Goal: Task Accomplishment & Management: Complete application form

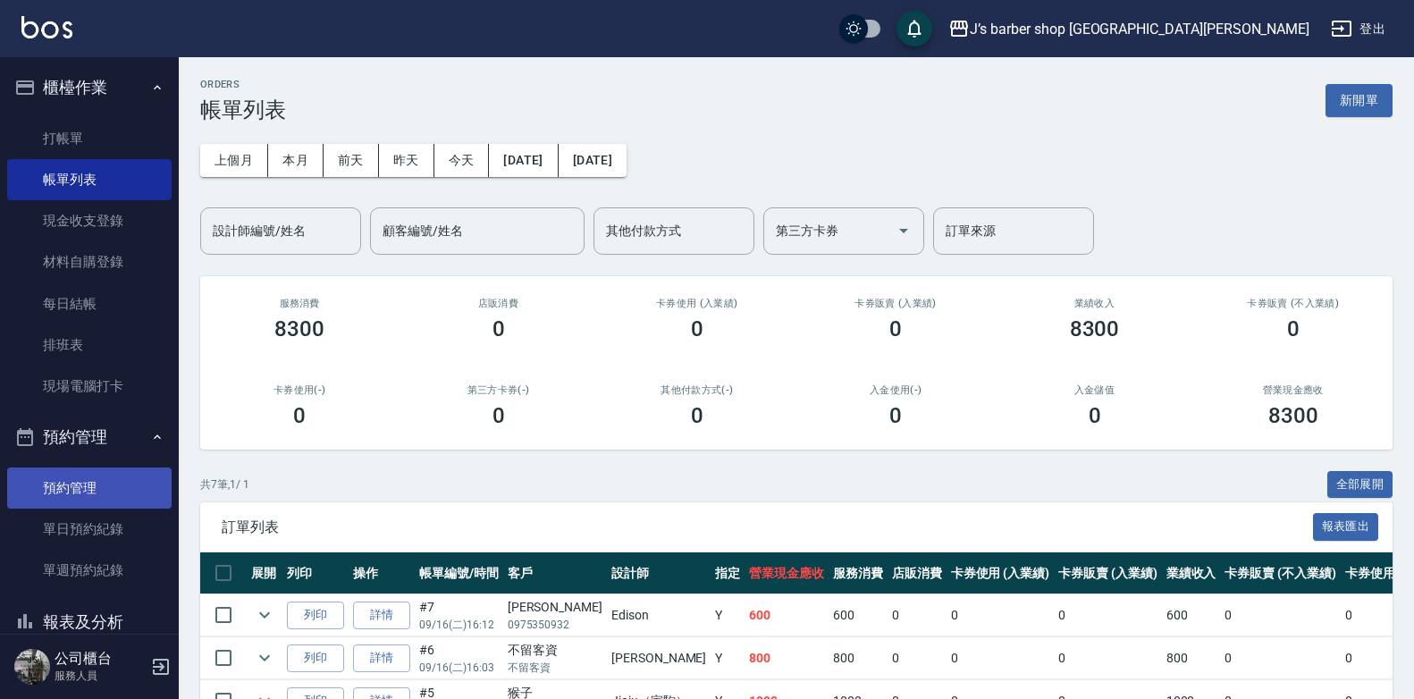
drag, startPoint x: 97, startPoint y: 491, endPoint x: 83, endPoint y: 492, distance: 13.4
click at [97, 491] on link "預約管理" at bounding box center [89, 488] width 165 height 41
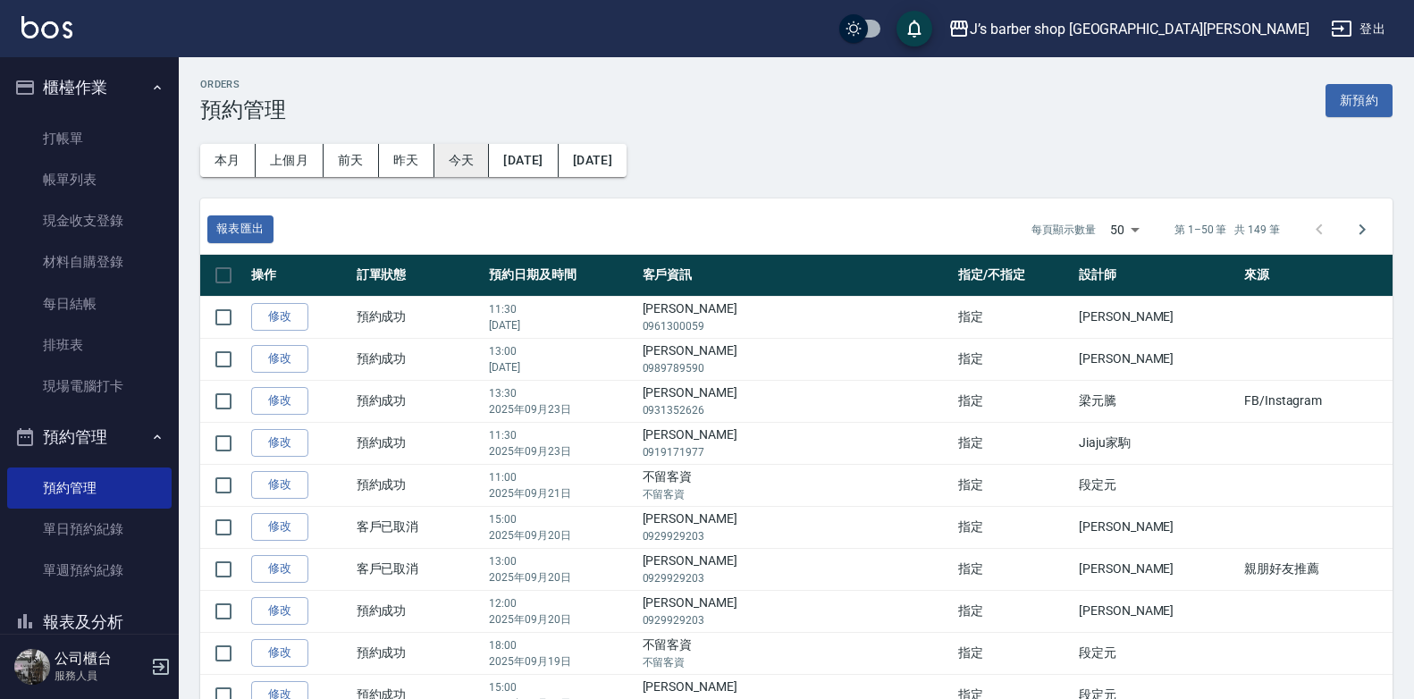
click at [470, 156] on button "今天" at bounding box center [462, 160] width 55 height 33
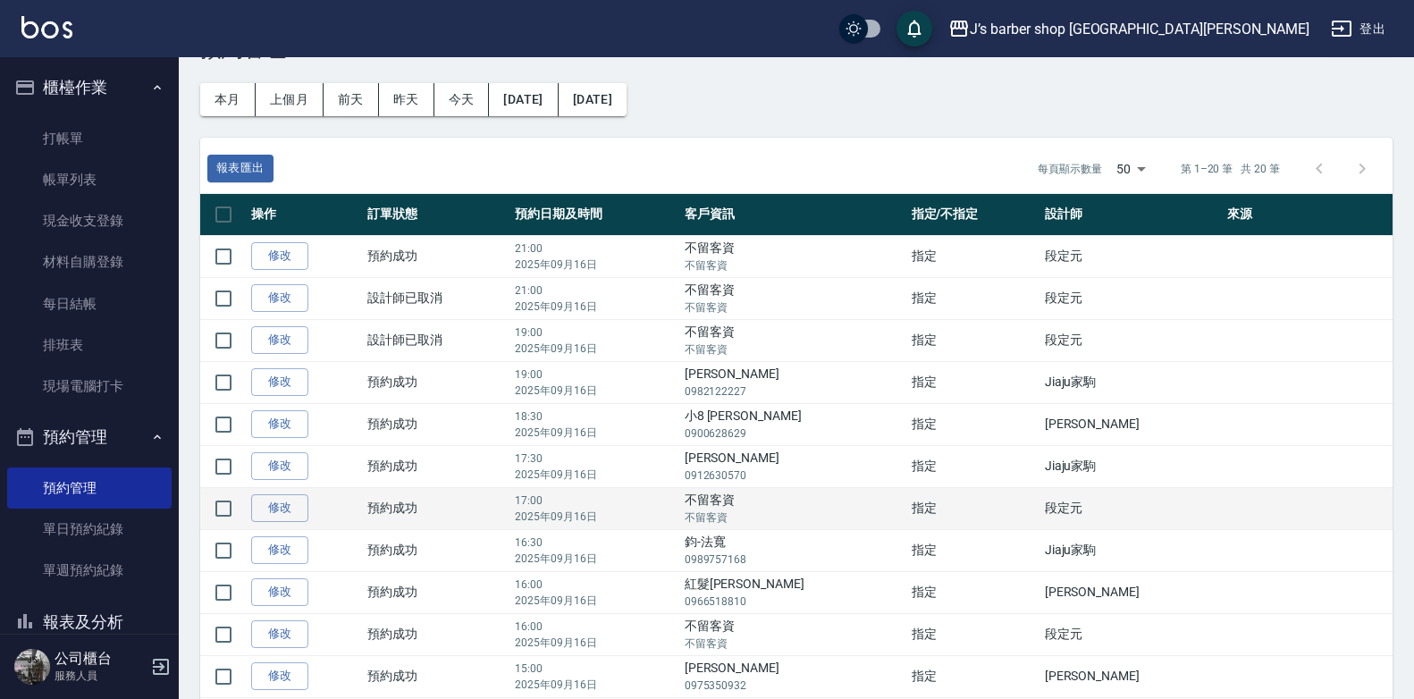
scroll to position [89, 0]
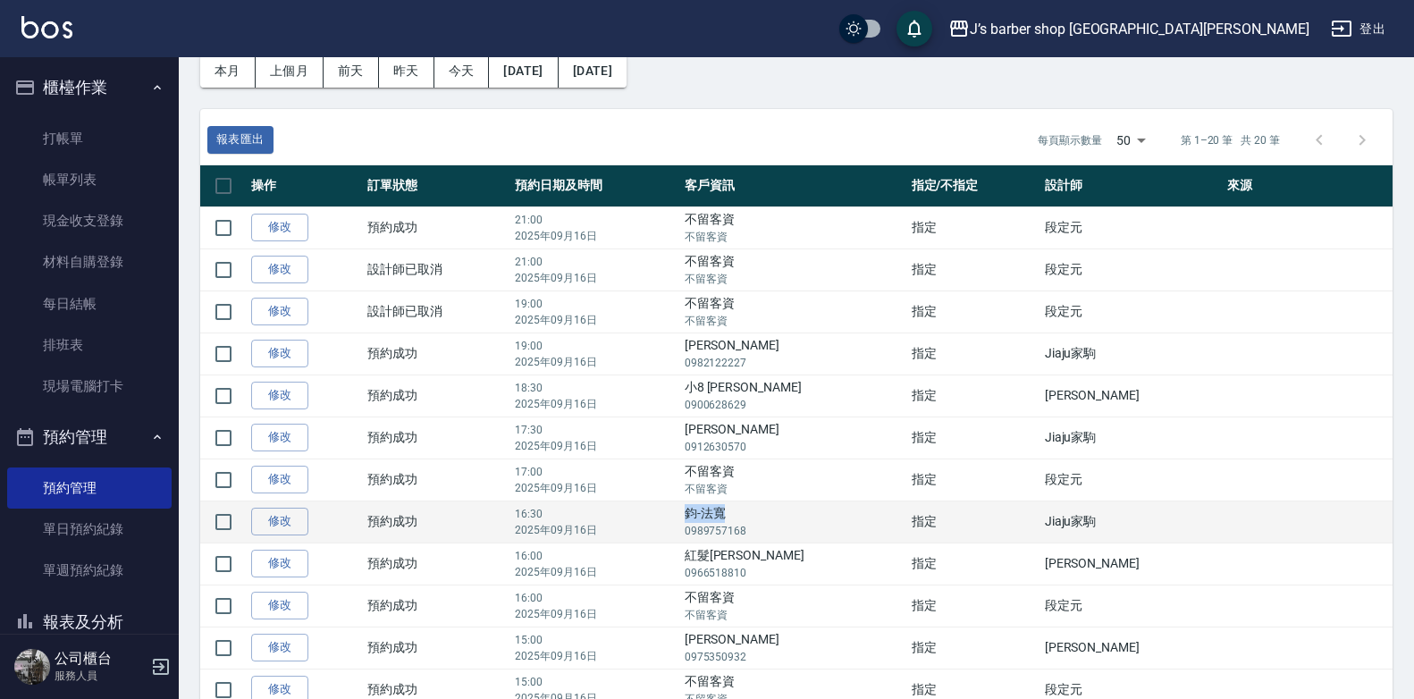
drag, startPoint x: 754, startPoint y: 517, endPoint x: 791, endPoint y: 511, distance: 37.9
click at [791, 511] on td "[PERSON_NAME]-法寬 0989757168" at bounding box center [793, 522] width 227 height 42
drag, startPoint x: 791, startPoint y: 511, endPoint x: 781, endPoint y: 515, distance: 11.3
copy td "鈞-法寬"
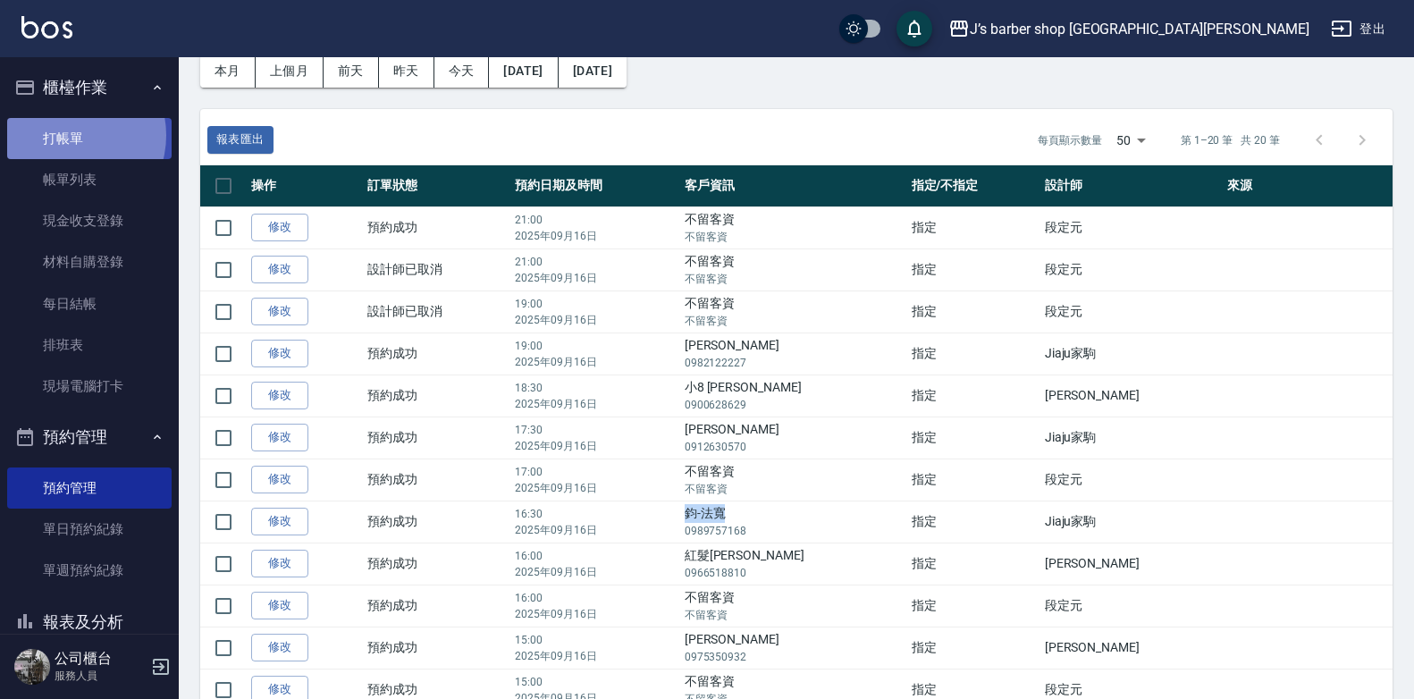
click at [71, 135] on link "打帳單" at bounding box center [89, 138] width 165 height 41
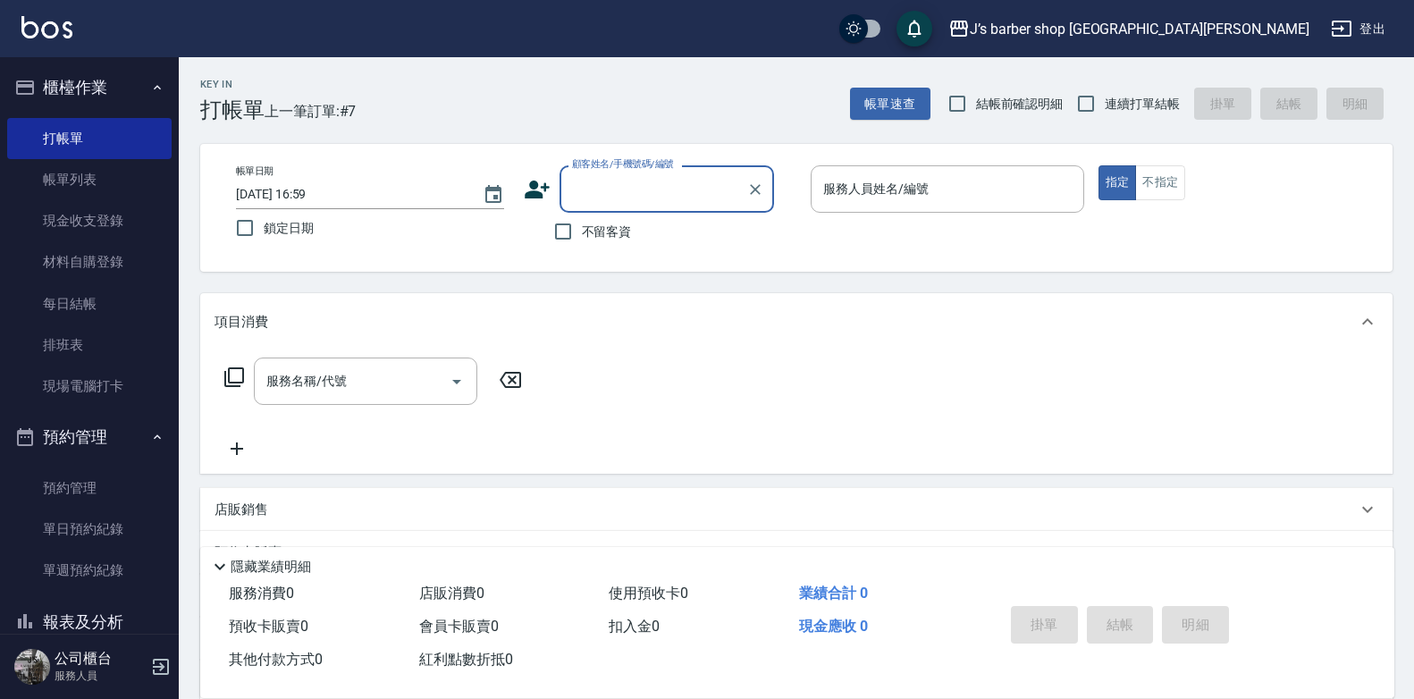
click at [596, 206] on div "顧客姓名/手機號碼/編號" at bounding box center [667, 188] width 215 height 47
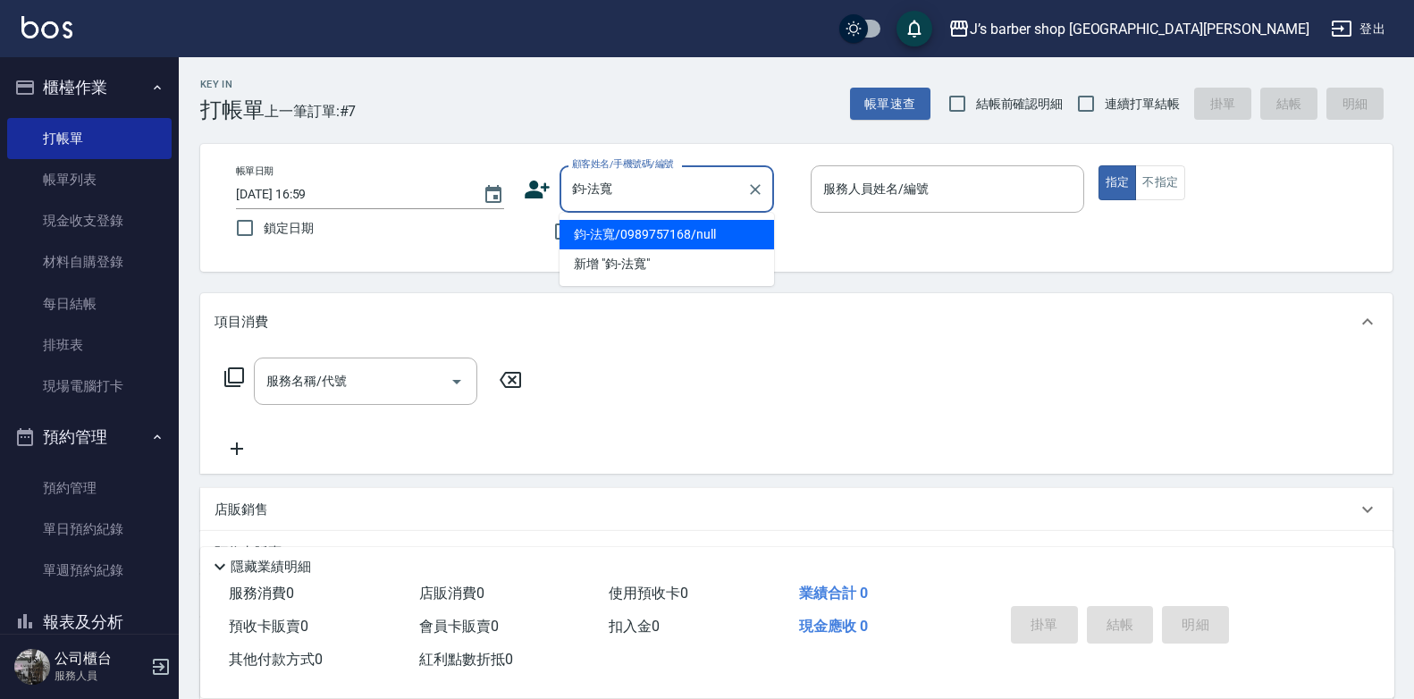
click at [674, 235] on li "鈞-法寬/0989757168/null" at bounding box center [667, 235] width 215 height 30
type input "鈞-法寬/0989757168/null"
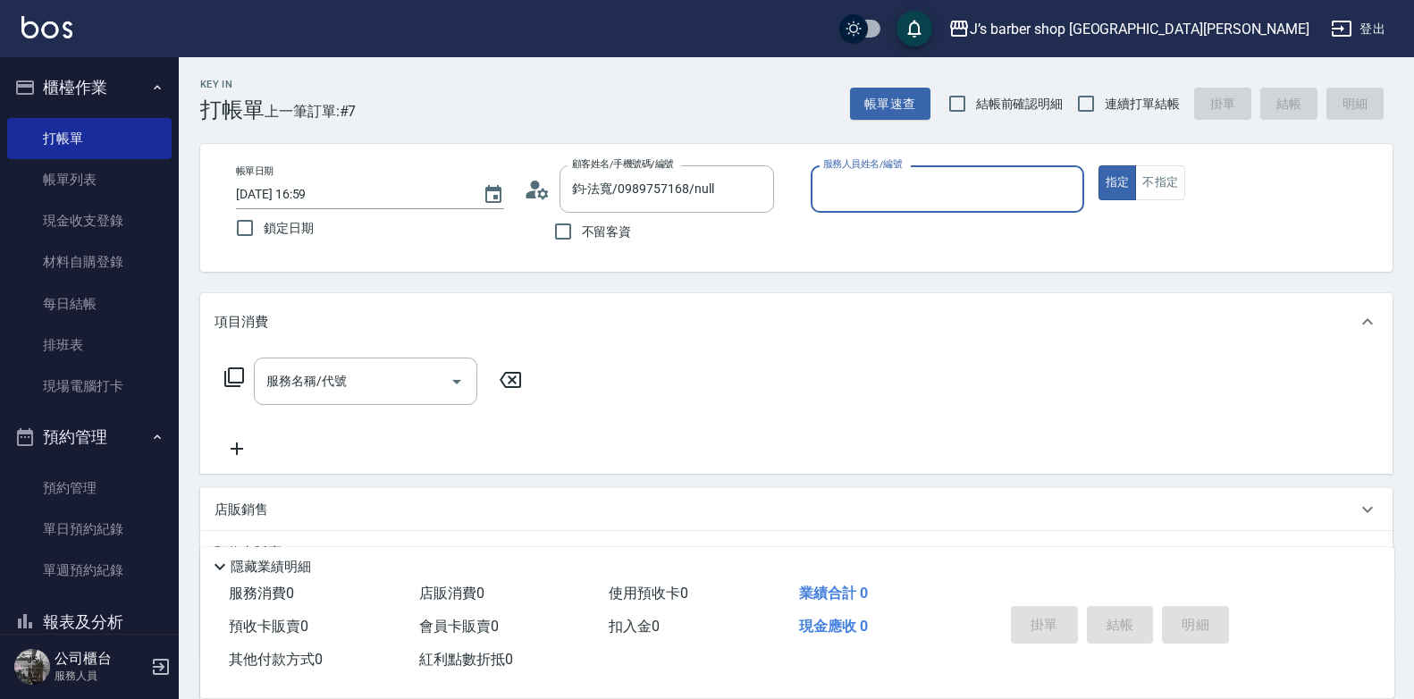
click at [923, 190] on input "服務人員姓名/編號" at bounding box center [947, 188] width 257 height 31
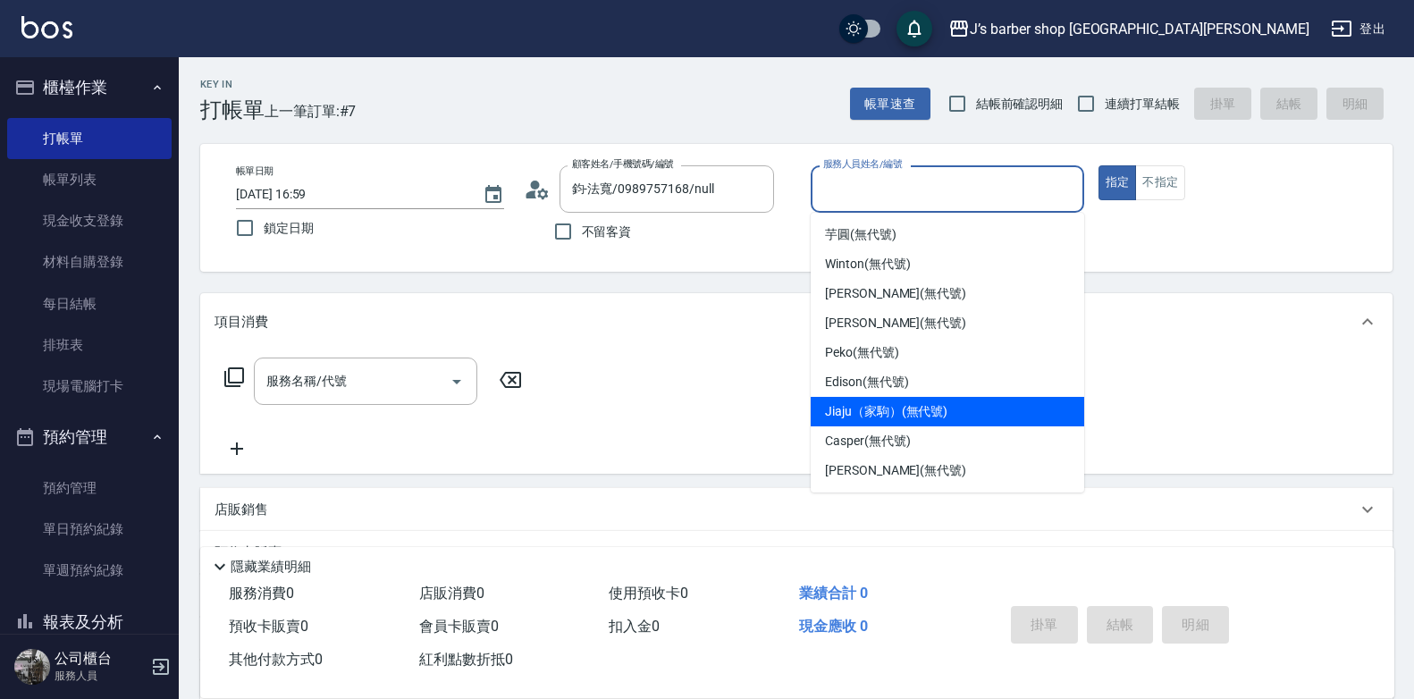
click at [890, 404] on span "Jiaju（家駒） (無代號)" at bounding box center [886, 411] width 122 height 19
type input "Jiaju（家駒）(無代號)"
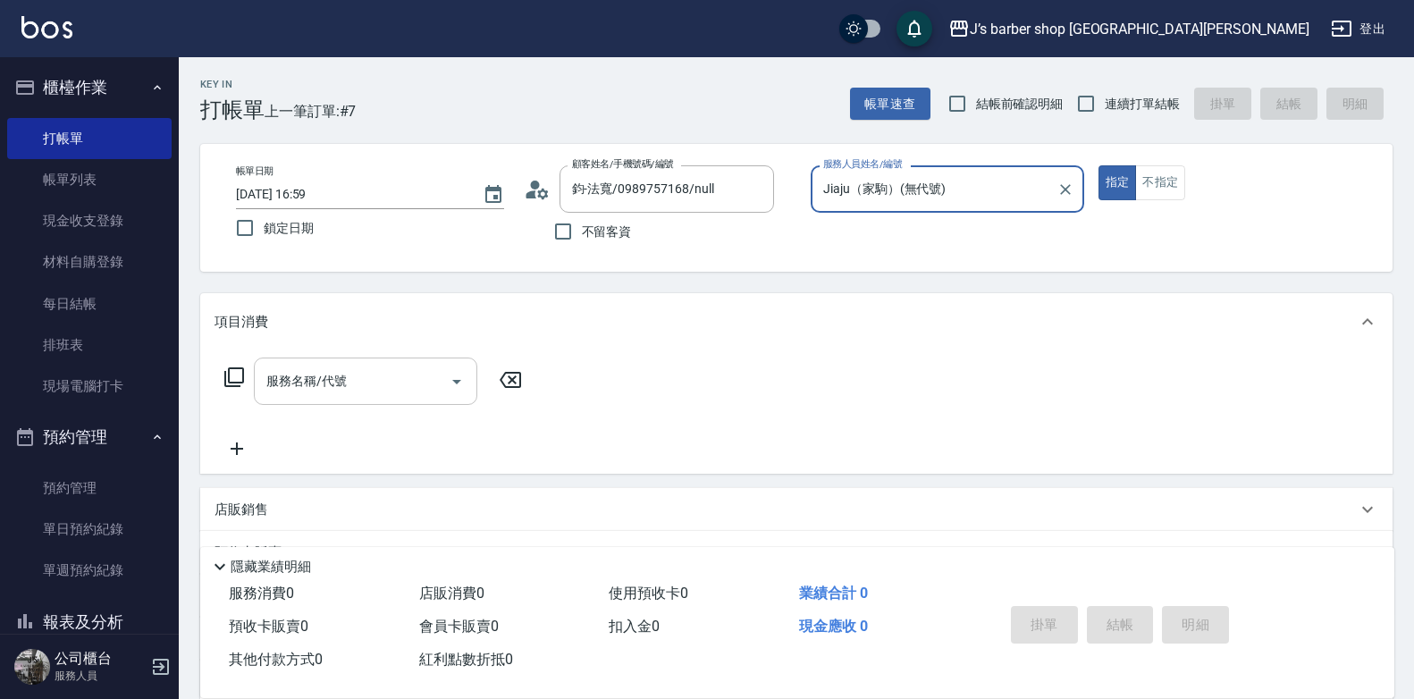
click at [281, 384] on input "服務名稱/代號" at bounding box center [352, 381] width 181 height 31
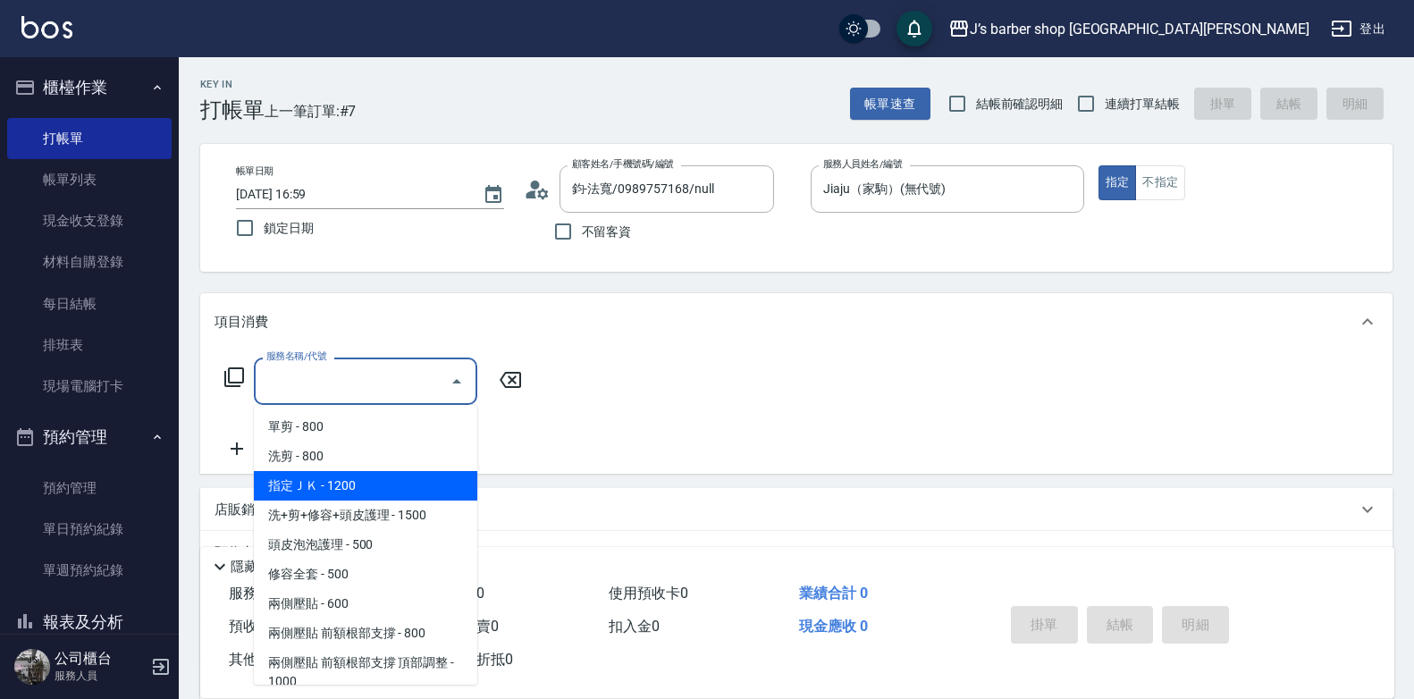
click at [340, 475] on span "指定ＪＫ - 1200" at bounding box center [366, 486] width 224 height 30
type input "指定ＪＫ(102)"
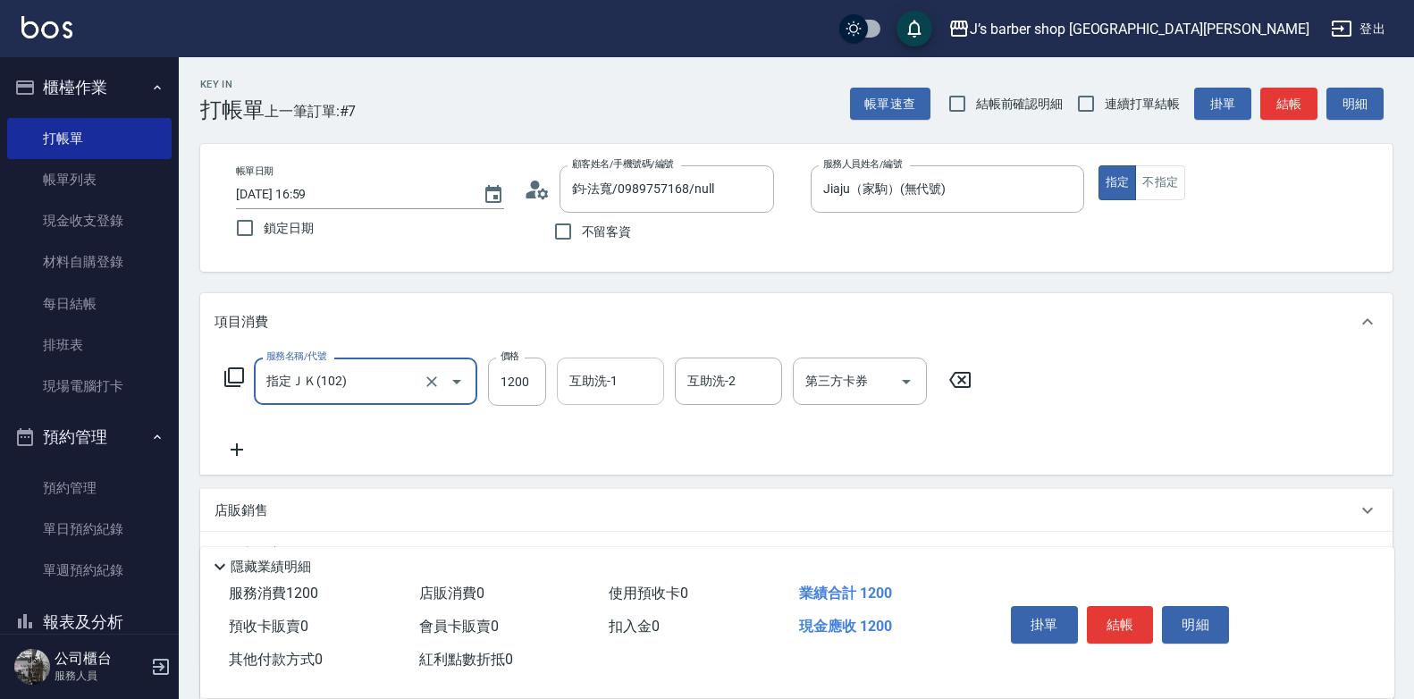
click at [610, 392] on input "互助洗-1" at bounding box center [610, 381] width 91 height 31
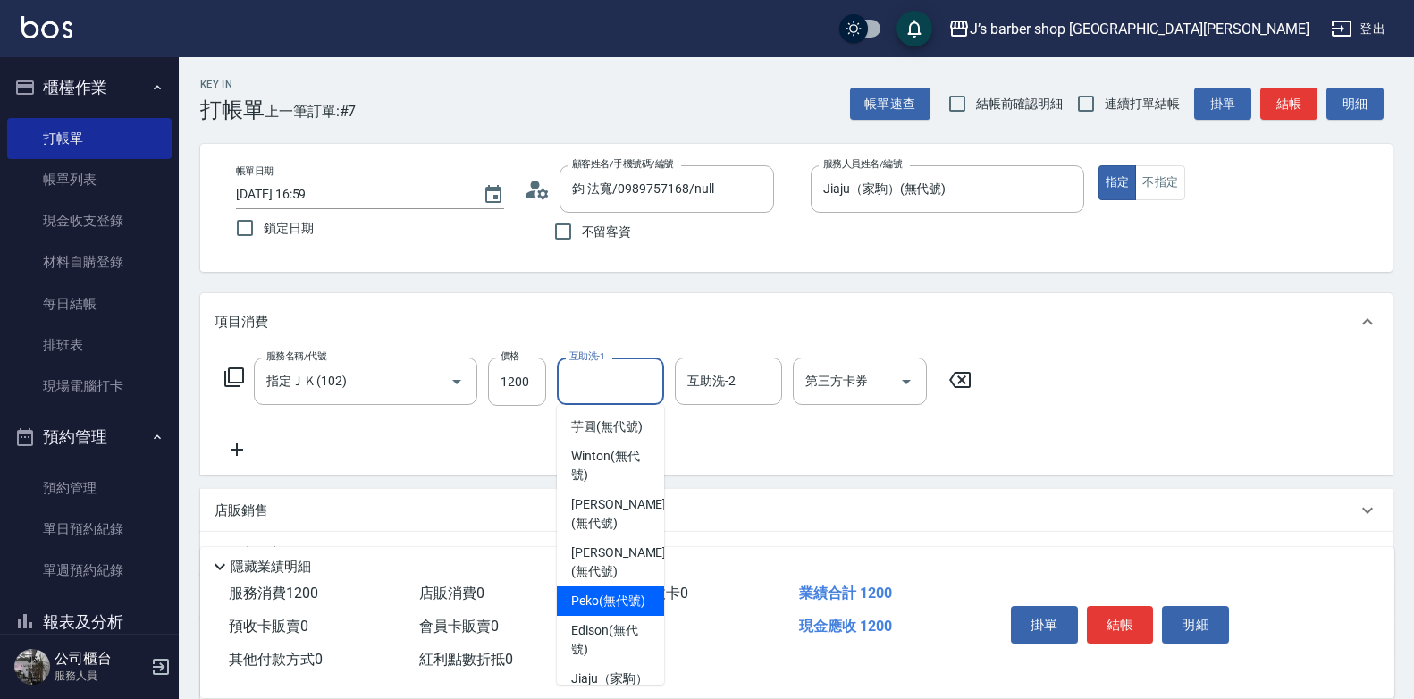
click at [616, 611] on span "Peko (無代號)" at bounding box center [608, 601] width 74 height 19
type input "Peko(無代號)"
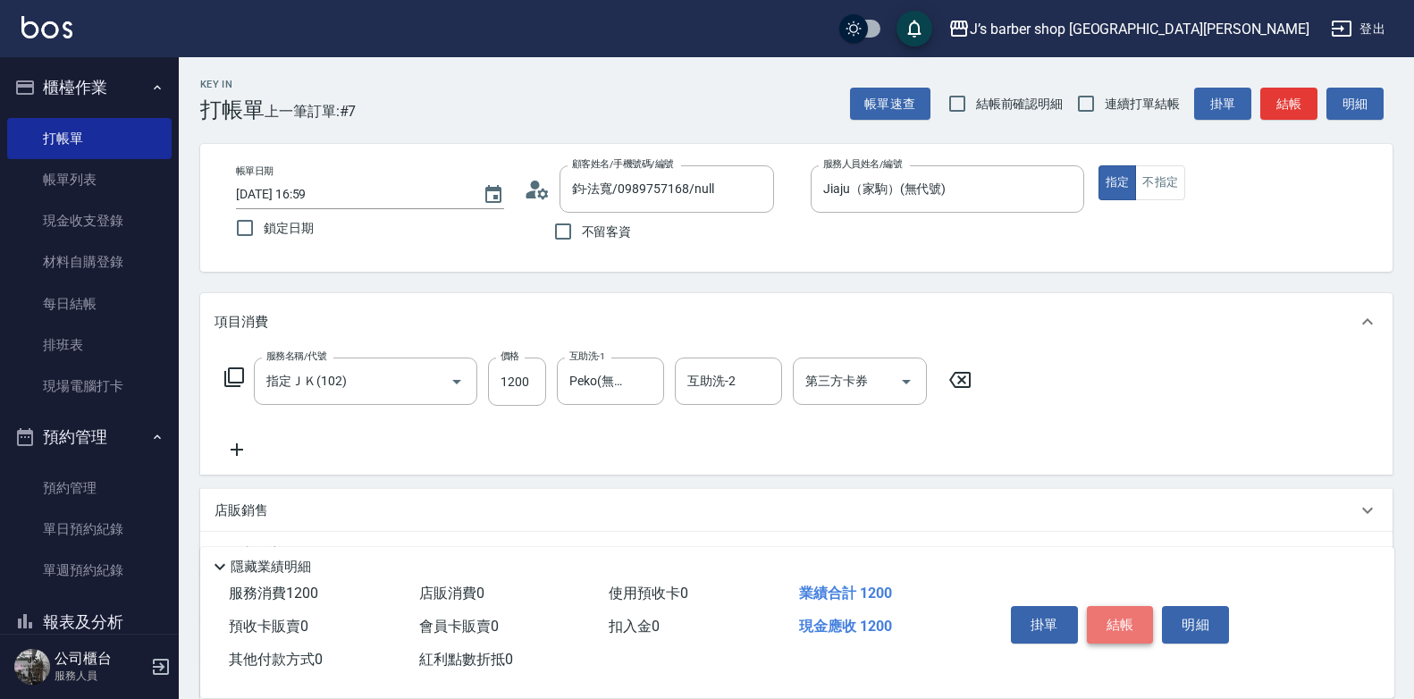
click at [1128, 621] on button "結帳" at bounding box center [1120, 625] width 67 height 38
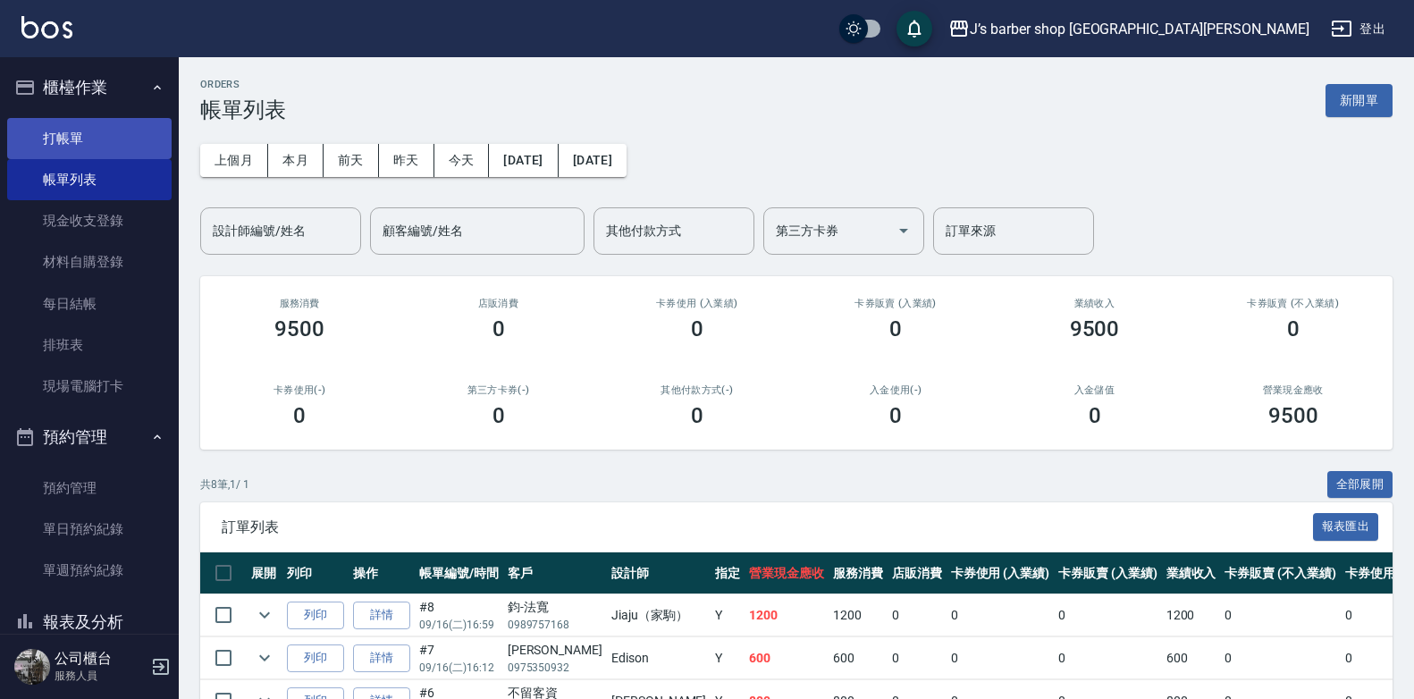
click at [32, 144] on link "打帳單" at bounding box center [89, 138] width 165 height 41
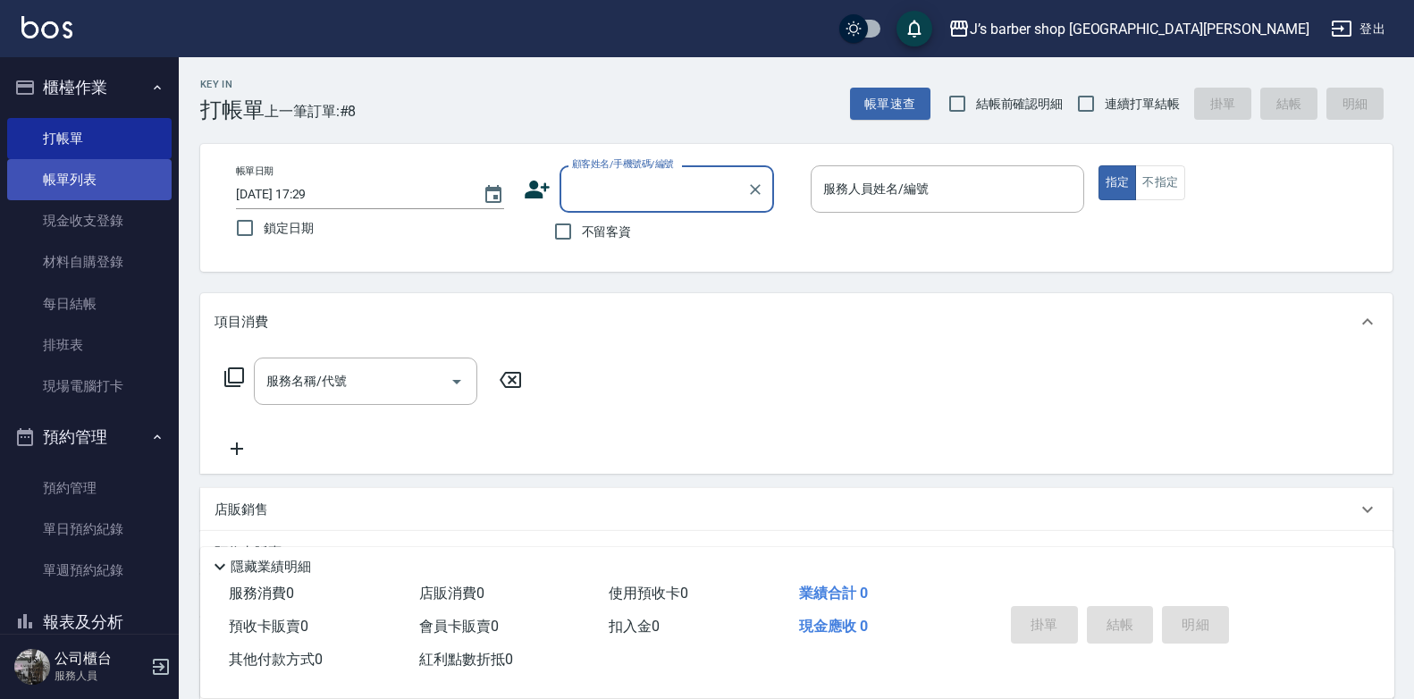
click at [105, 181] on link "帳單列表" at bounding box center [89, 179] width 165 height 41
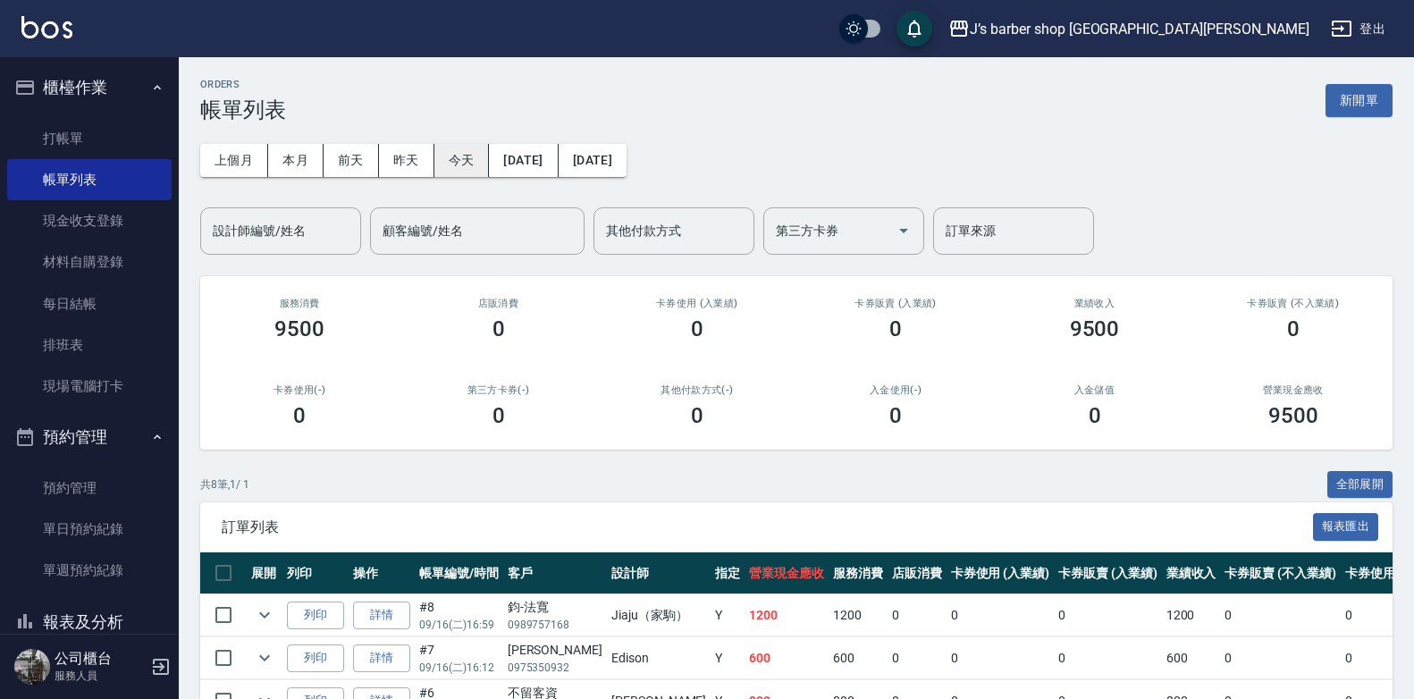
click at [459, 170] on button "今天" at bounding box center [462, 160] width 55 height 33
click at [459, 215] on input "顧客編號/姓名" at bounding box center [477, 230] width 198 height 31
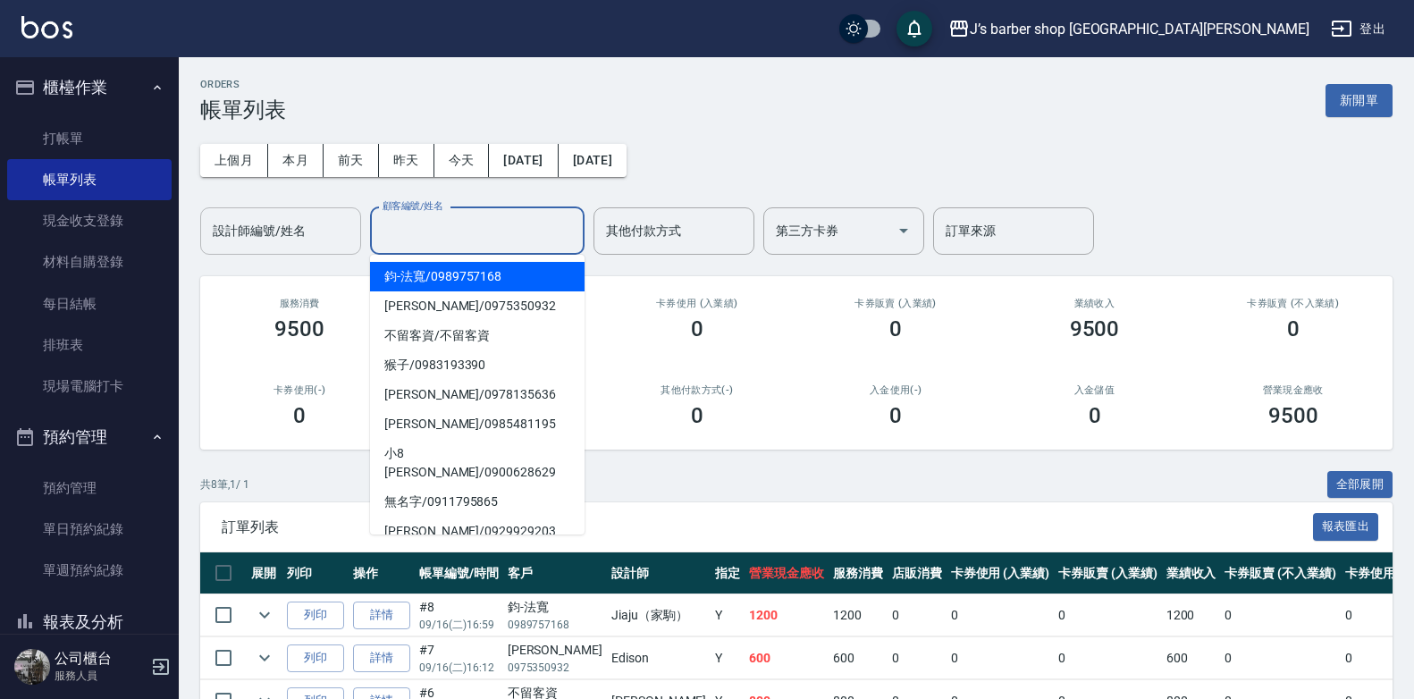
click at [313, 233] on input "設計師編號/姓名" at bounding box center [280, 230] width 145 height 31
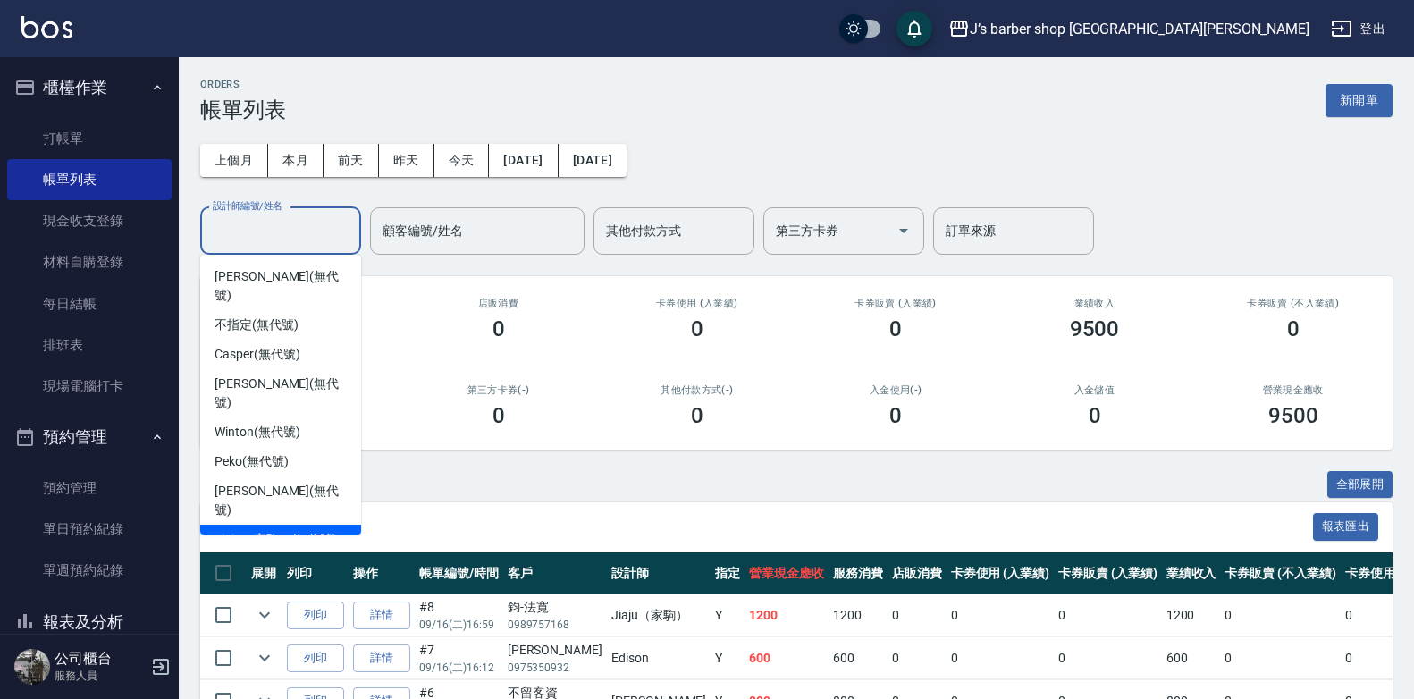
click at [268, 525] on div "Jiaju（家駒） (無代號)" at bounding box center [280, 540] width 161 height 30
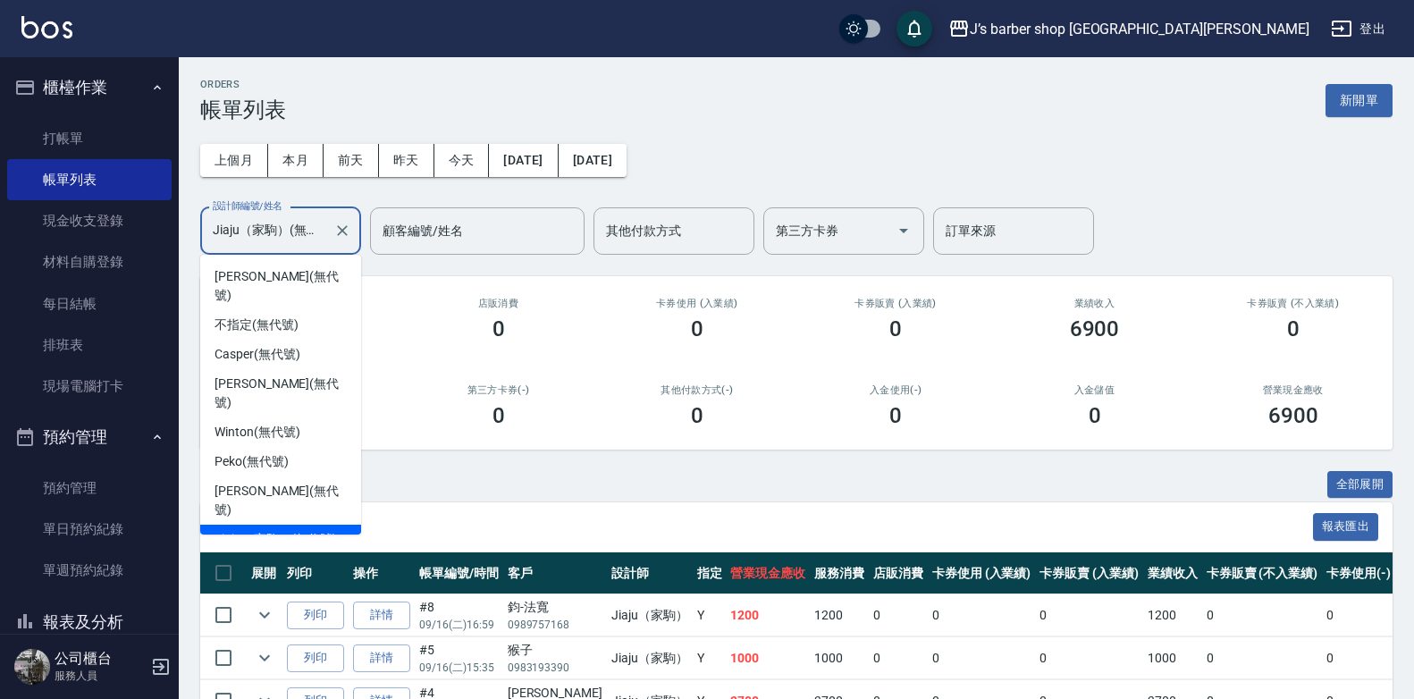
click at [303, 237] on input "Jiaju（家駒）(無代號)" at bounding box center [267, 230] width 118 height 31
drag, startPoint x: 246, startPoint y: 496, endPoint x: 245, endPoint y: 505, distance: 9.0
click at [246, 525] on div "Jiaju（家駒） (無代號)" at bounding box center [280, 540] width 161 height 30
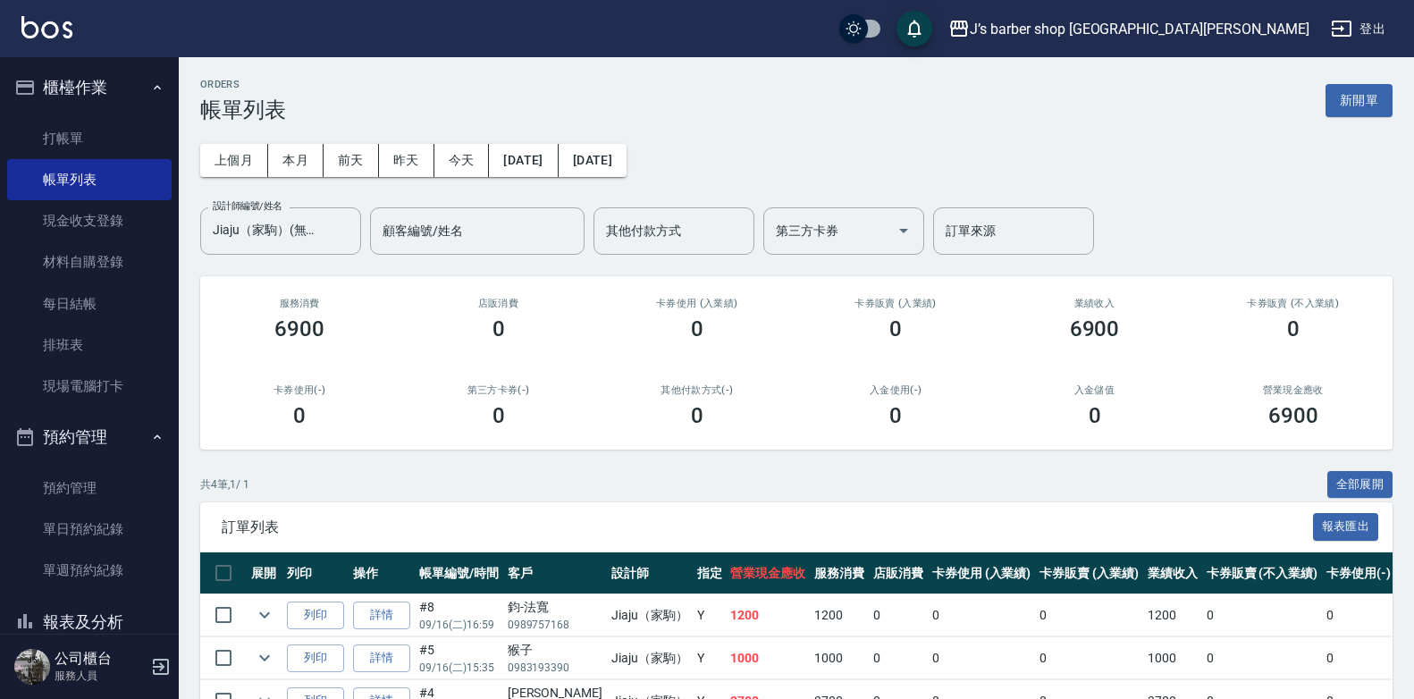
click at [244, 506] on div "訂單列表 報表匯出" at bounding box center [796, 526] width 1193 height 49
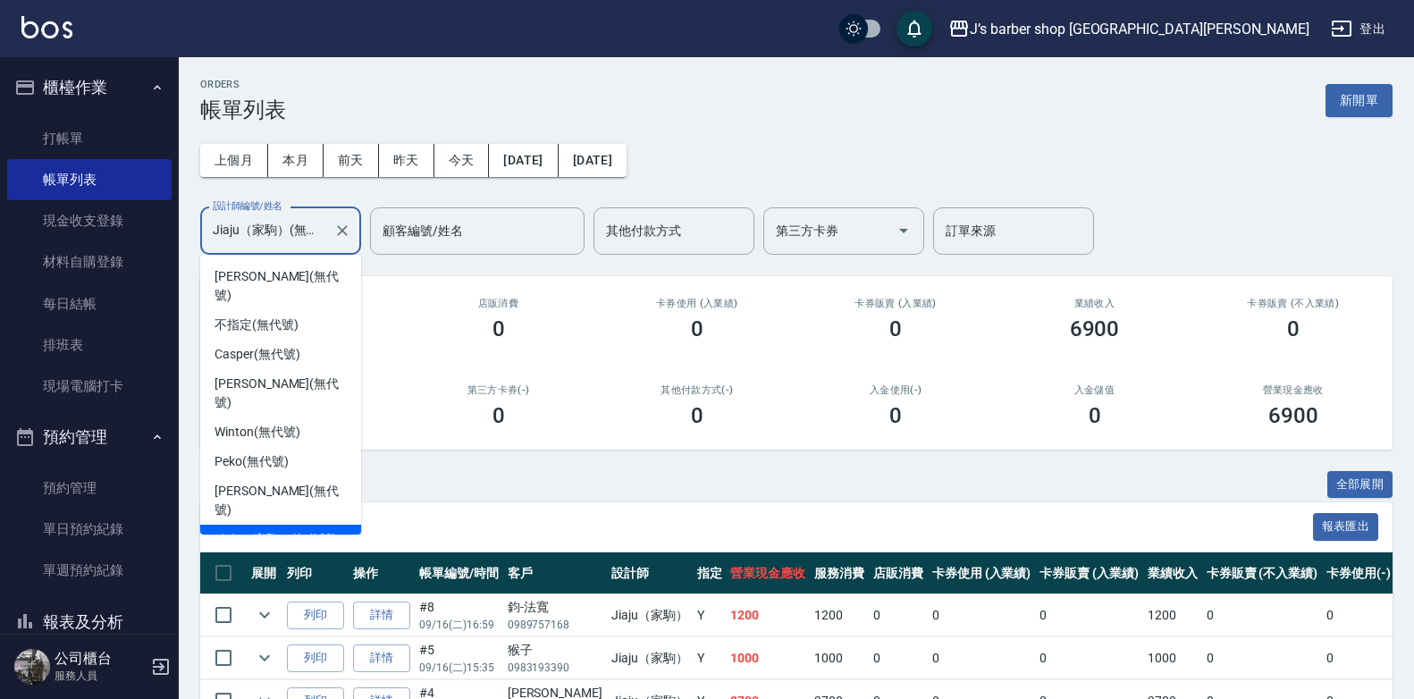
click at [310, 233] on input "Jiaju（家駒）(無代號)" at bounding box center [267, 230] width 118 height 31
click at [252, 560] on span "Edison (無代號)" at bounding box center [256, 569] width 83 height 19
type input "Edison(無代號)"
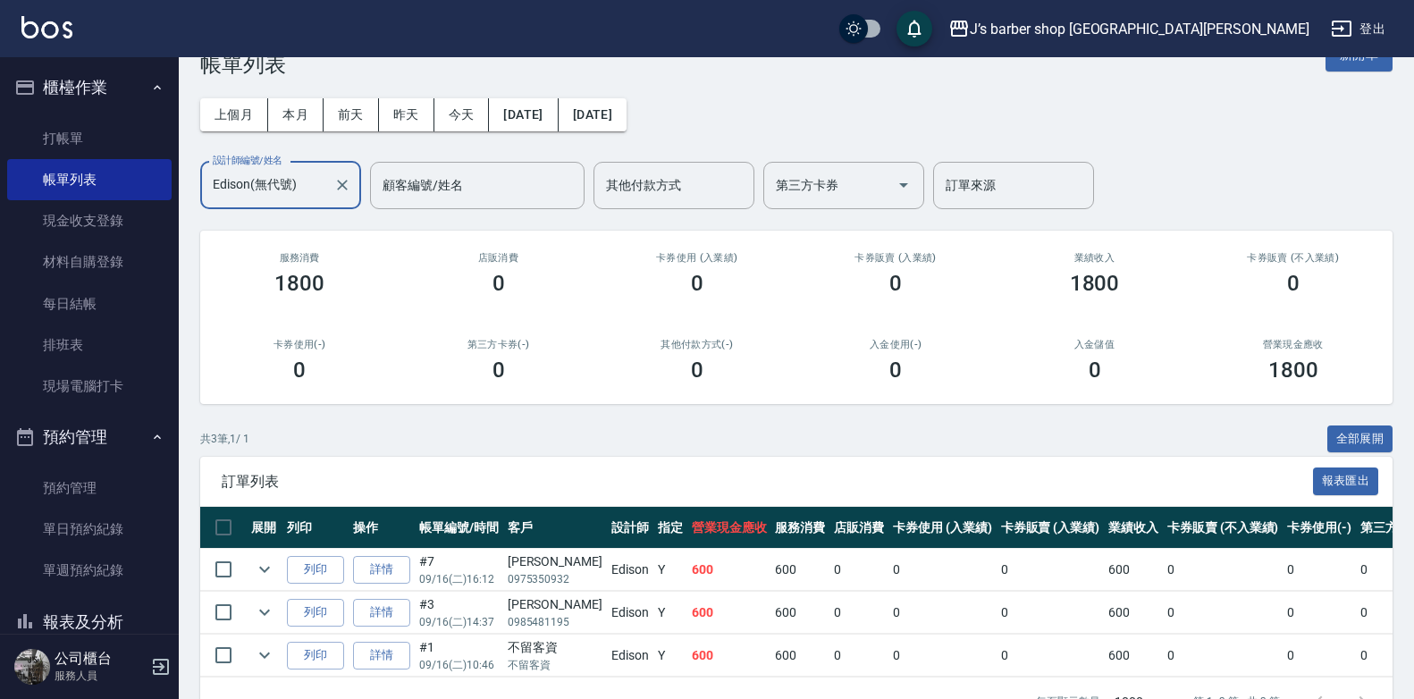
scroll to position [18, 0]
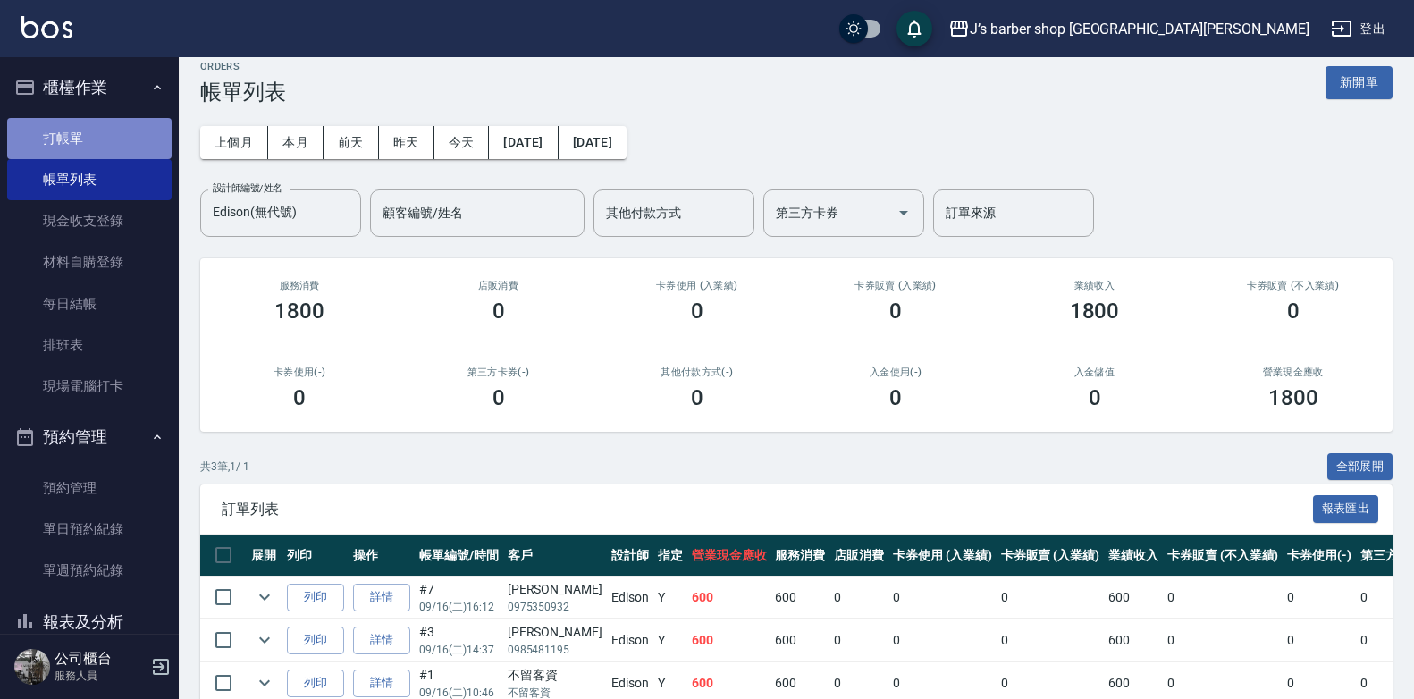
click at [99, 138] on link "打帳單" at bounding box center [89, 138] width 165 height 41
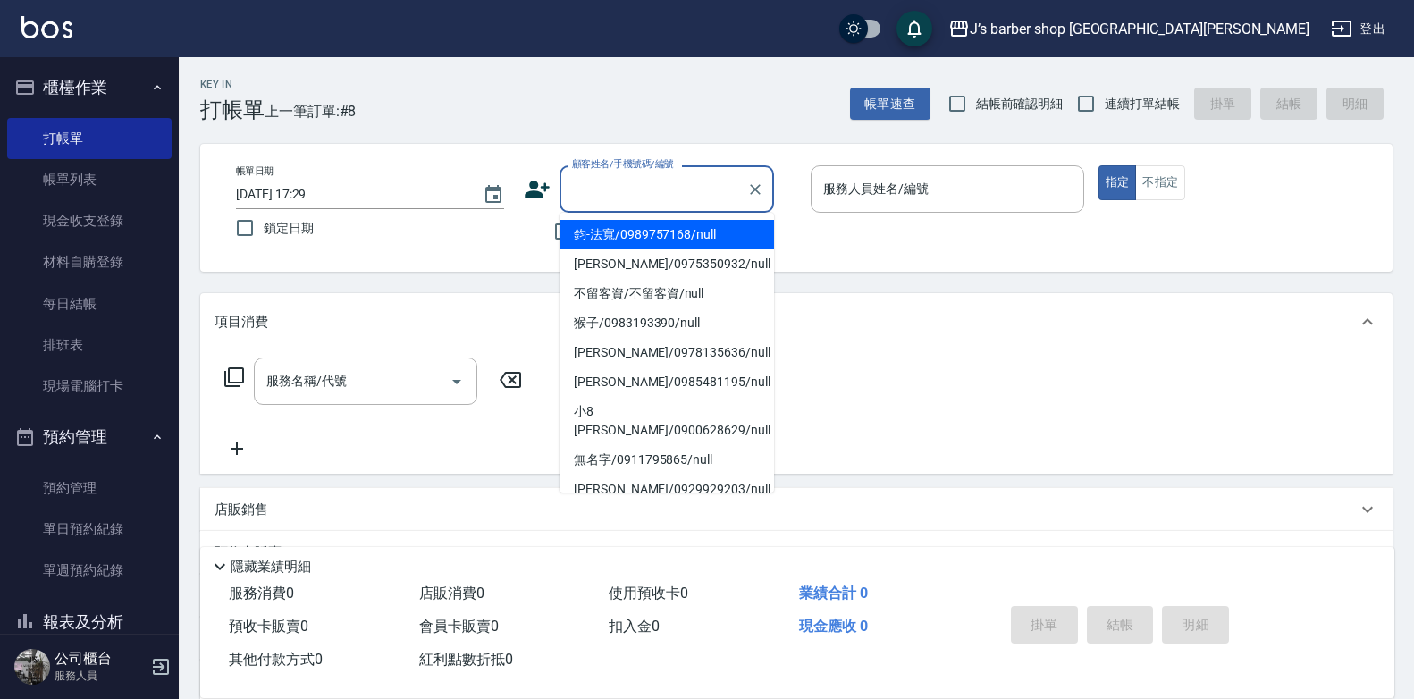
click at [587, 182] on input "顧客姓名/手機號碼/編號" at bounding box center [654, 188] width 172 height 31
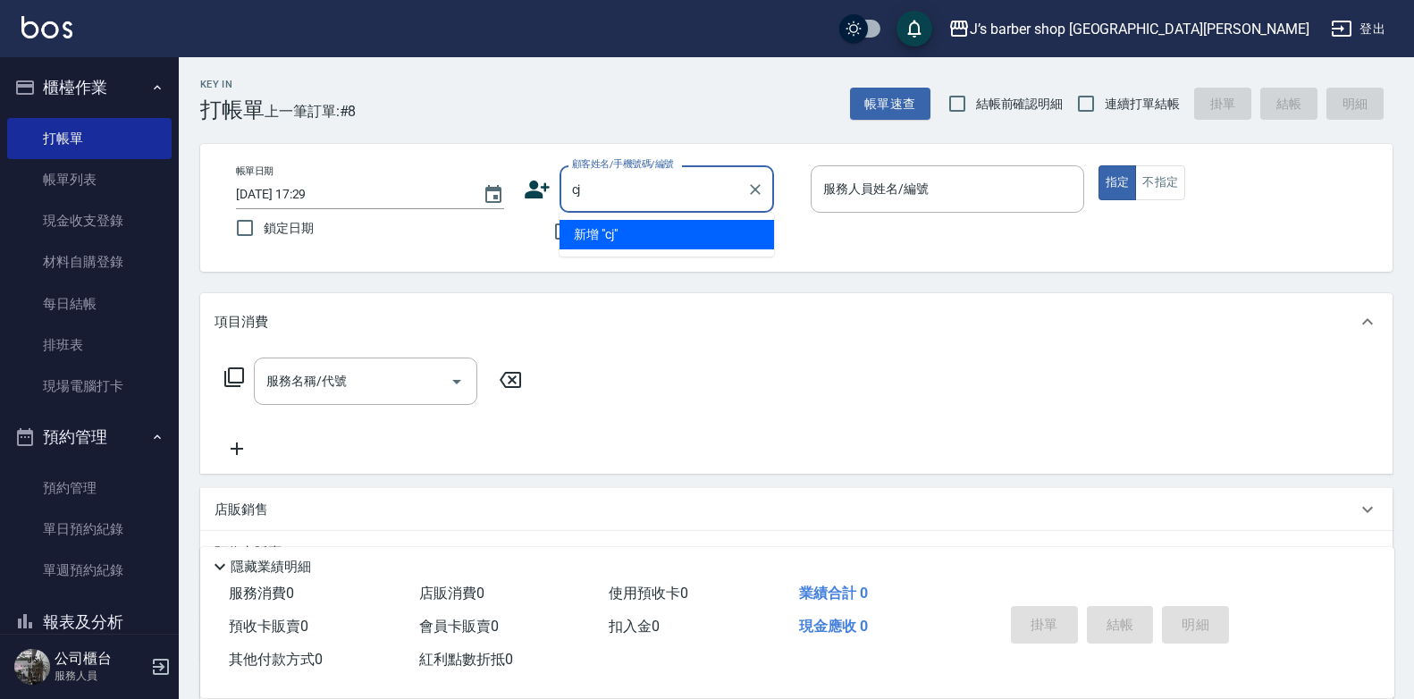
type input "c"
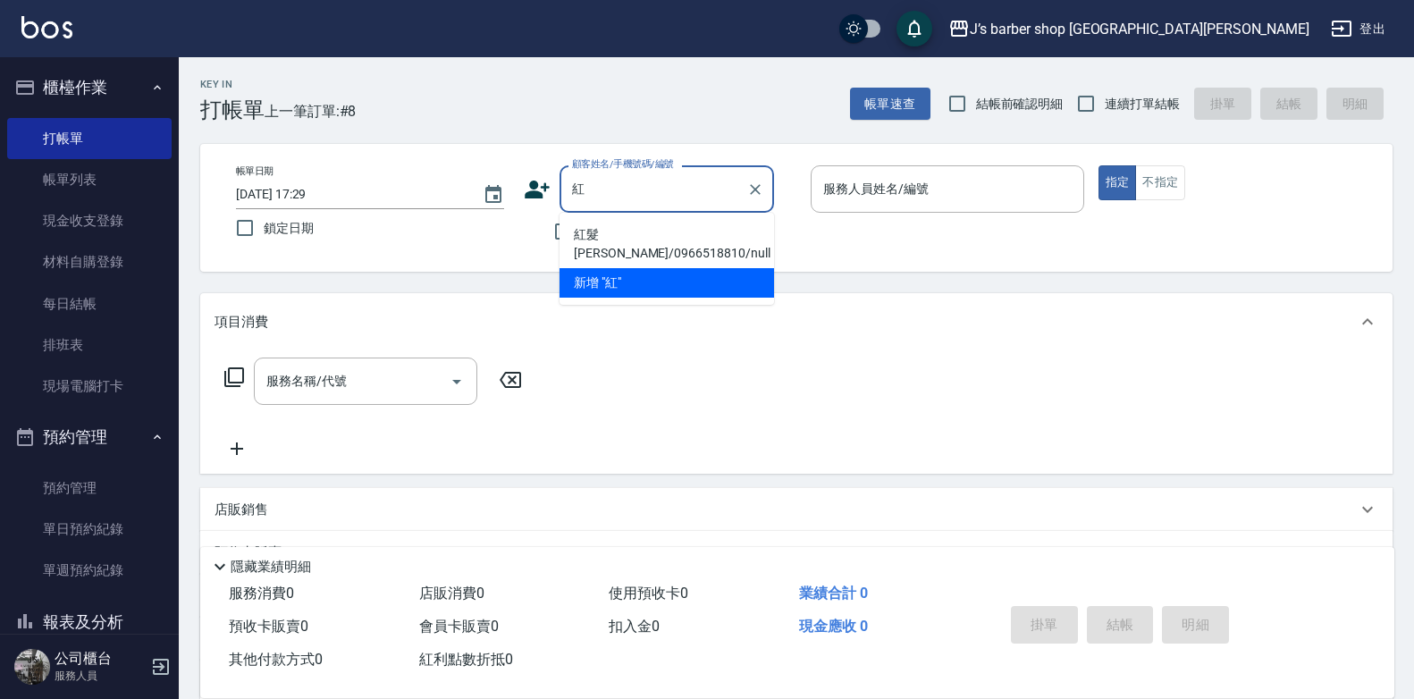
click at [644, 242] on li "紅髮[PERSON_NAME]/0966518810/null" at bounding box center [667, 244] width 215 height 48
type input "紅髮[PERSON_NAME]/0966518810/null"
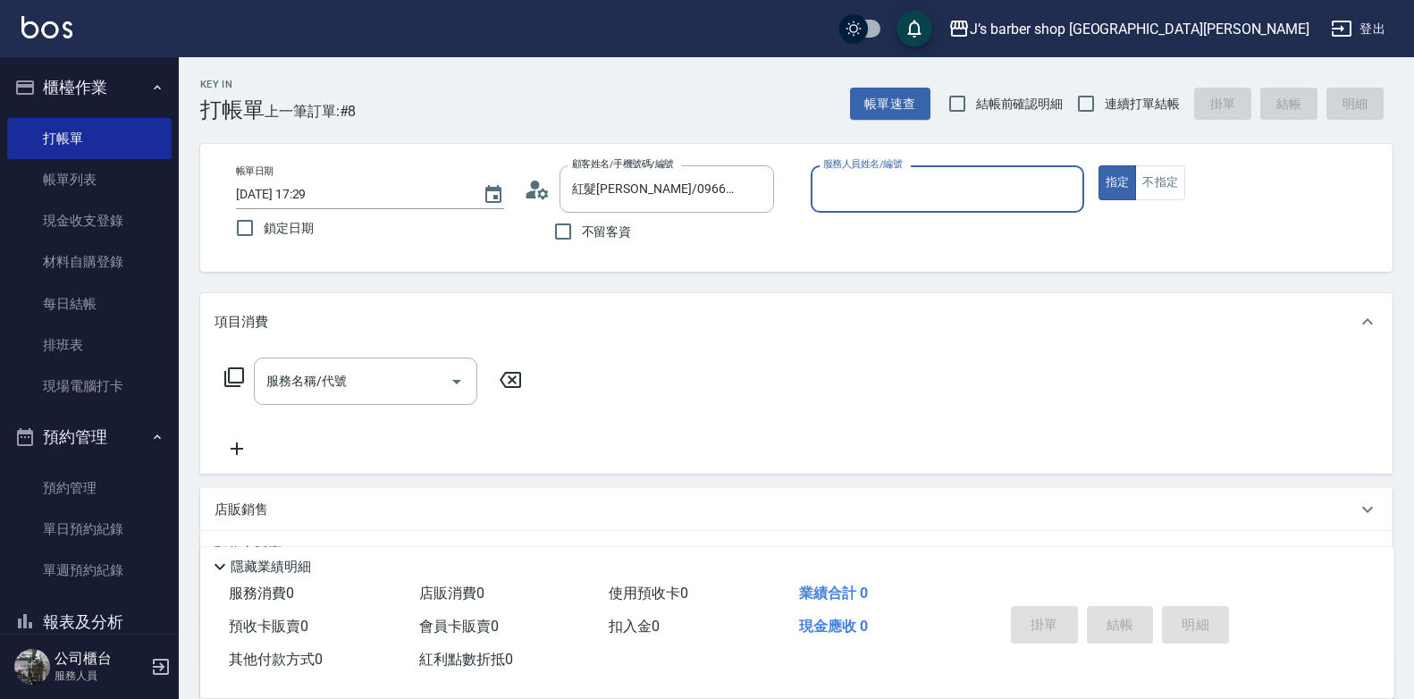
click at [885, 172] on div "服務人員姓名/編號" at bounding box center [948, 188] width 274 height 47
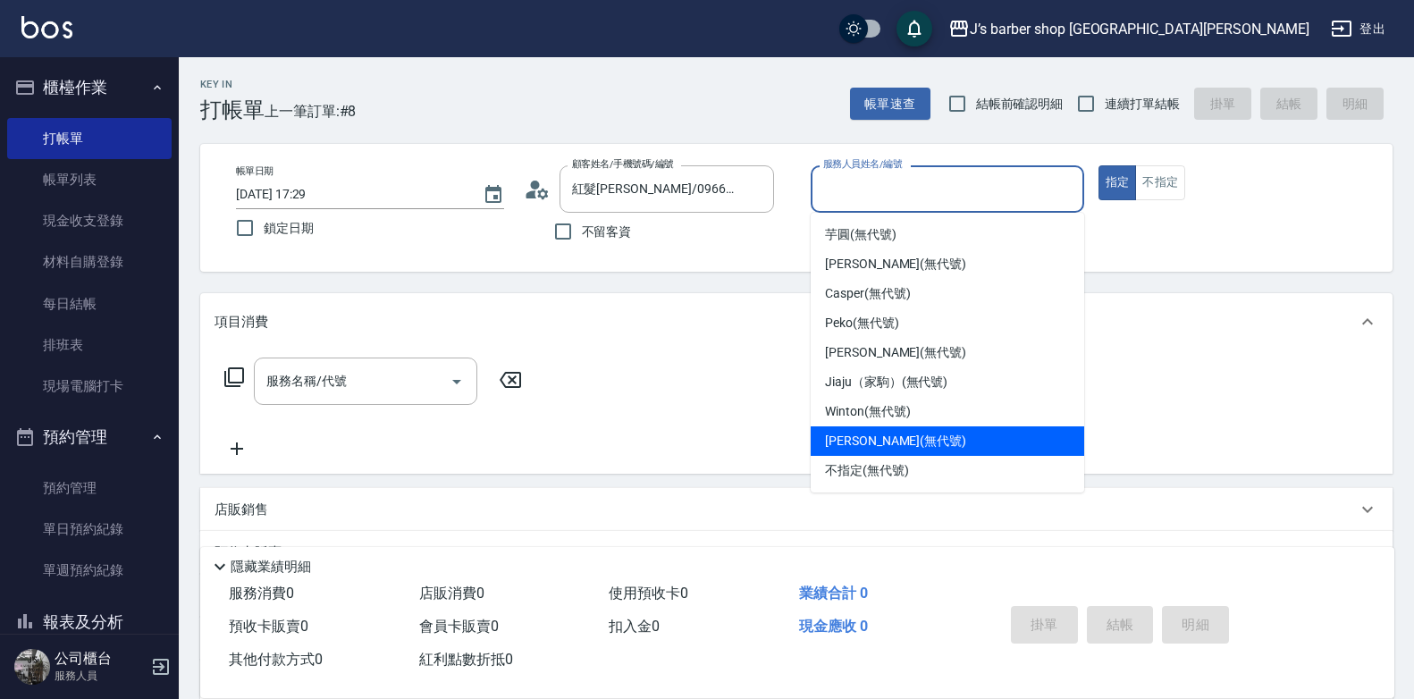
scroll to position [30, 0]
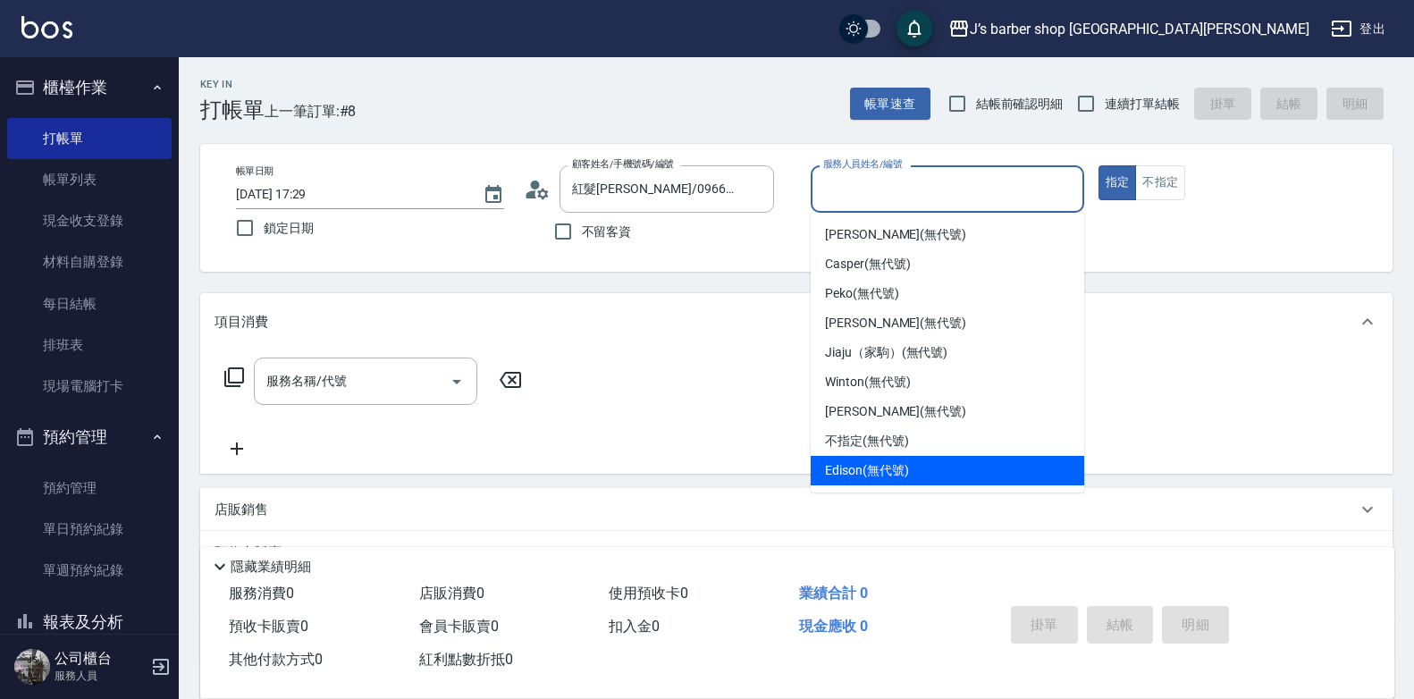
click at [890, 463] on span "Edison (無代號)" at bounding box center [866, 470] width 83 height 19
type input "Edison(無代號)"
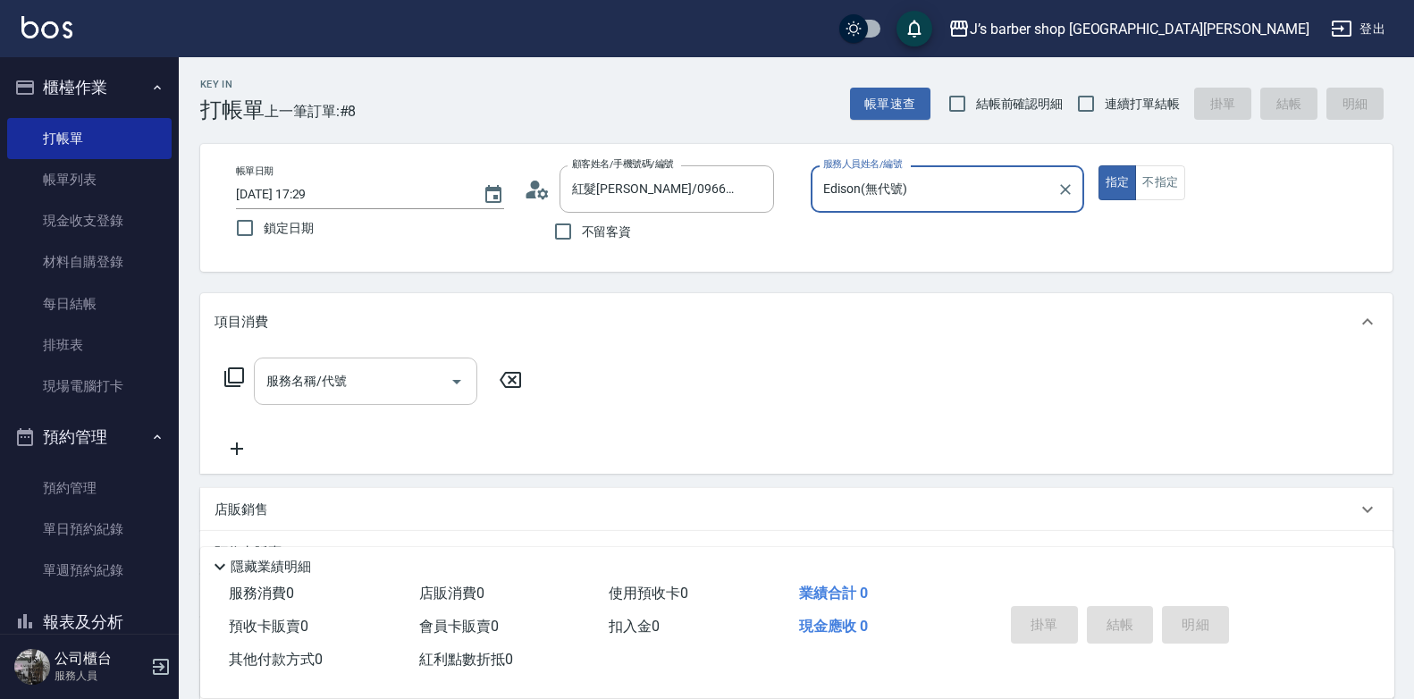
click at [392, 386] on input "服務名稱/代號" at bounding box center [352, 381] width 181 height 31
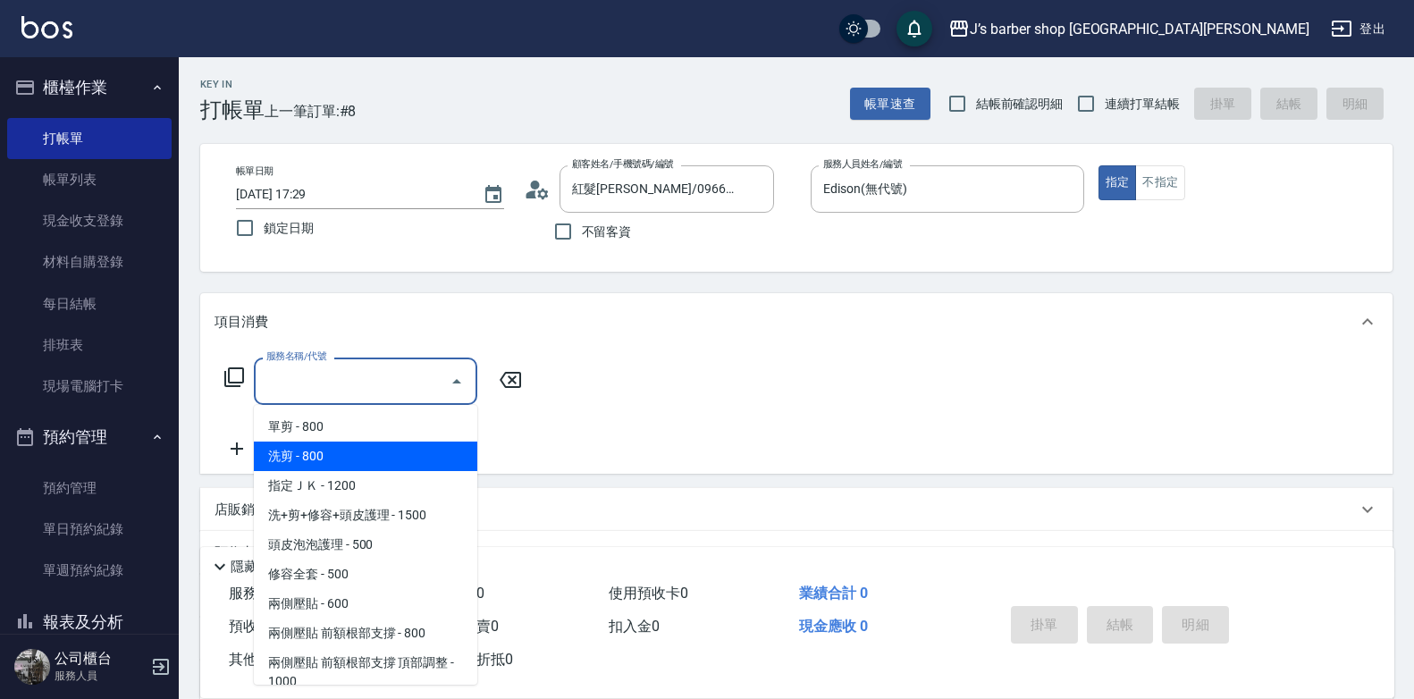
click at [379, 452] on span "洗剪 - 800" at bounding box center [366, 457] width 224 height 30
type input "洗剪(101)"
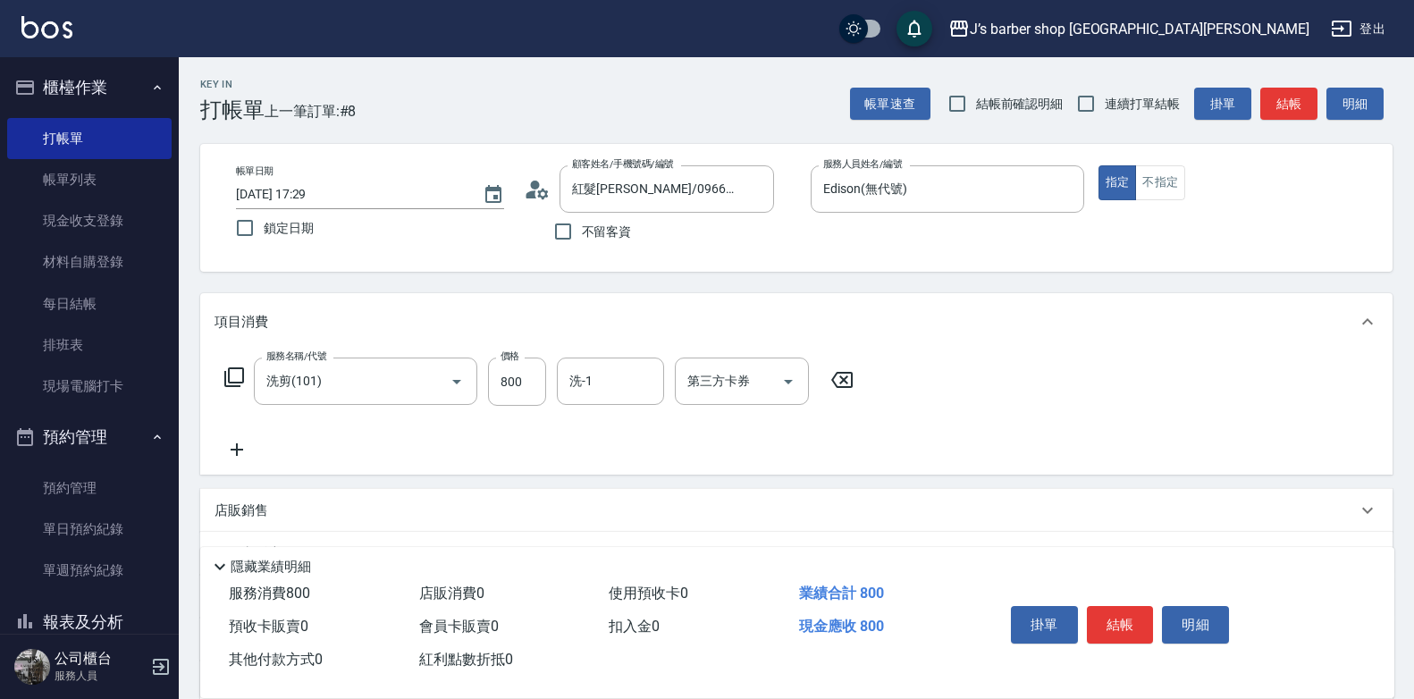
click at [241, 456] on icon at bounding box center [237, 449] width 45 height 21
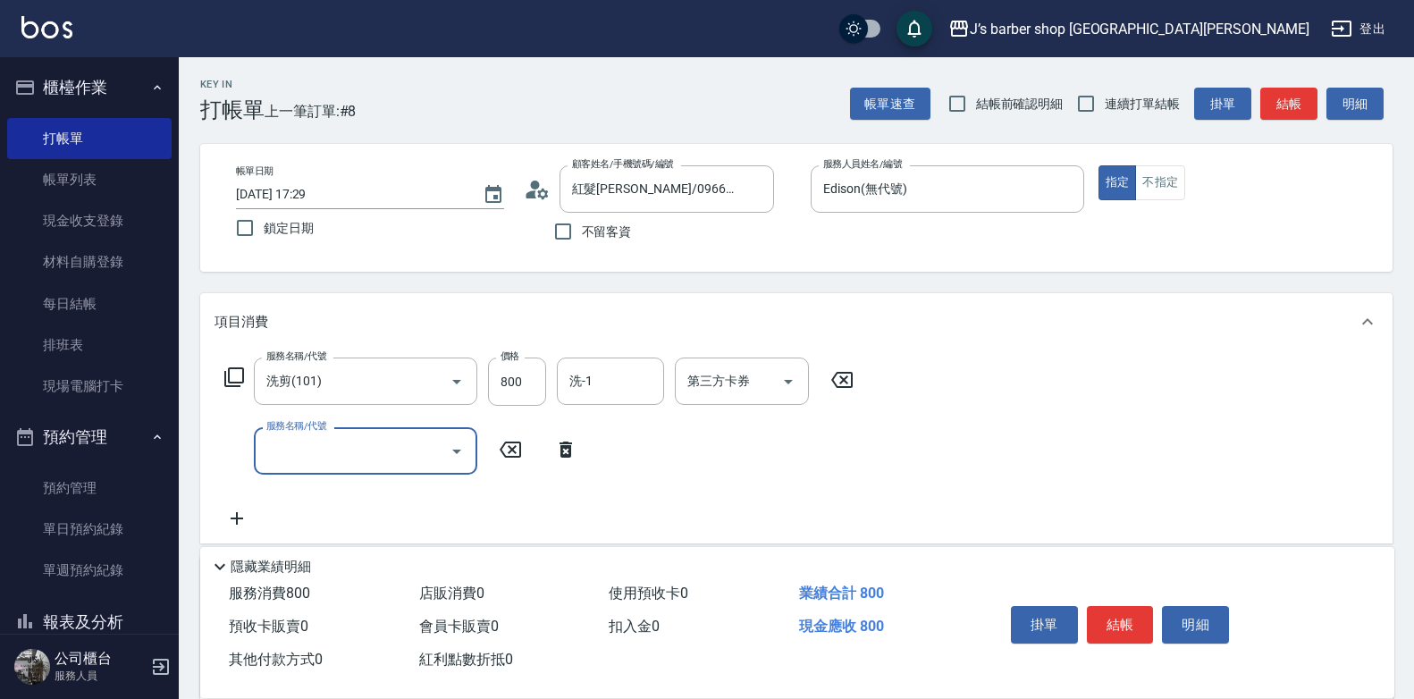
click at [345, 442] on input "服務名稱/代號" at bounding box center [352, 450] width 181 height 31
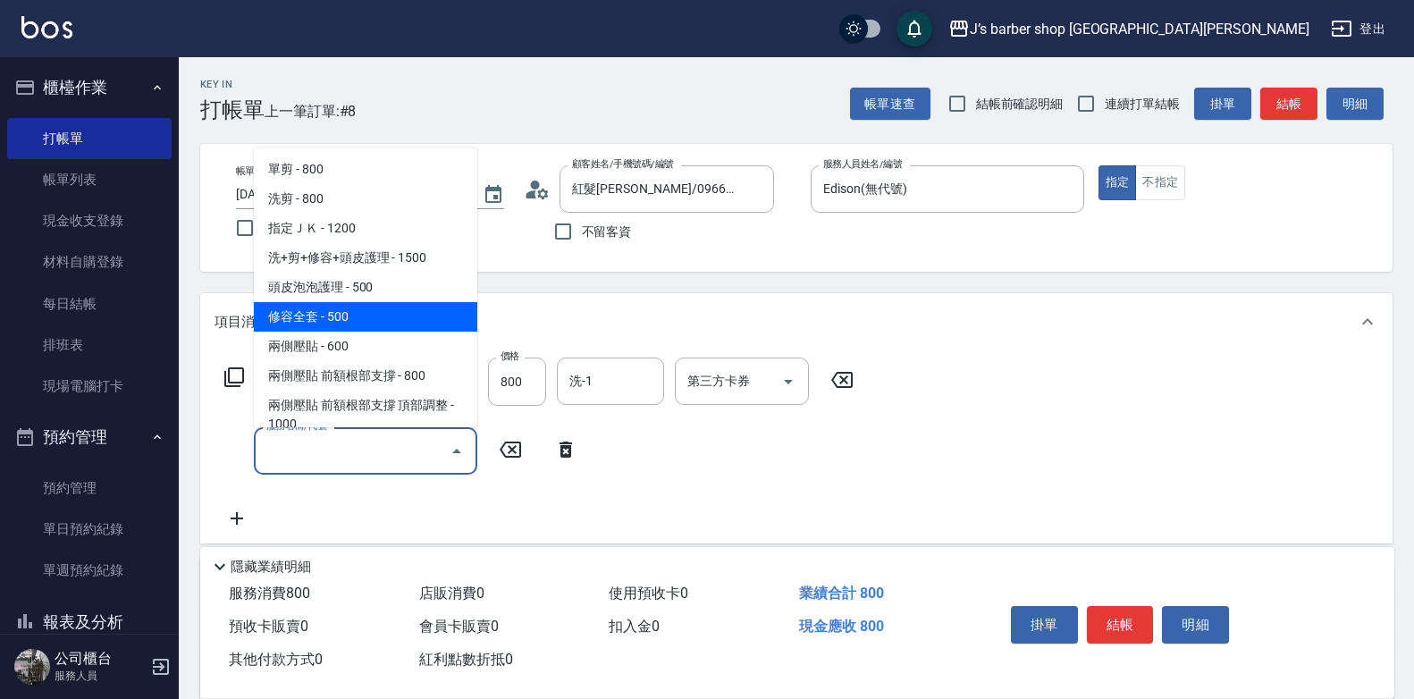
click at [359, 315] on span "修容全套 - 500" at bounding box center [366, 317] width 224 height 30
type input "修容全套(202)"
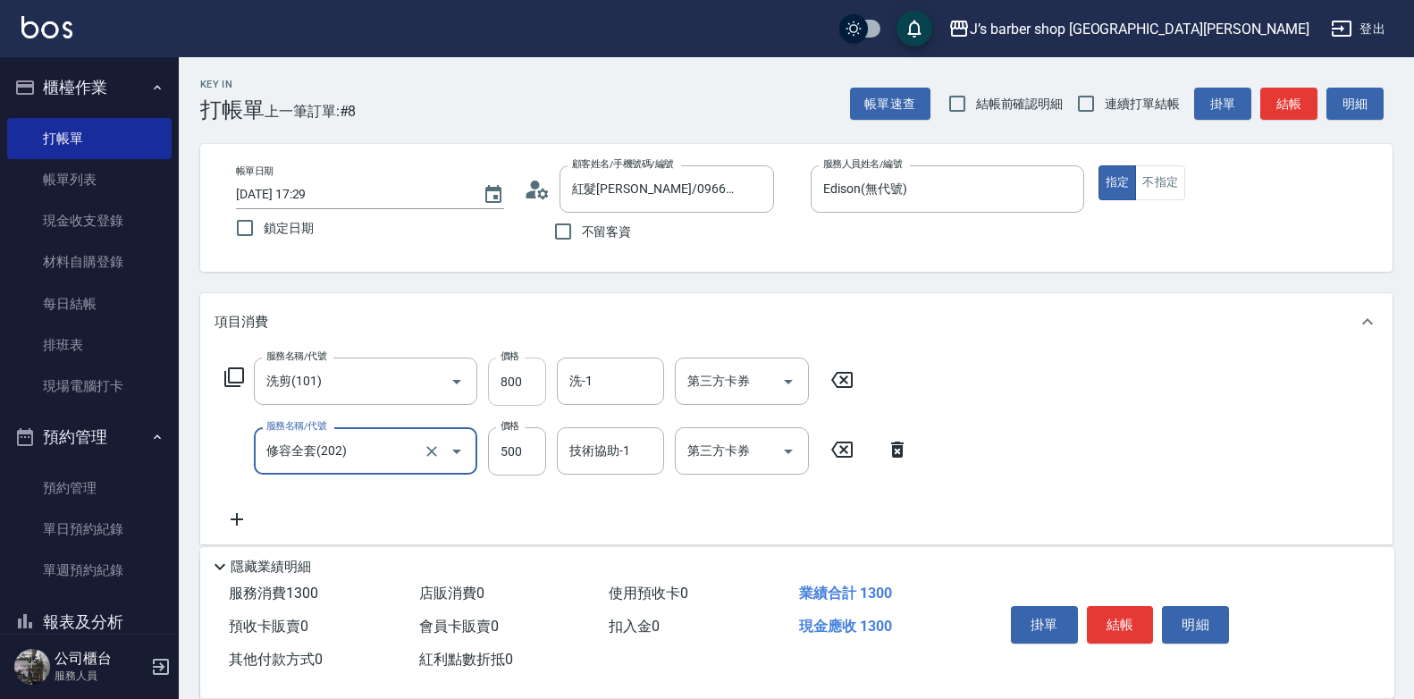
click at [528, 381] on input "800" at bounding box center [517, 382] width 58 height 48
click at [532, 376] on input "800" at bounding box center [517, 382] width 58 height 48
type input "500"
drag, startPoint x: 1054, startPoint y: 440, endPoint x: 1056, endPoint y: 479, distance: 39.4
click at [1055, 442] on div "服務名稱/代號 洗剪(101) 服務名稱/代號 價格 500 價格 洗-1 洗-1 第三方卡券 第三方卡券 服務名稱/代號 修容全套(202) 服務名稱/代號…" at bounding box center [796, 447] width 1193 height 194
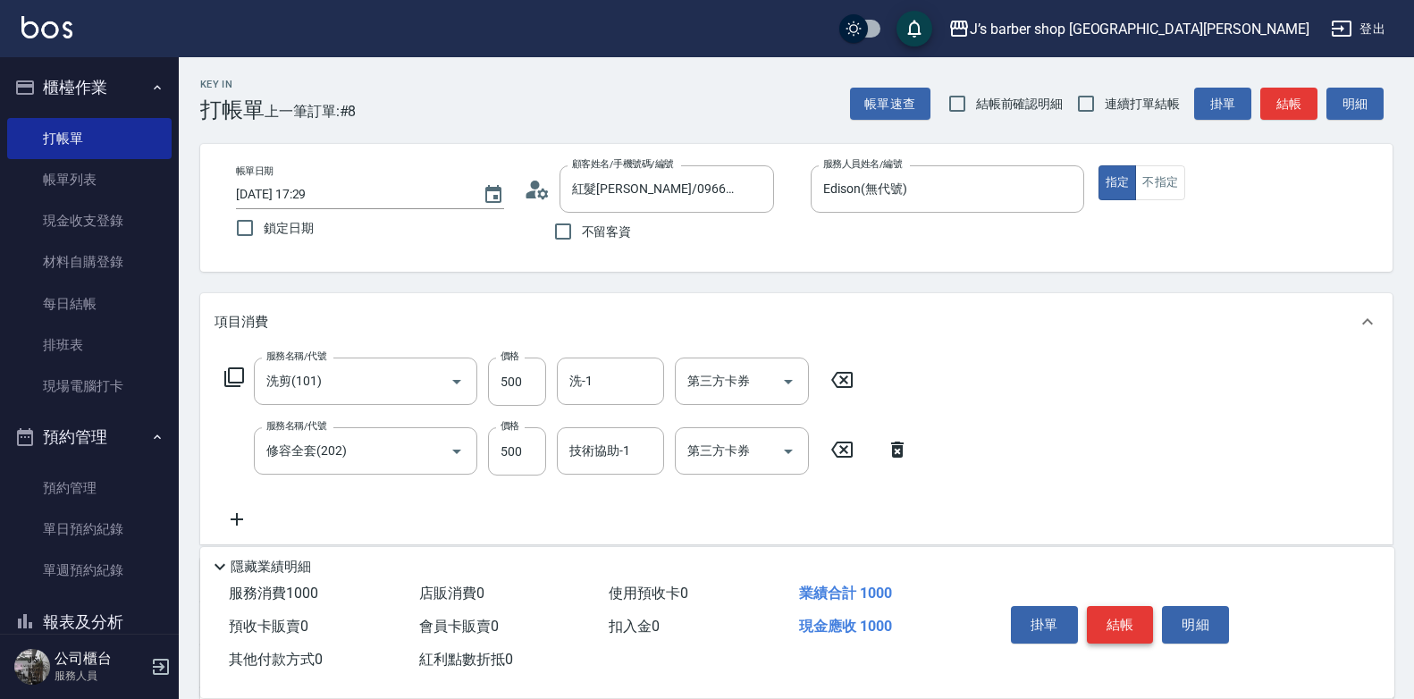
click at [1123, 615] on button "結帳" at bounding box center [1120, 625] width 67 height 38
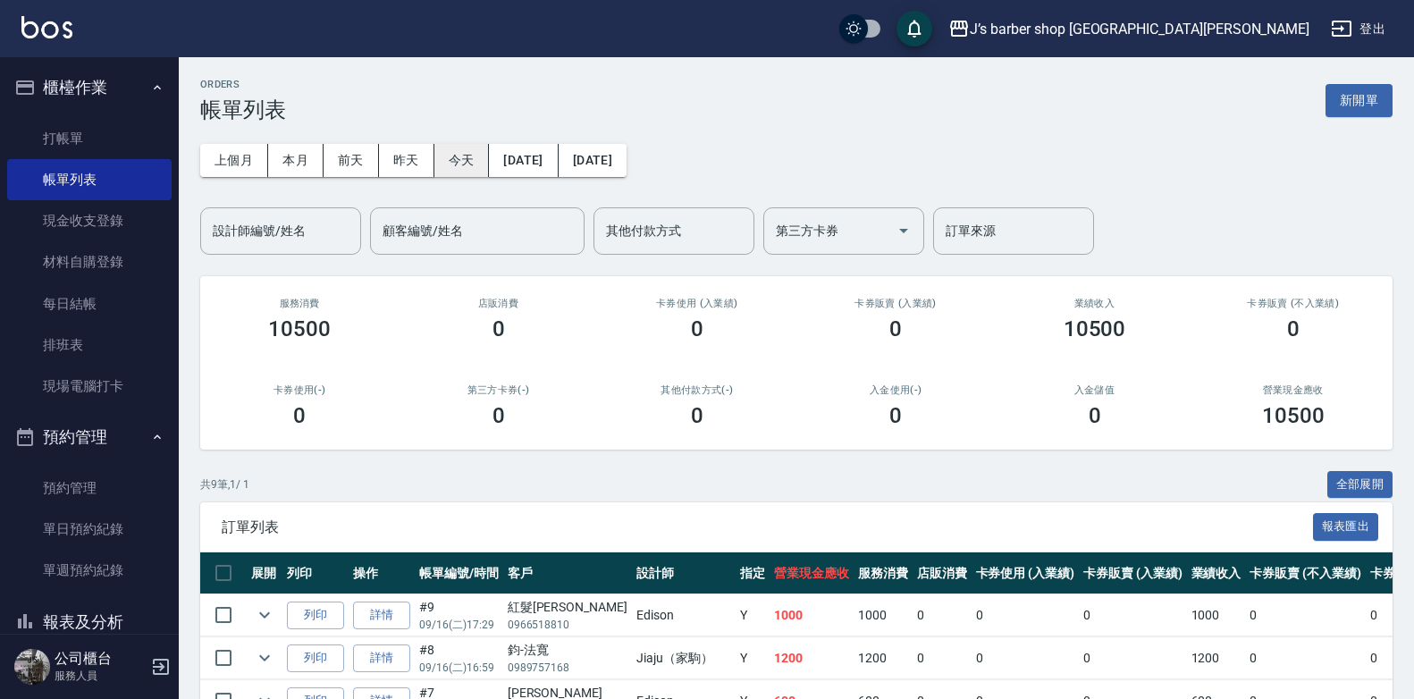
click at [465, 145] on button "今天" at bounding box center [462, 160] width 55 height 33
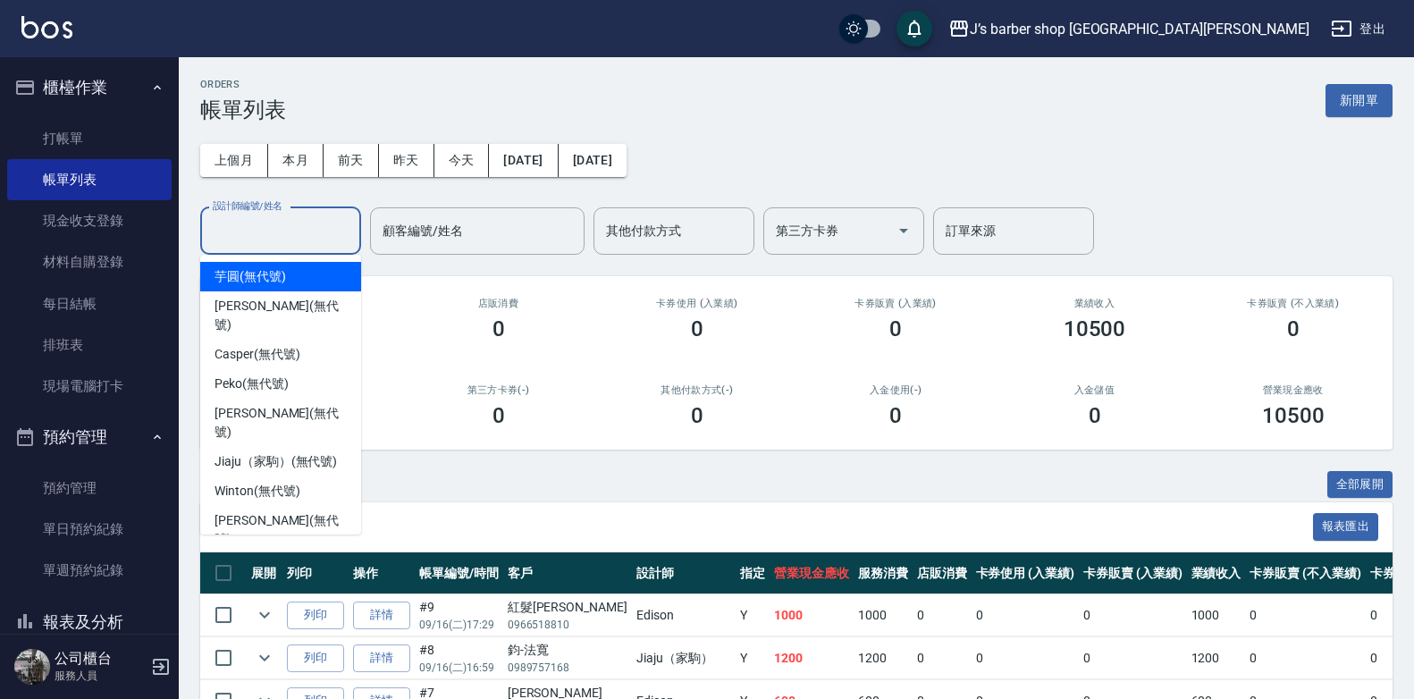
click at [318, 241] on input "設計師編號/姓名" at bounding box center [280, 230] width 145 height 31
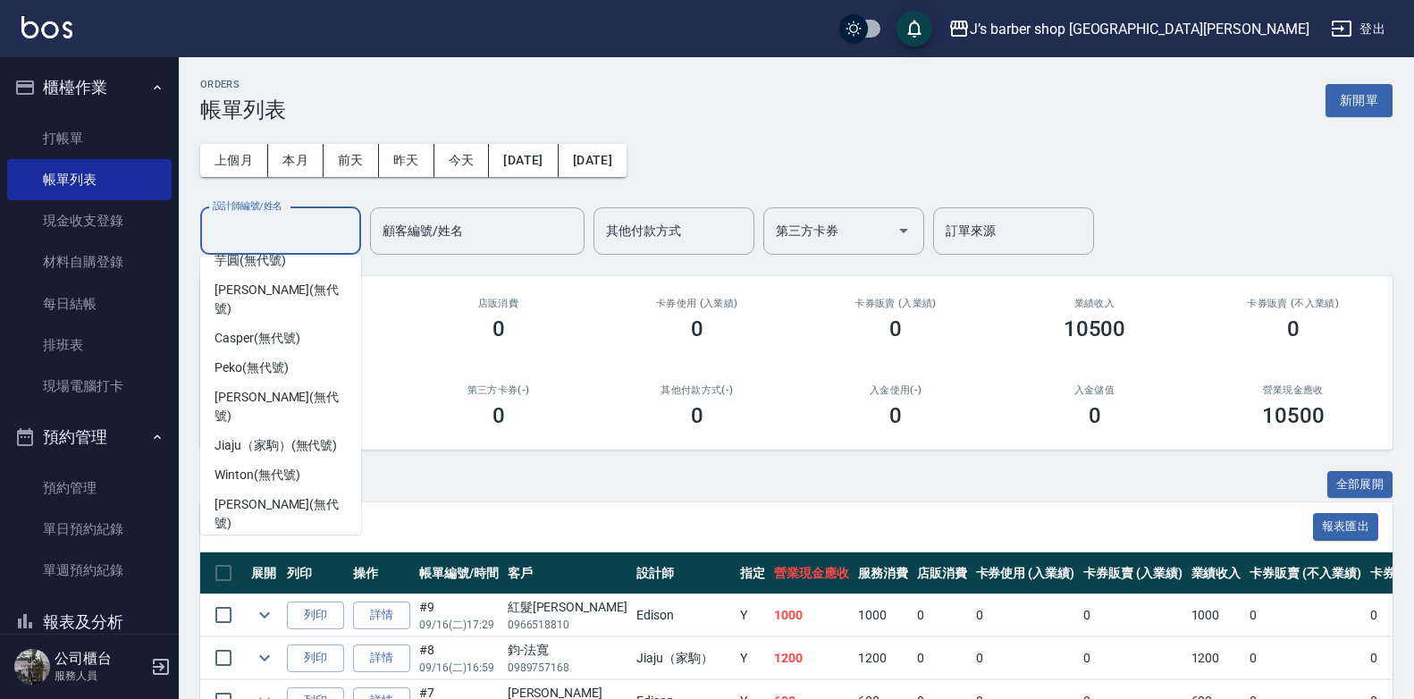
scroll to position [30, 0]
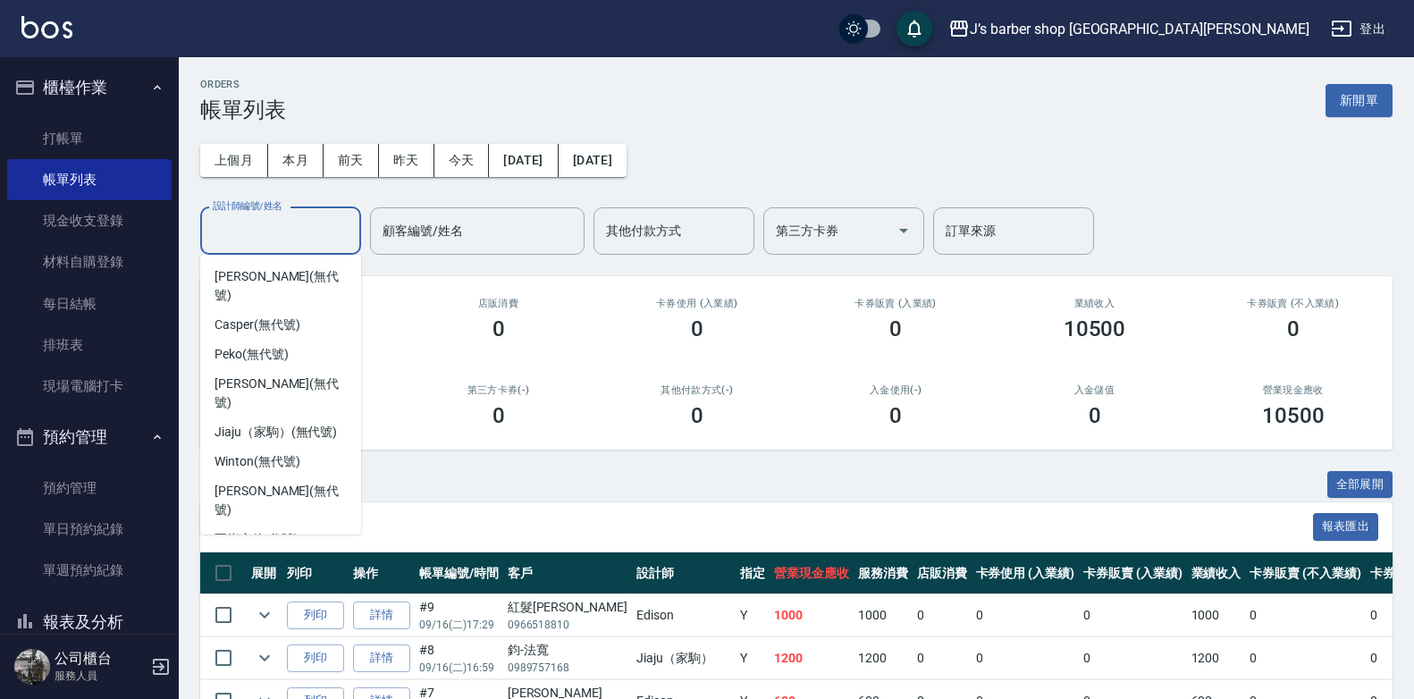
click at [277, 554] on div "Edison (無代號)" at bounding box center [280, 569] width 161 height 30
type input "Edison(無代號)"
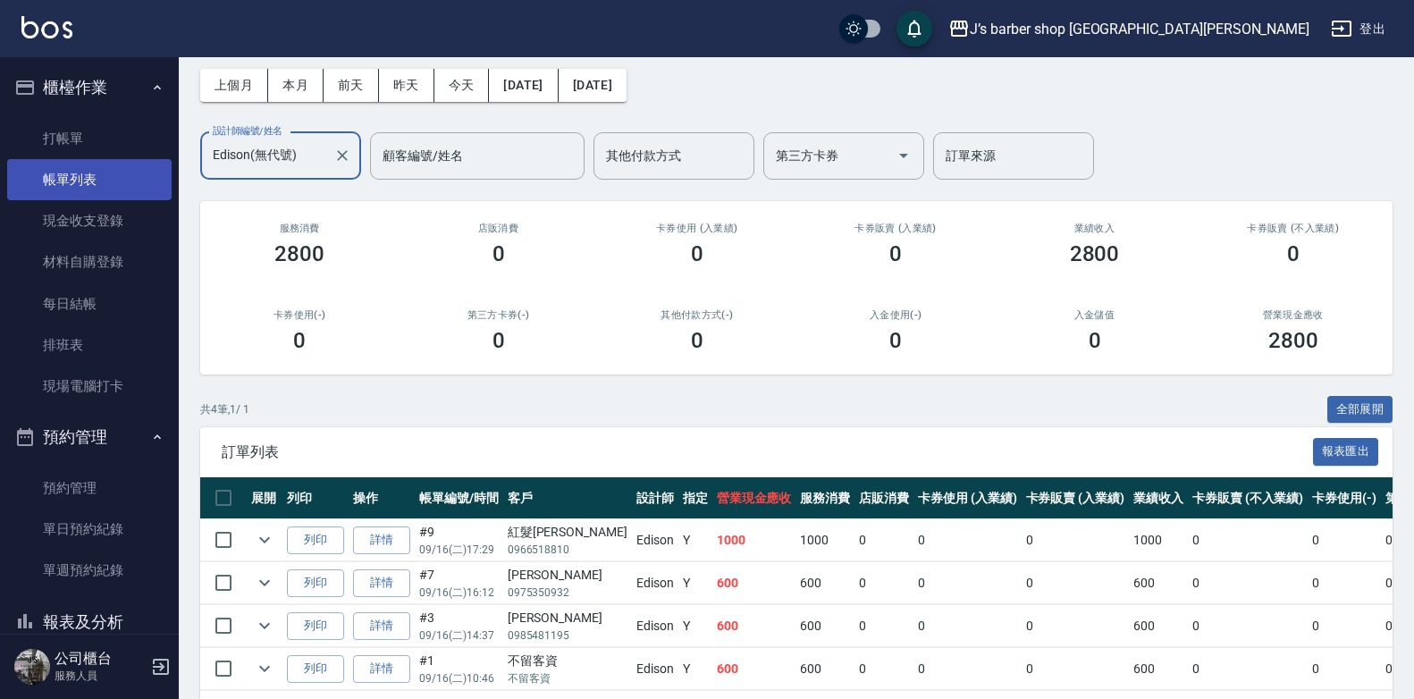
scroll to position [0, 0]
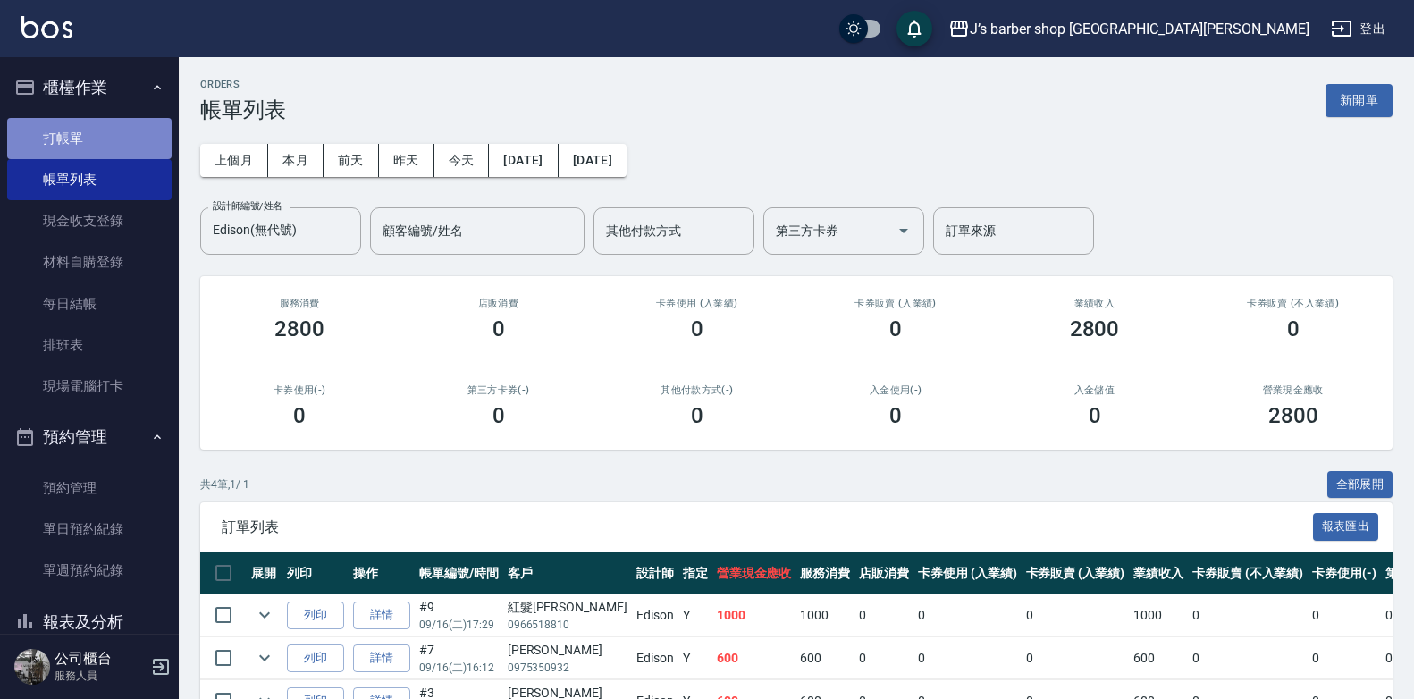
click at [134, 141] on link "打帳單" at bounding box center [89, 138] width 165 height 41
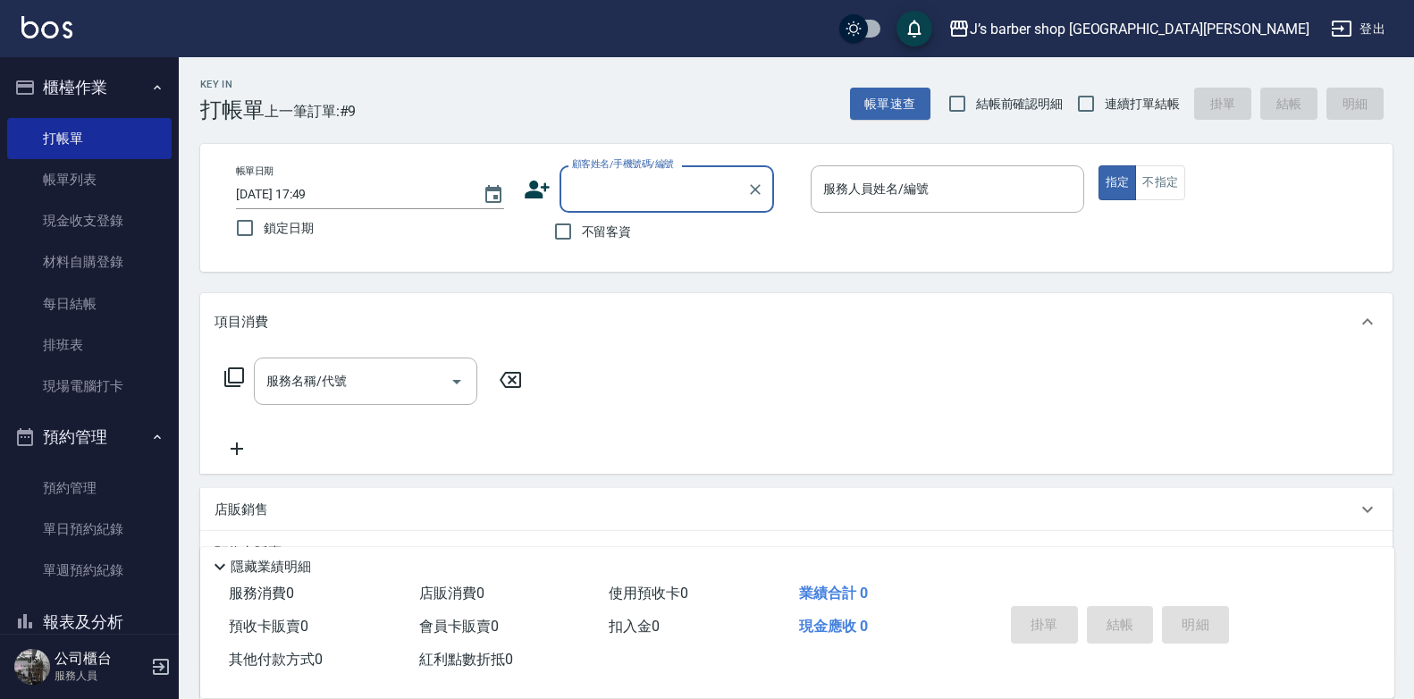
click at [101, 623] on button "報表及分析" at bounding box center [89, 622] width 165 height 46
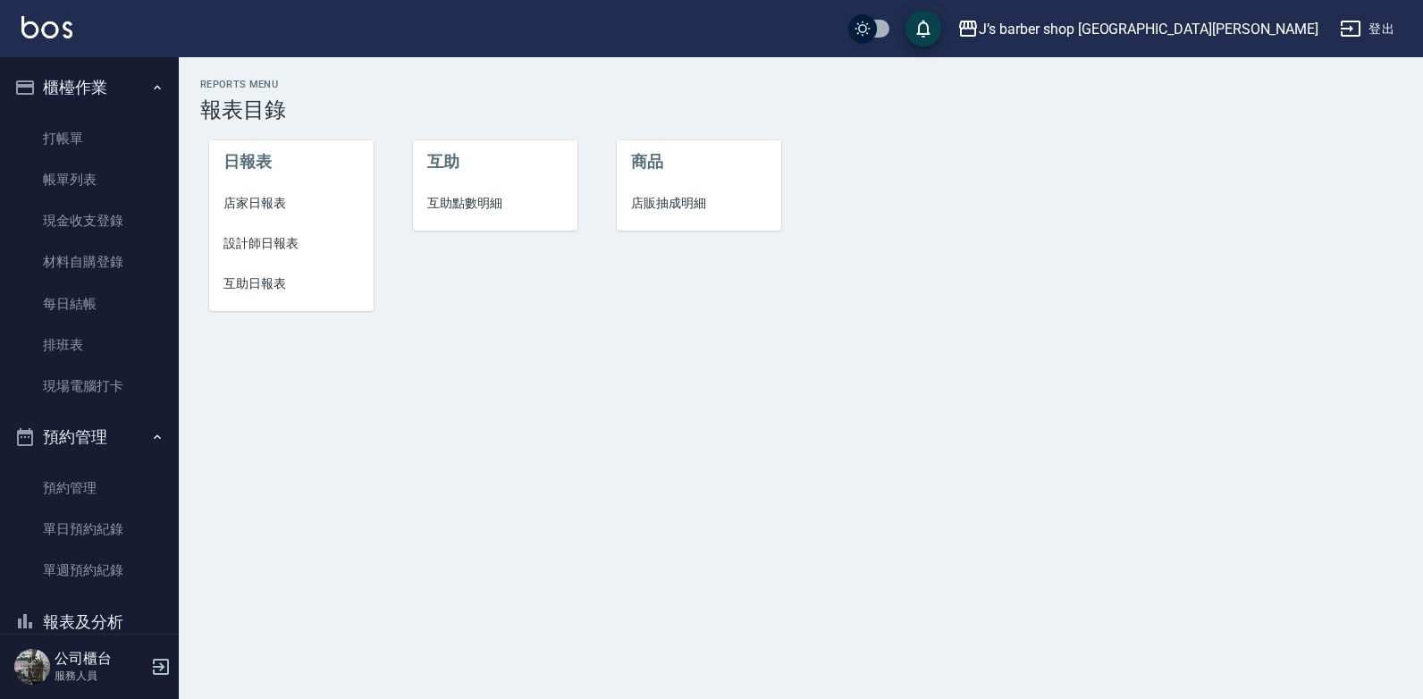
click at [278, 242] on span "設計師日報表" at bounding box center [292, 243] width 136 height 19
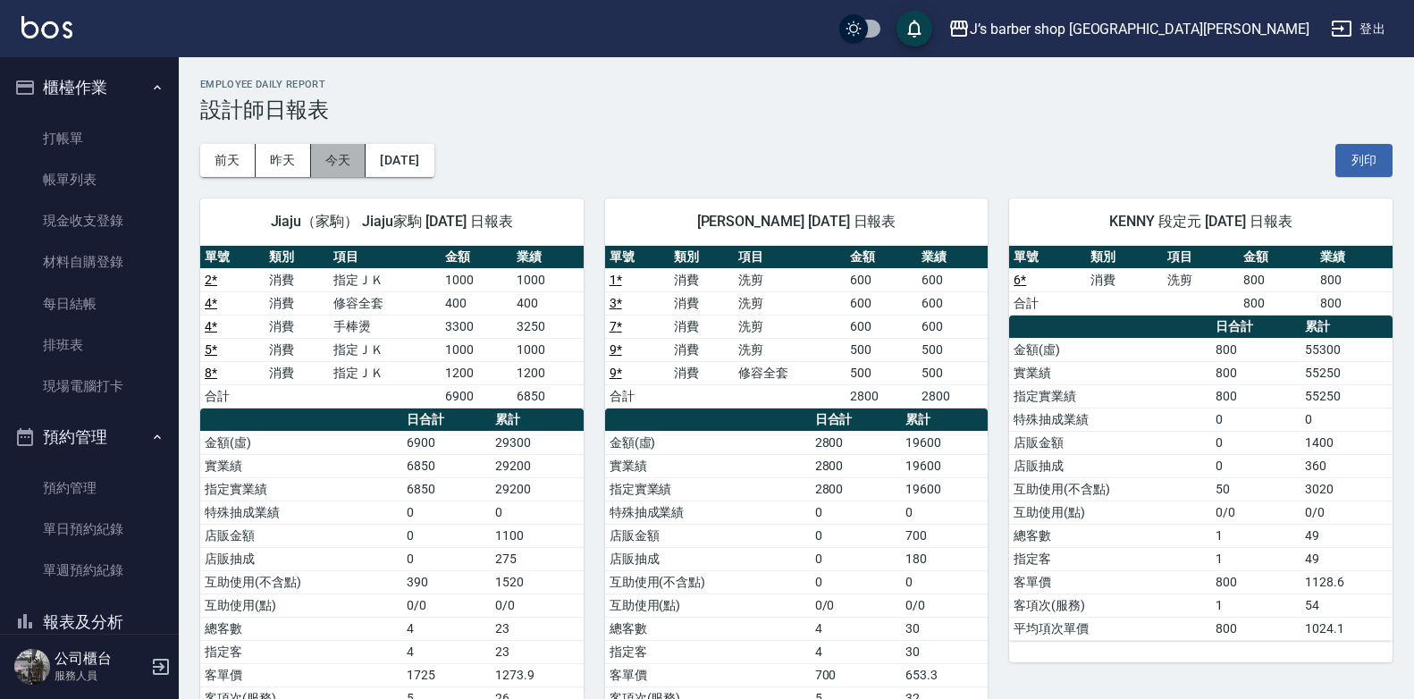
click at [353, 149] on button "今天" at bounding box center [338, 160] width 55 height 33
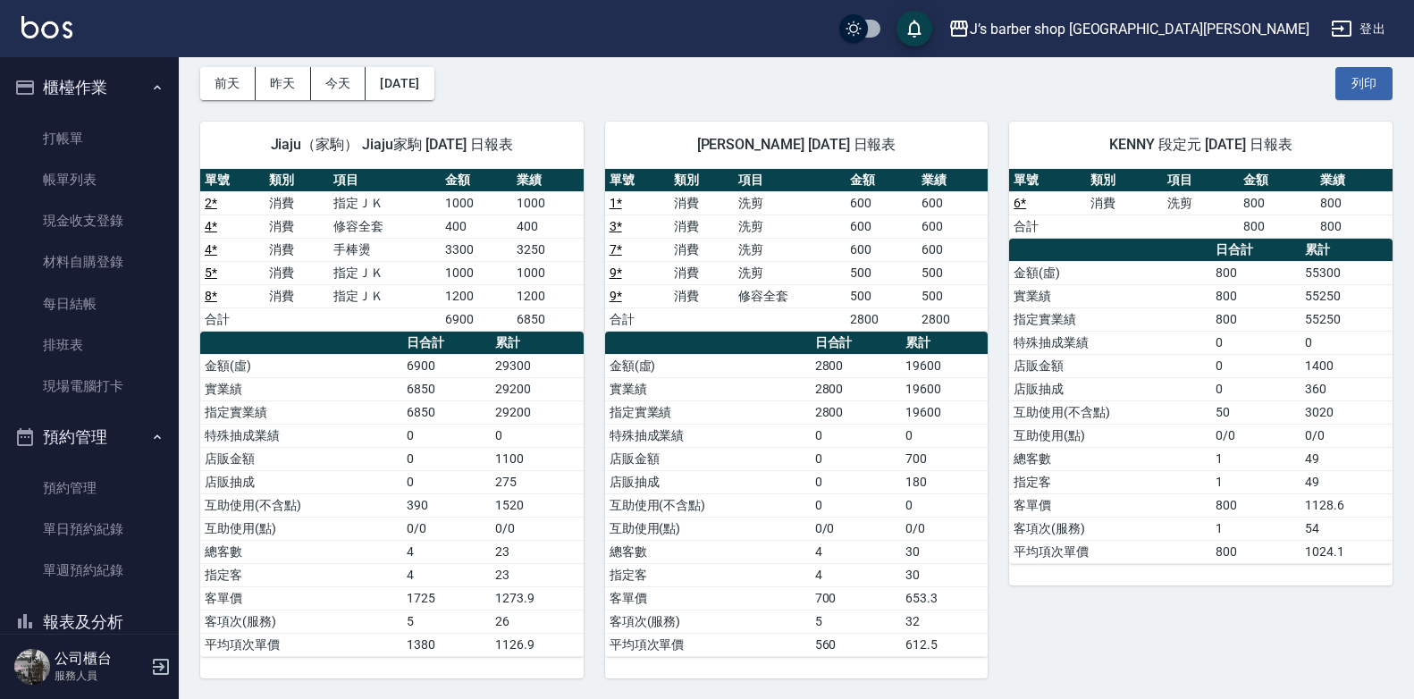
scroll to position [78, 0]
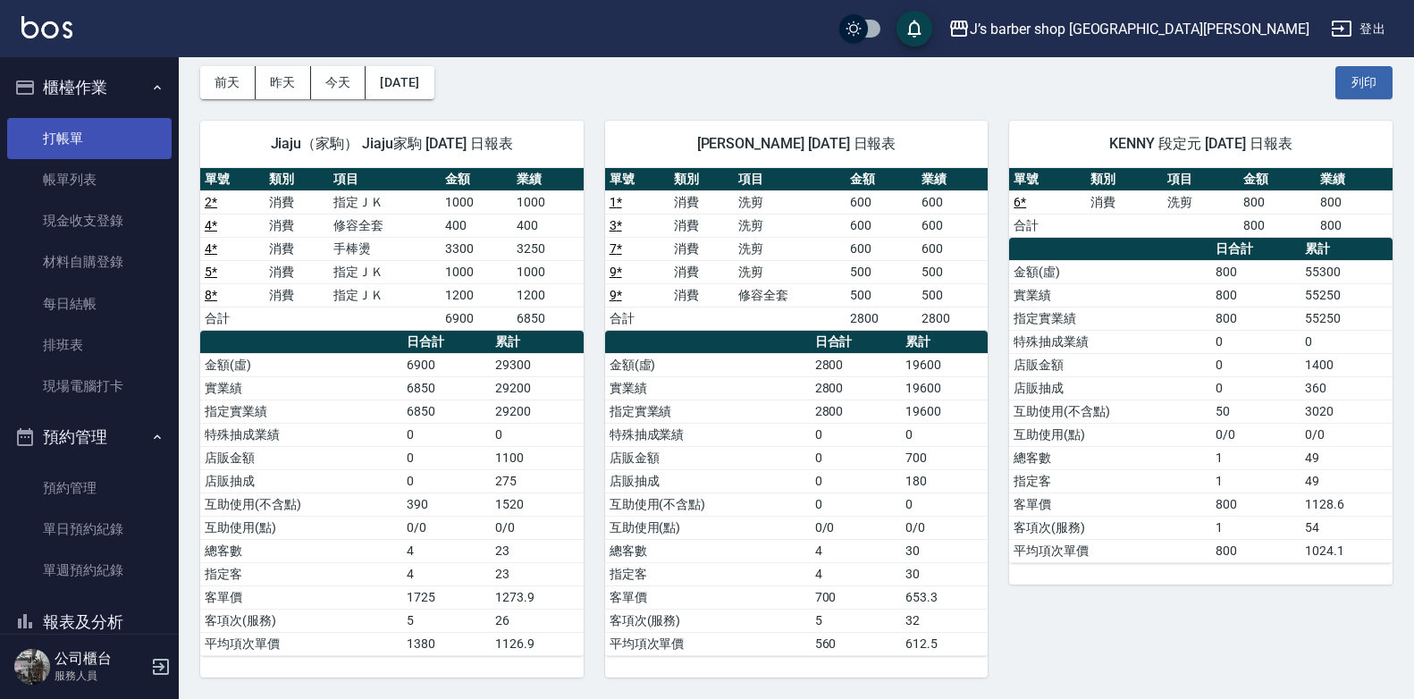
click at [104, 123] on link "打帳單" at bounding box center [89, 138] width 165 height 41
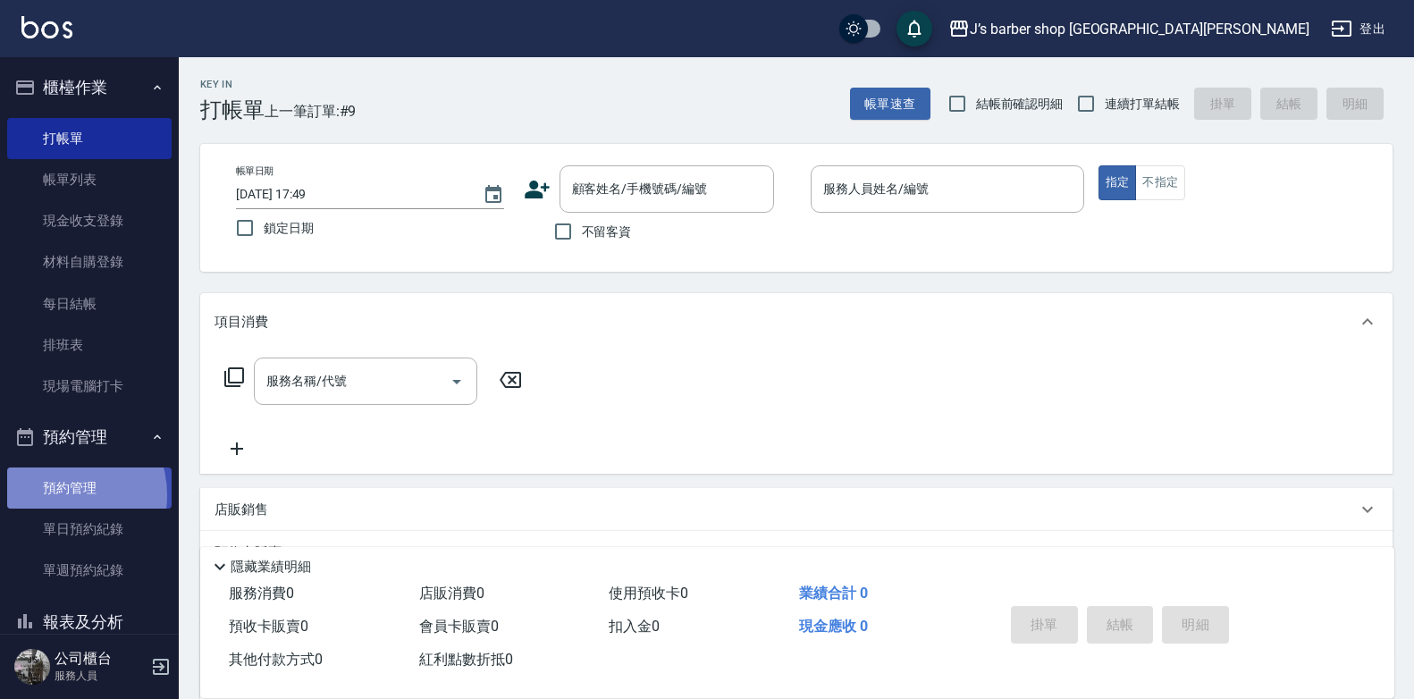
click at [55, 495] on link "預約管理" at bounding box center [89, 488] width 165 height 41
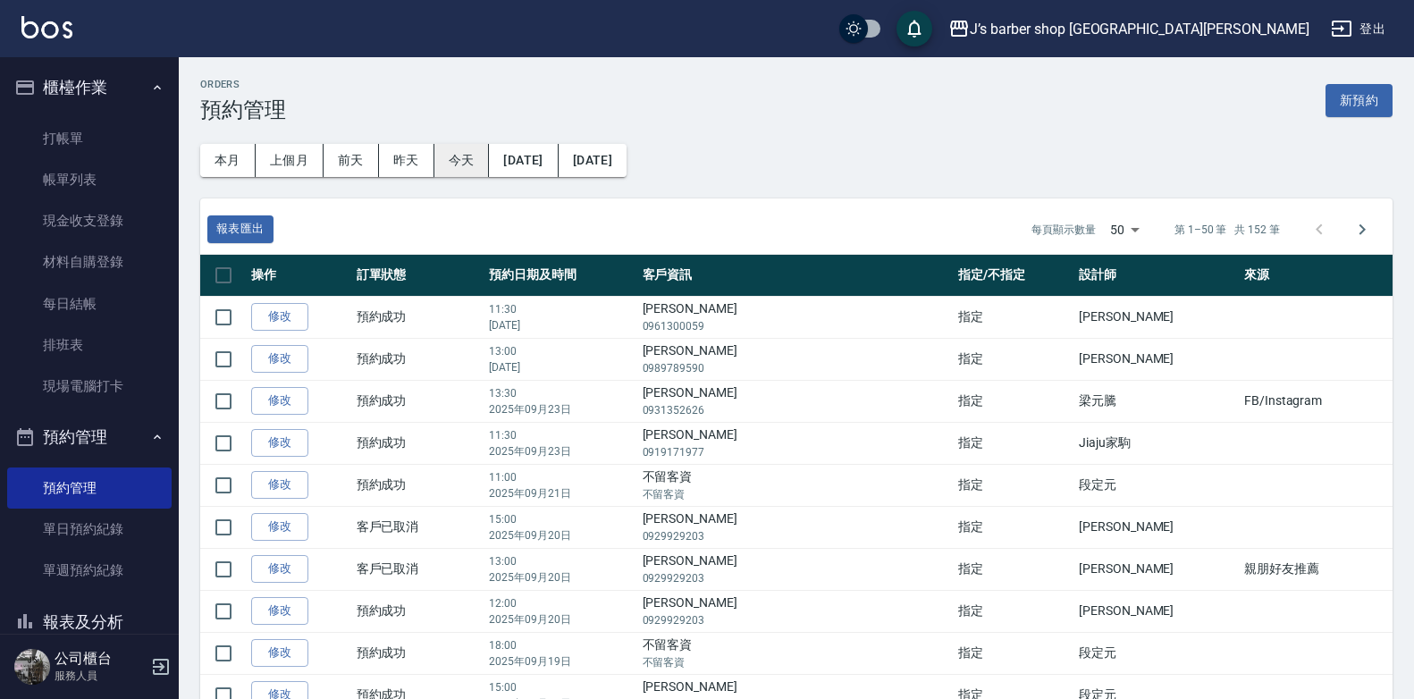
click at [471, 158] on button "今天" at bounding box center [462, 160] width 55 height 33
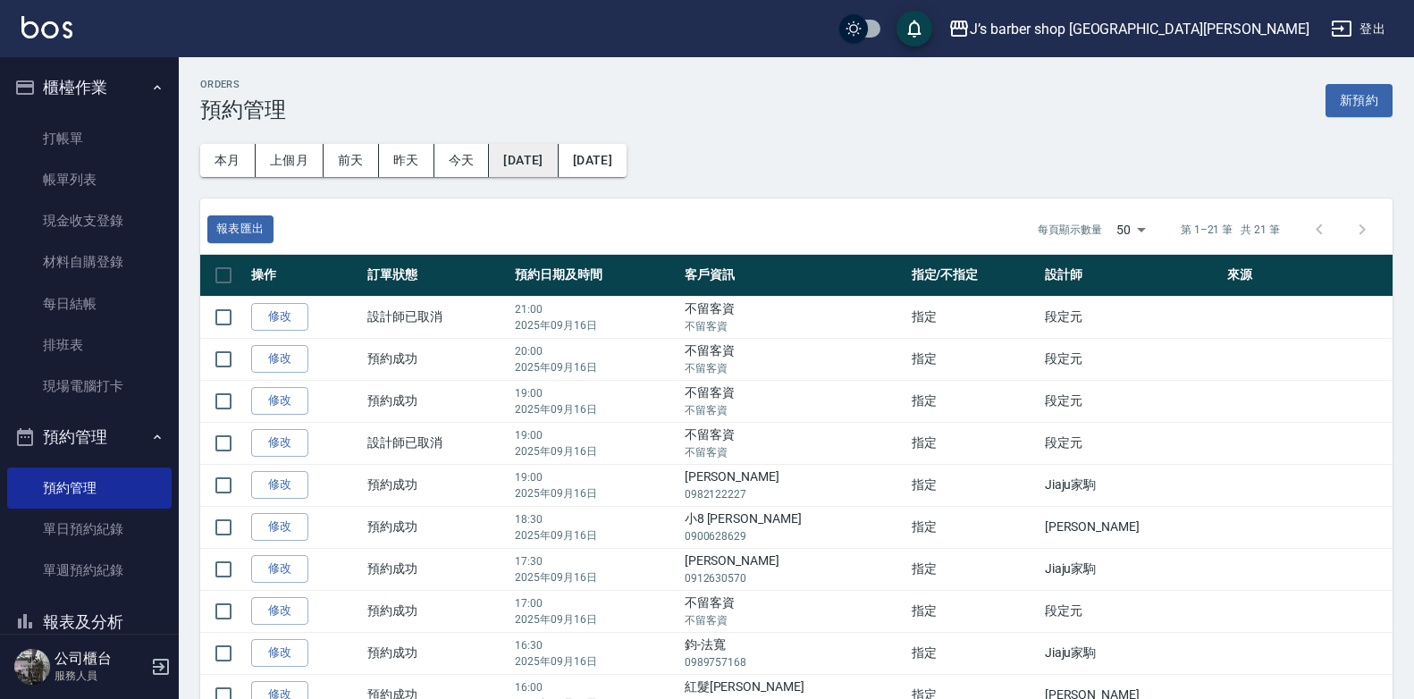
click at [558, 156] on button "[DATE]" at bounding box center [523, 160] width 69 height 33
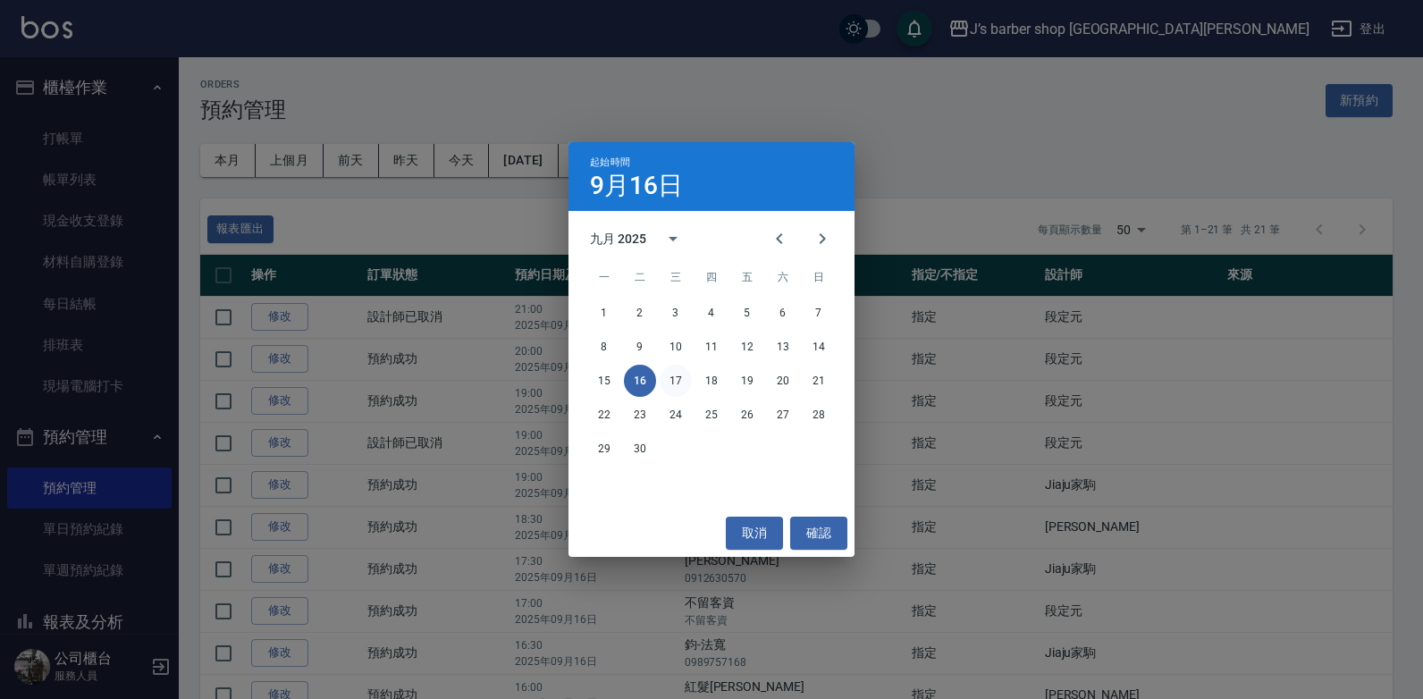
click at [675, 368] on button "17" at bounding box center [676, 381] width 32 height 32
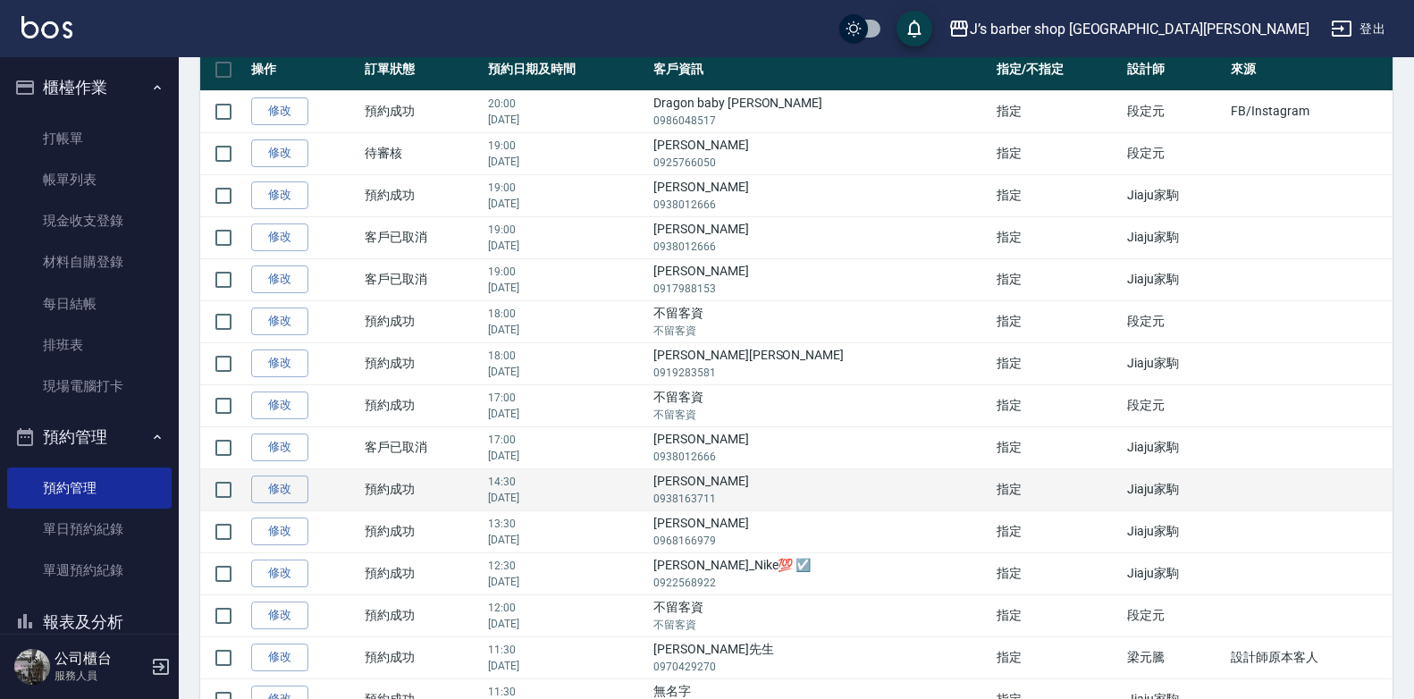
scroll to position [179, 0]
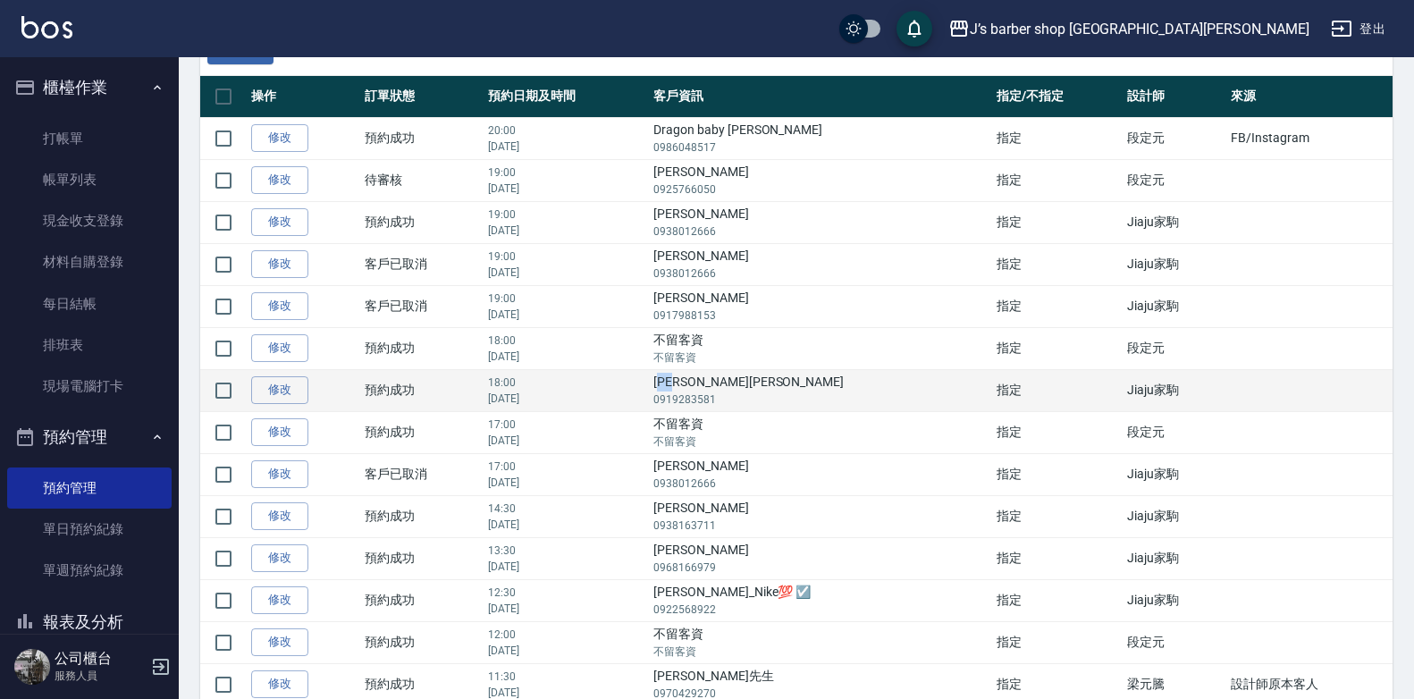
drag, startPoint x: 731, startPoint y: 375, endPoint x: 763, endPoint y: 391, distance: 35.2
click at [763, 391] on td "[PERSON_NAME]寶 0919283581" at bounding box center [820, 390] width 343 height 42
drag, startPoint x: 763, startPoint y: 391, endPoint x: 770, endPoint y: 400, distance: 11.4
click at [770, 400] on p "0919283581" at bounding box center [821, 400] width 334 height 16
drag, startPoint x: 704, startPoint y: 387, endPoint x: 772, endPoint y: 394, distance: 68.3
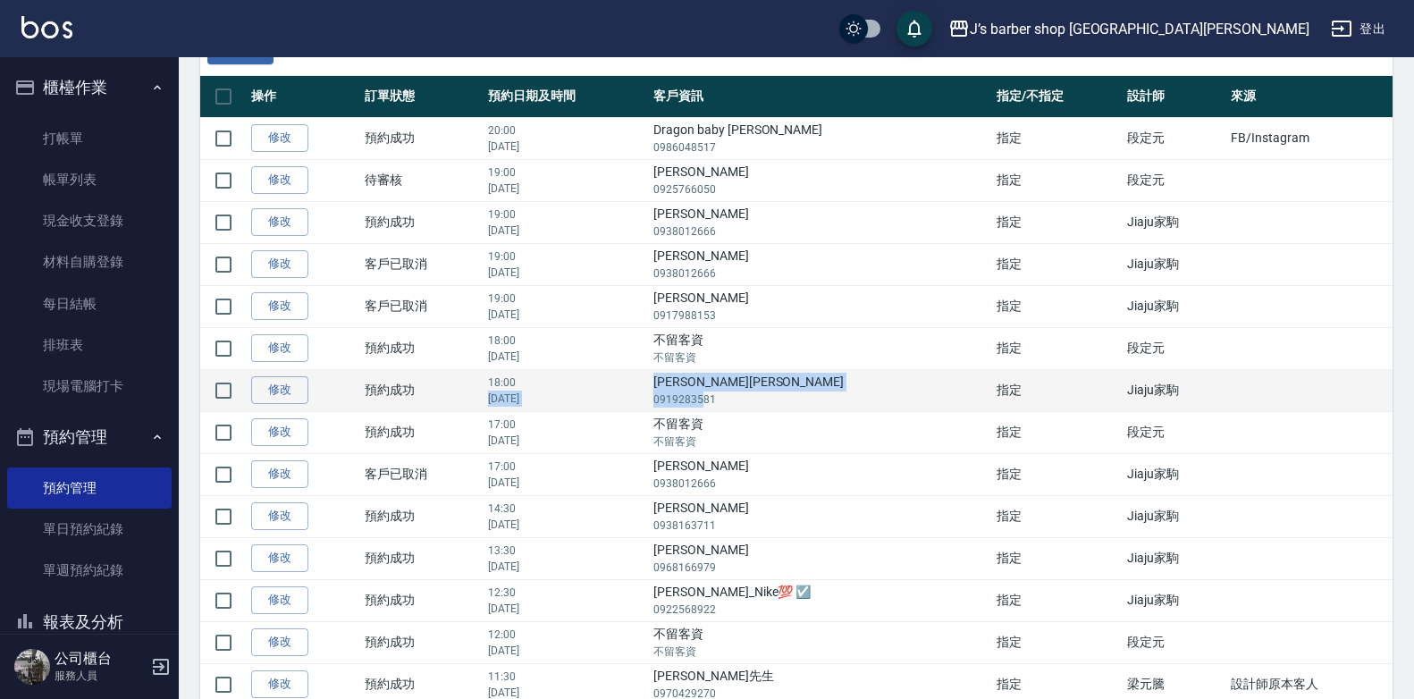
click at [772, 394] on tr "修改  預約成功 18:00 [DATE] [PERSON_NAME]寶 0919283581 指定 Jiaju家駒" at bounding box center [796, 390] width 1193 height 42
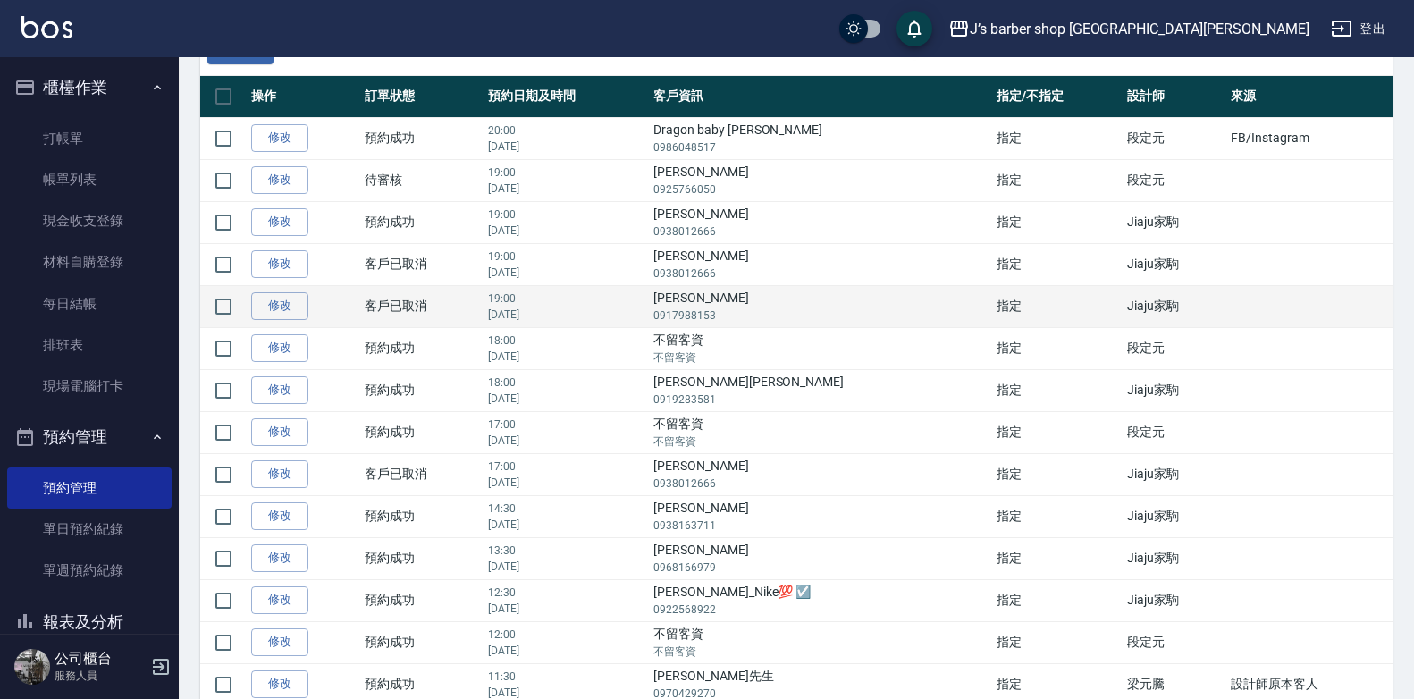
drag, startPoint x: 772, startPoint y: 394, endPoint x: 731, endPoint y: 310, distance: 93.2
click at [730, 317] on p "0917988153" at bounding box center [821, 316] width 334 height 16
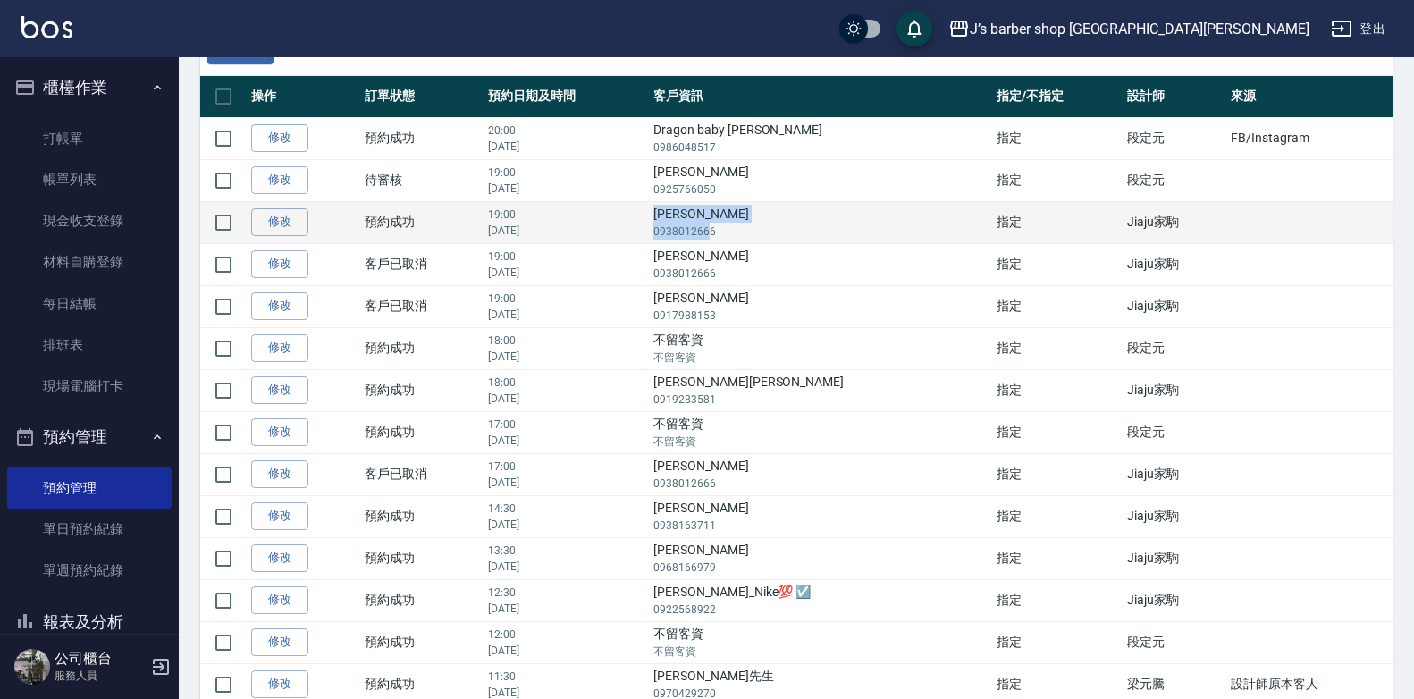
drag, startPoint x: 724, startPoint y: 207, endPoint x: 780, endPoint y: 236, distance: 62.4
click at [780, 236] on td "[PERSON_NAME]富 0938012666" at bounding box center [820, 222] width 343 height 42
click at [780, 239] on p "0938012666" at bounding box center [821, 232] width 334 height 16
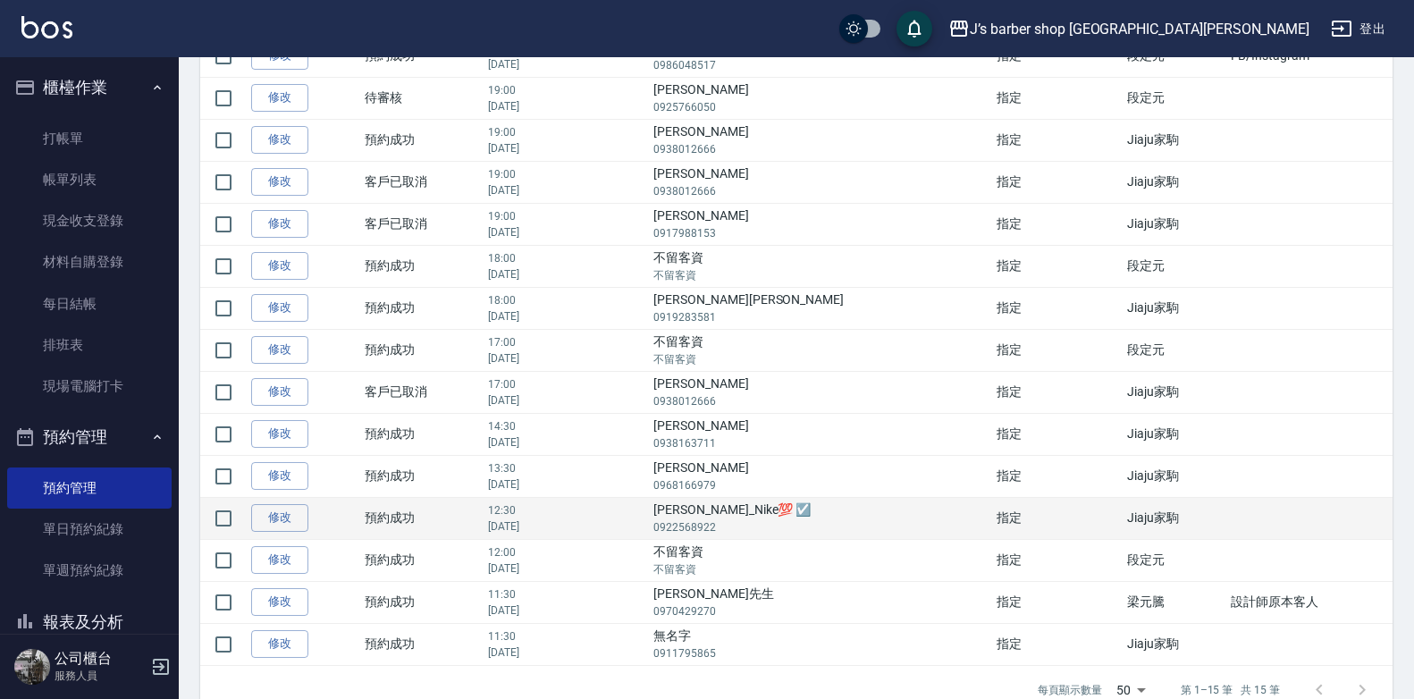
scroll to position [298, 0]
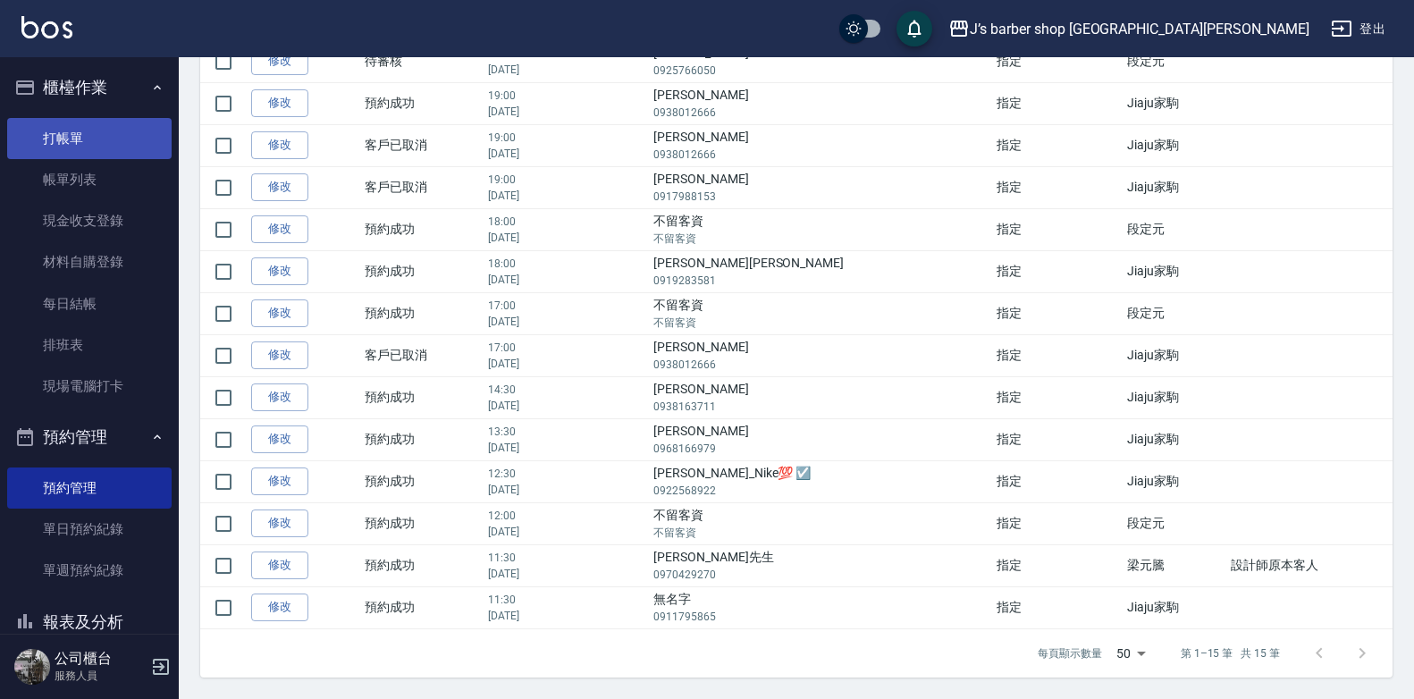
click at [95, 145] on link "打帳單" at bounding box center [89, 138] width 165 height 41
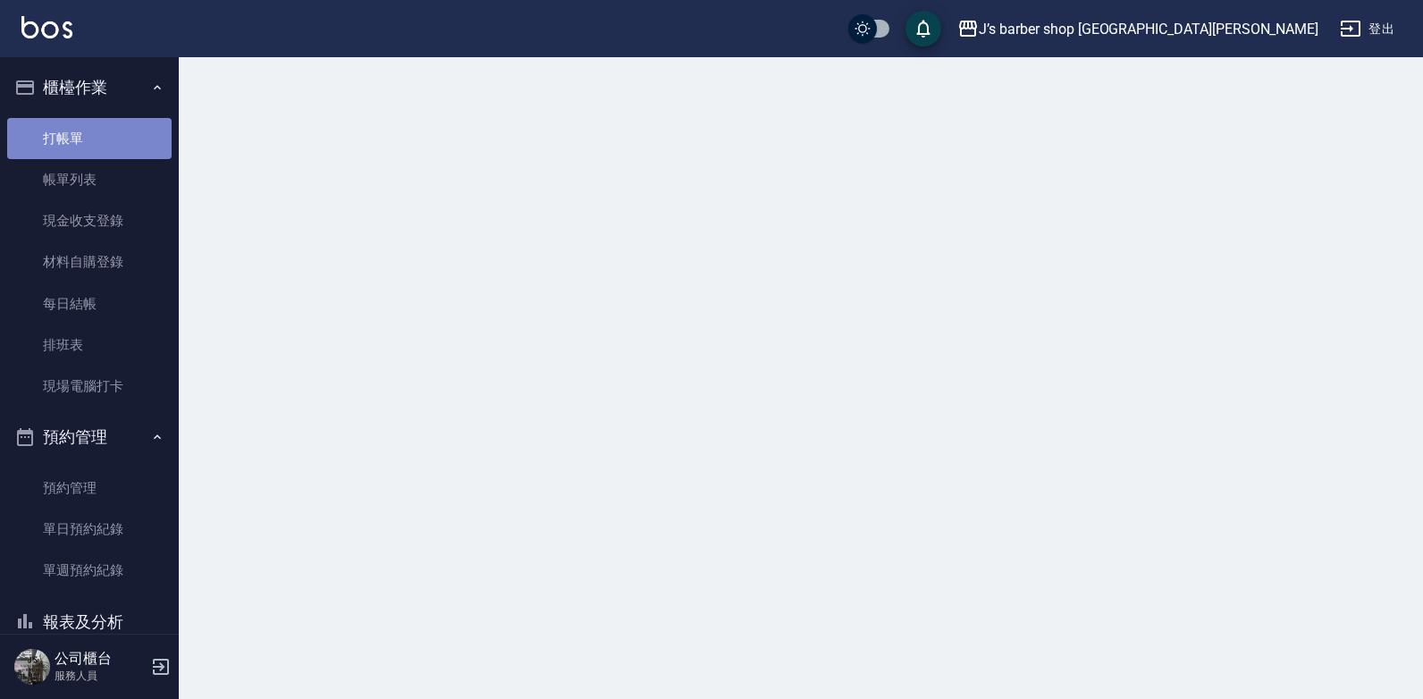
click at [95, 145] on link "打帳單" at bounding box center [89, 138] width 165 height 41
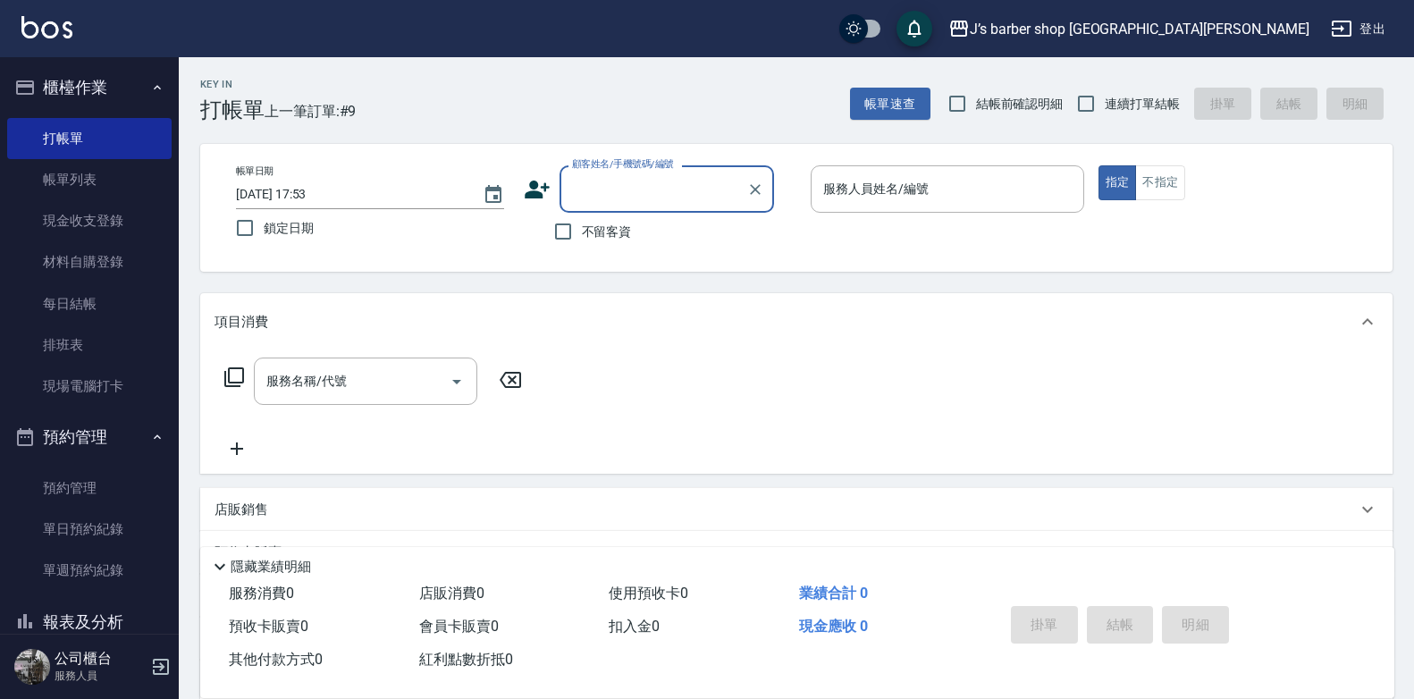
scroll to position [175, 0]
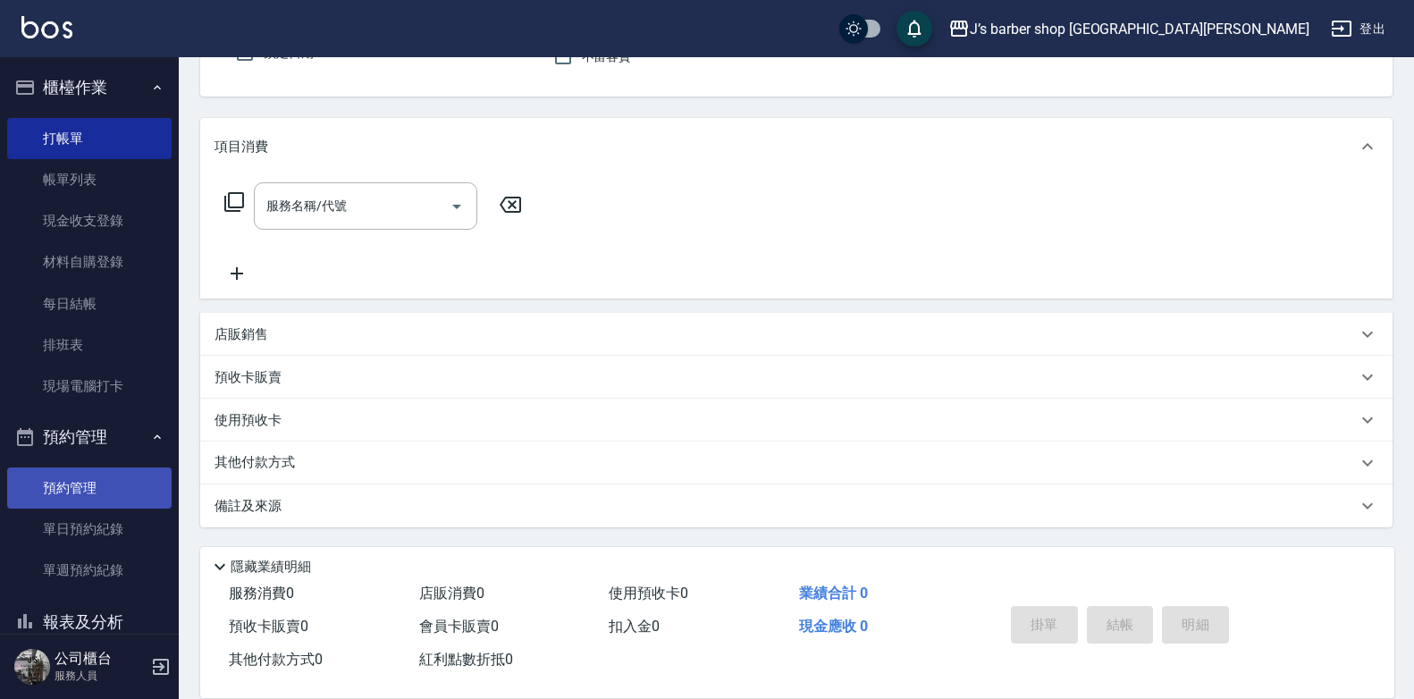
click at [89, 502] on link "預約管理" at bounding box center [89, 488] width 165 height 41
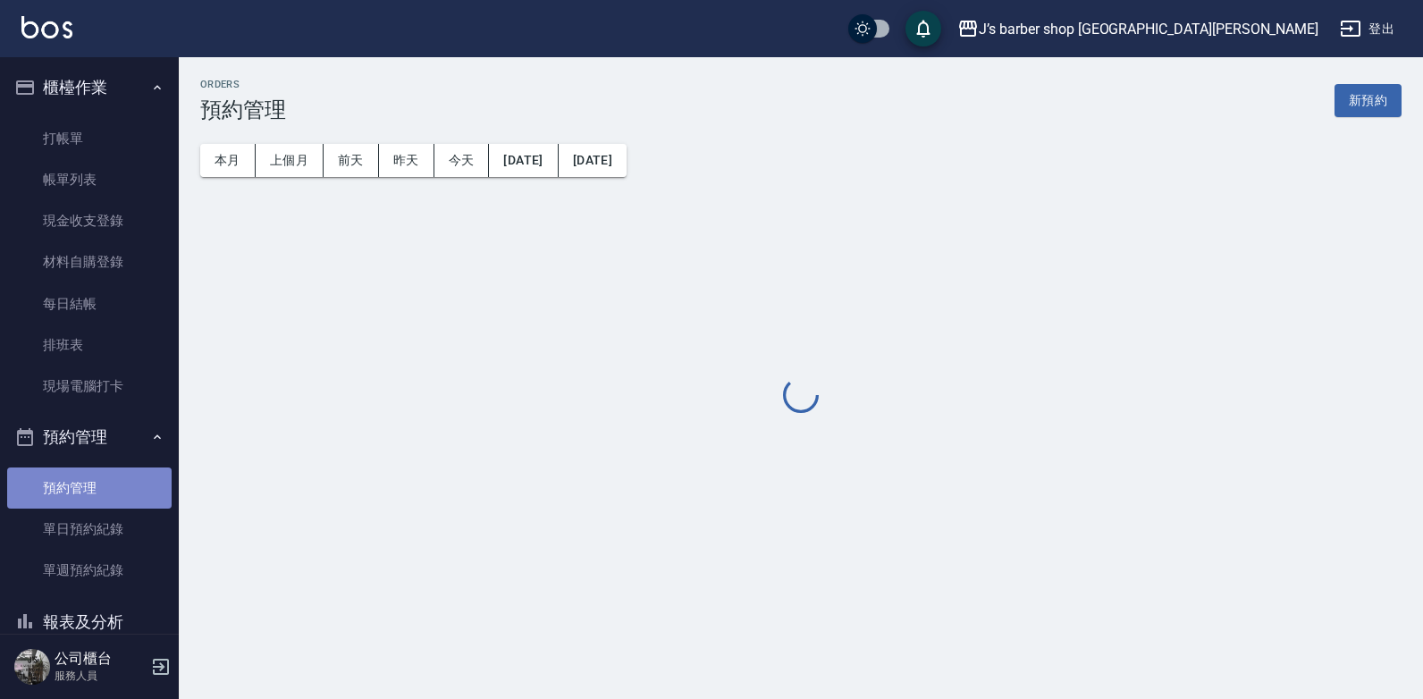
click at [89, 502] on link "預約管理" at bounding box center [89, 488] width 165 height 41
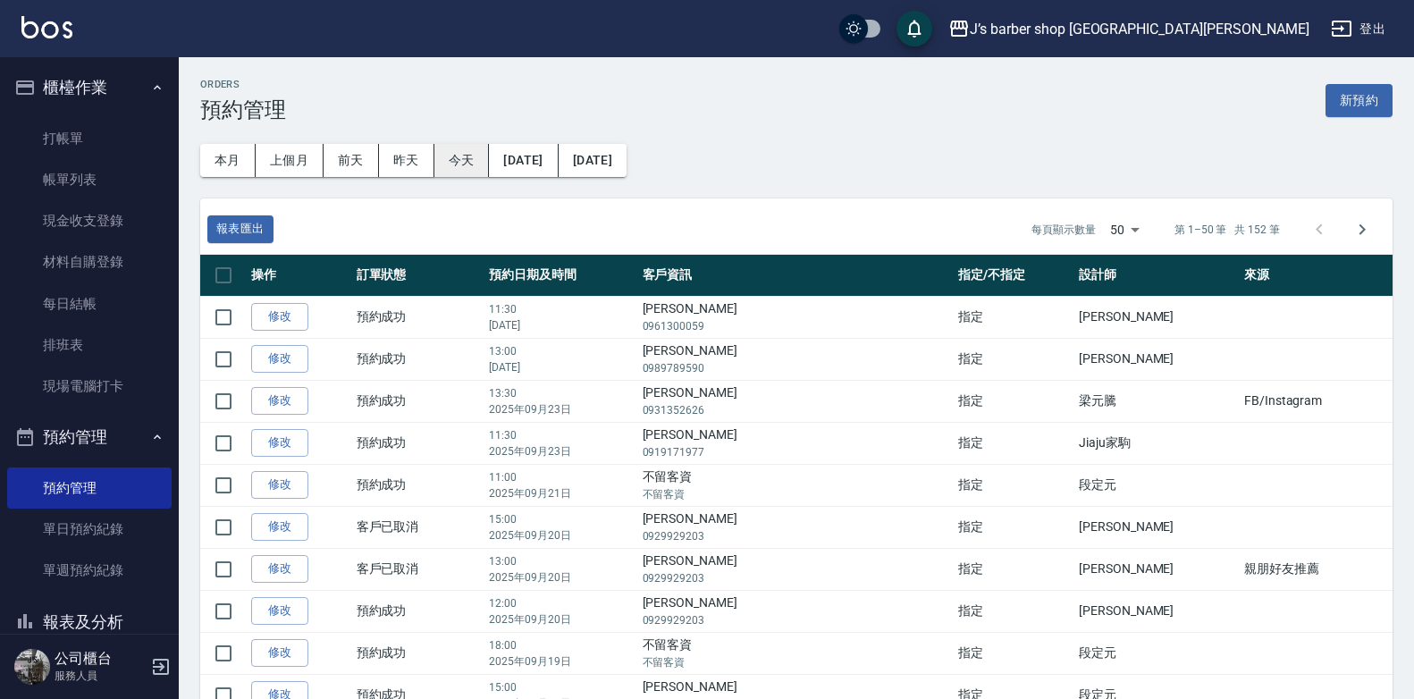
click at [477, 159] on button "今天" at bounding box center [462, 160] width 55 height 33
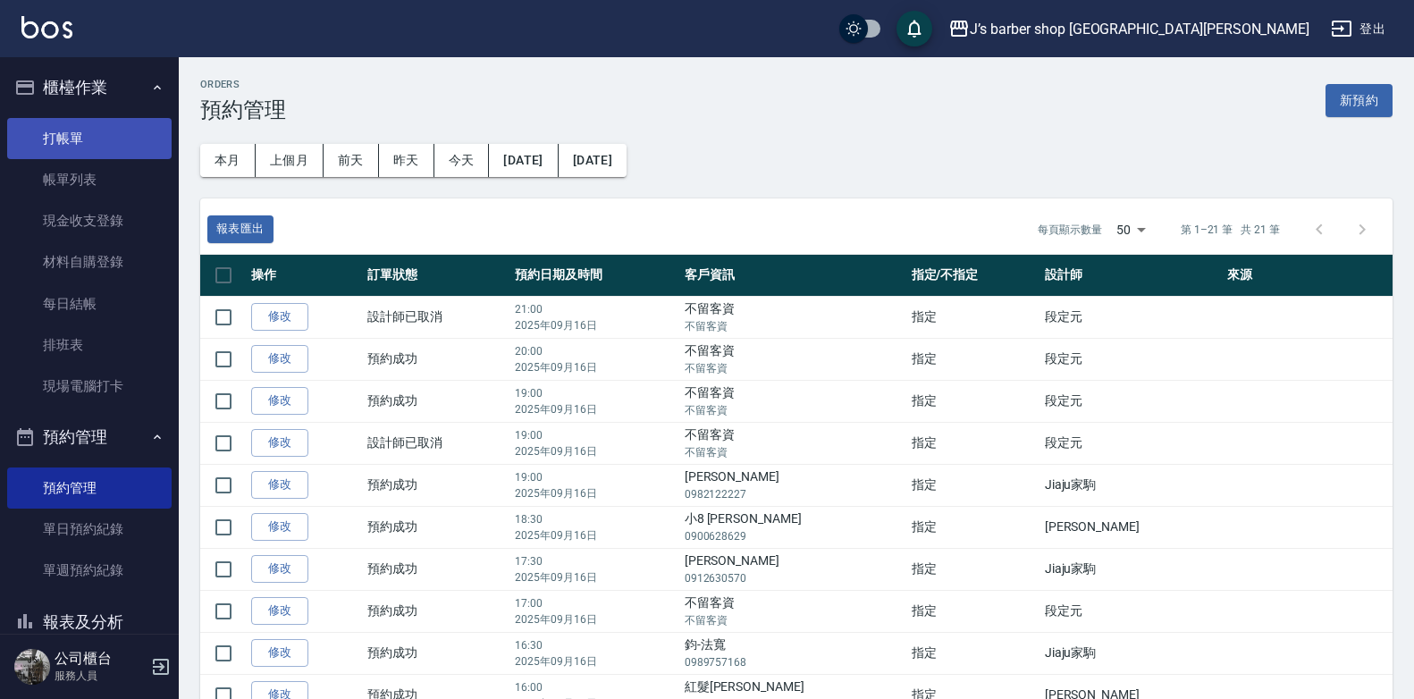
click at [113, 149] on link "打帳單" at bounding box center [89, 138] width 165 height 41
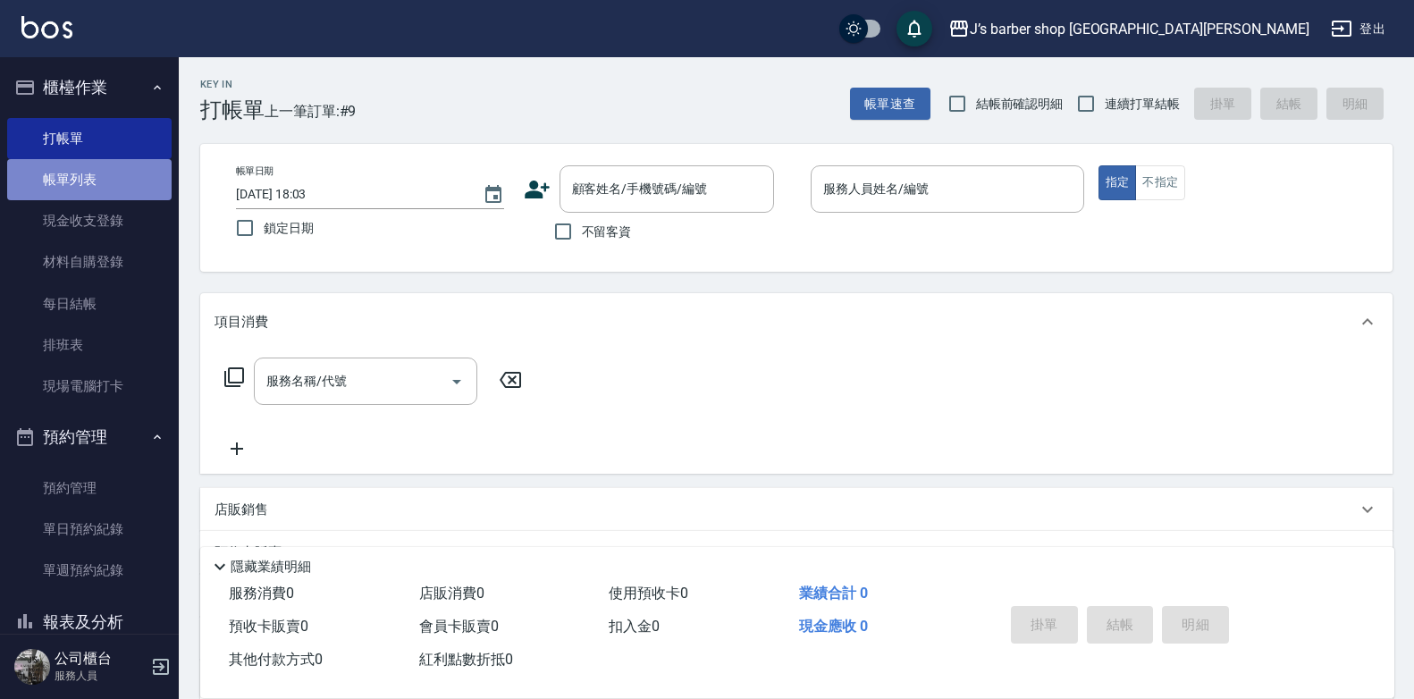
click at [128, 179] on link "帳單列表" at bounding box center [89, 179] width 165 height 41
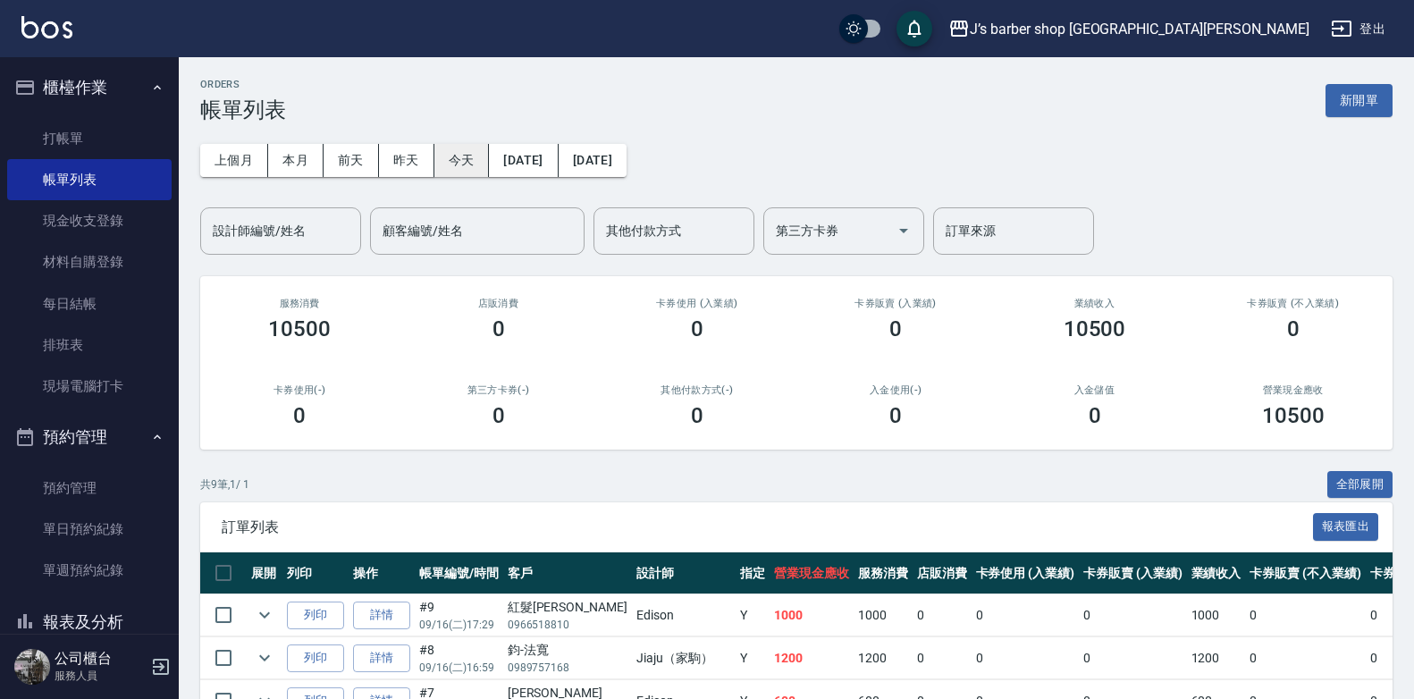
click at [460, 156] on button "今天" at bounding box center [462, 160] width 55 height 33
click at [353, 215] on div "設計師編號/姓名" at bounding box center [280, 230] width 161 height 47
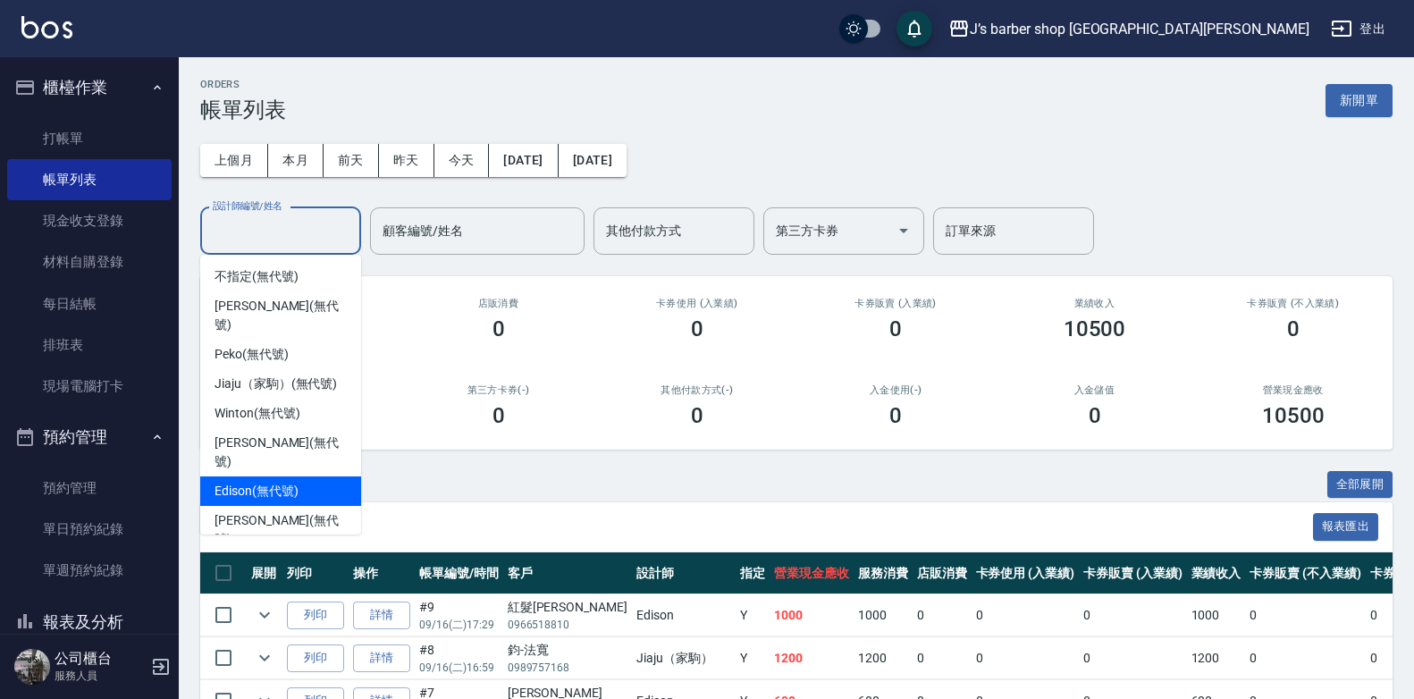
click at [293, 482] on span "Edison (無代號)" at bounding box center [256, 491] width 83 height 19
type input "Edison(無代號)"
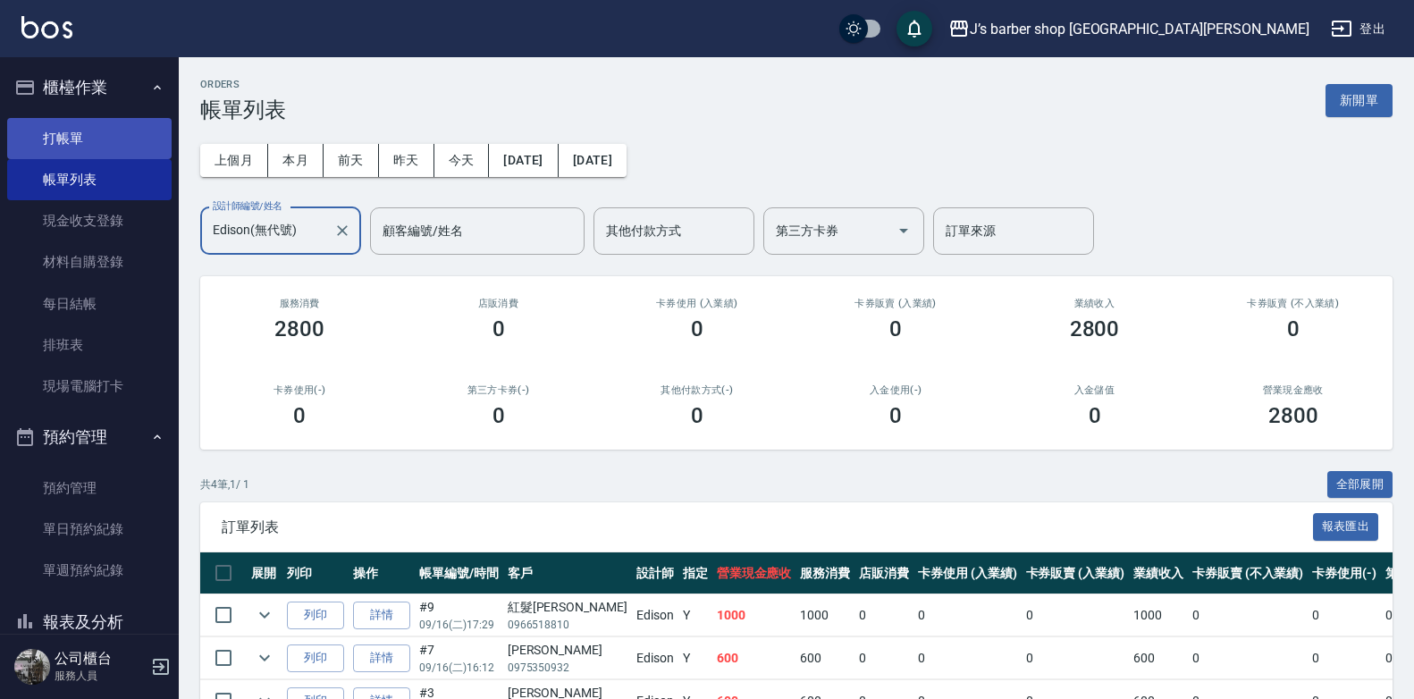
click at [109, 130] on link "打帳單" at bounding box center [89, 138] width 165 height 41
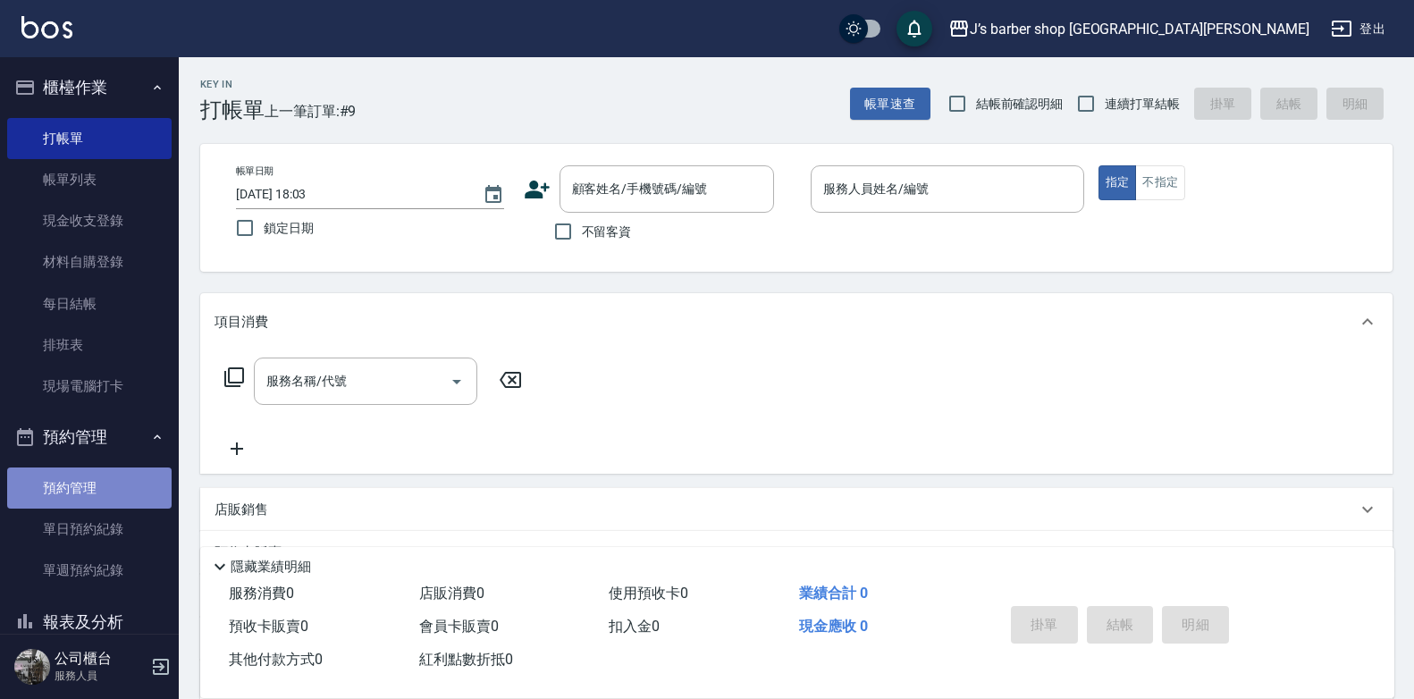
click at [91, 489] on link "預約管理" at bounding box center [89, 488] width 165 height 41
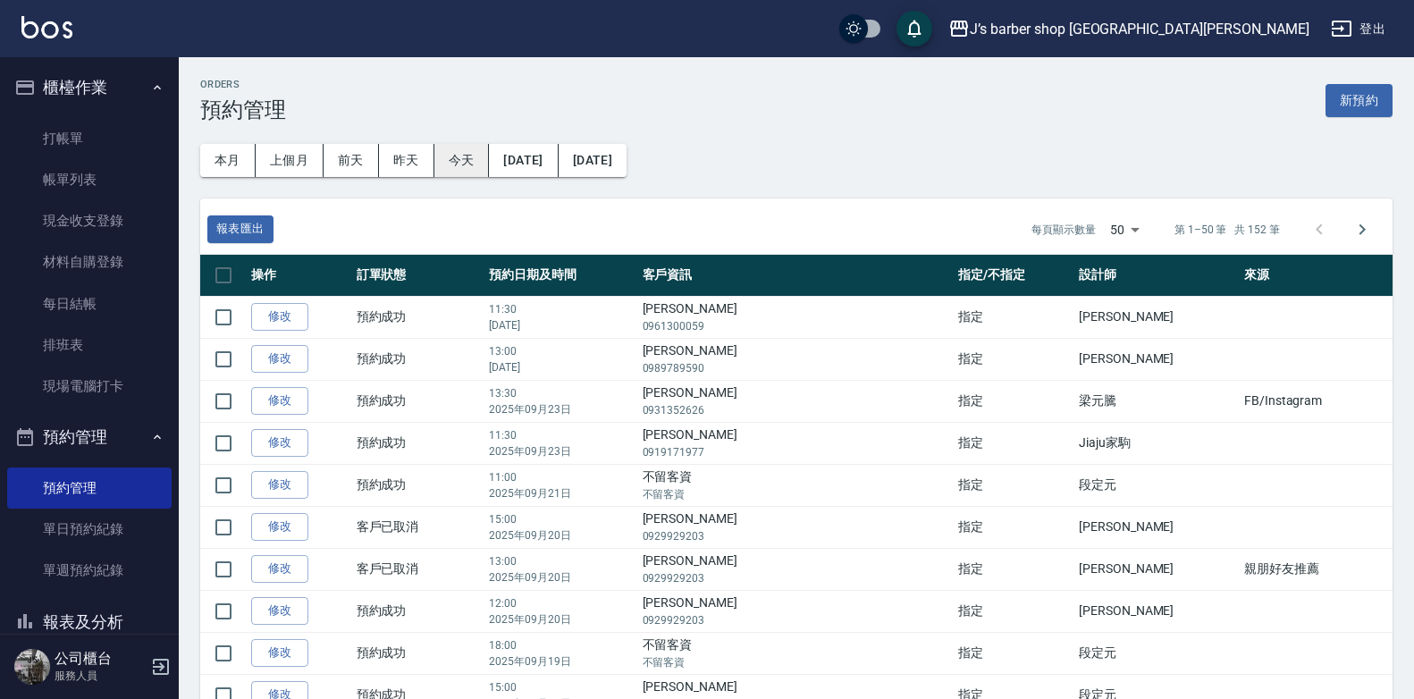
click at [460, 156] on button "今天" at bounding box center [462, 160] width 55 height 33
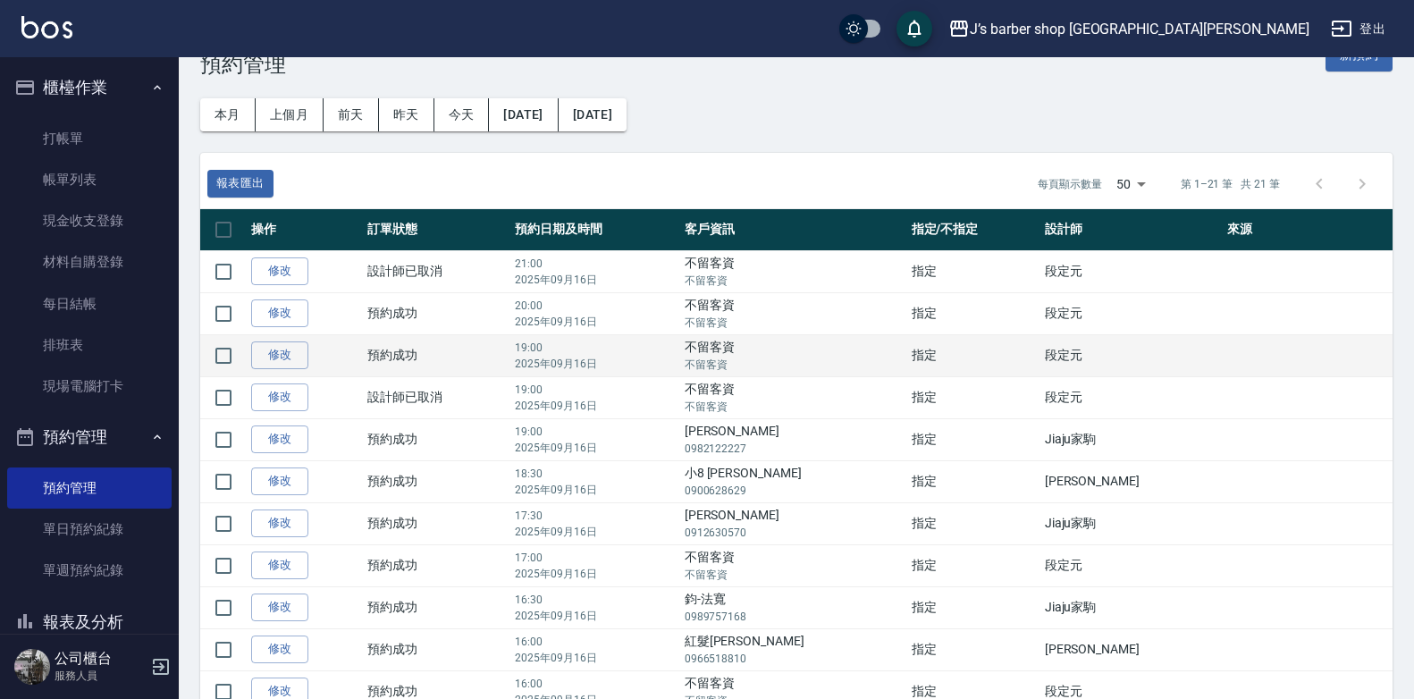
scroll to position [268, 0]
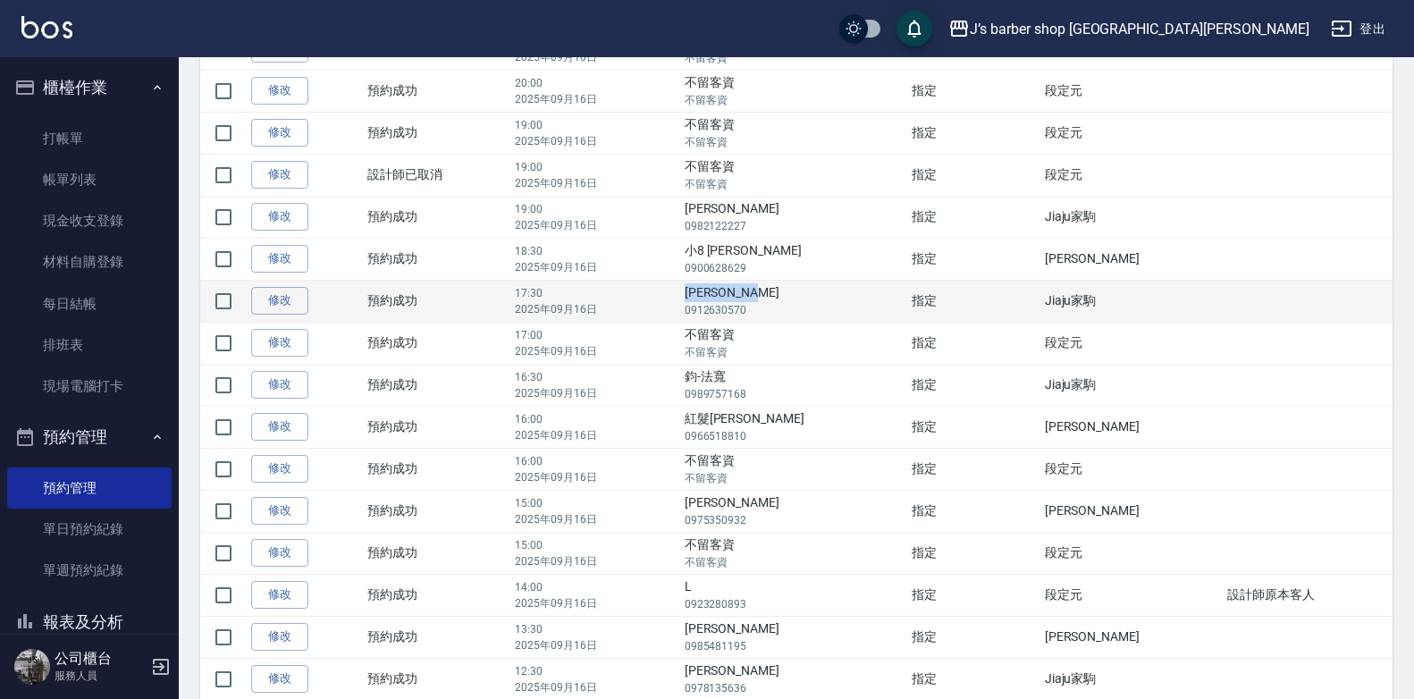
drag, startPoint x: 752, startPoint y: 295, endPoint x: 823, endPoint y: 293, distance: 70.7
click at [823, 293] on td "[PERSON_NAME] 0912630570" at bounding box center [793, 301] width 227 height 42
drag, startPoint x: 823, startPoint y: 293, endPoint x: 791, endPoint y: 291, distance: 31.4
copy td "[PERSON_NAME]"
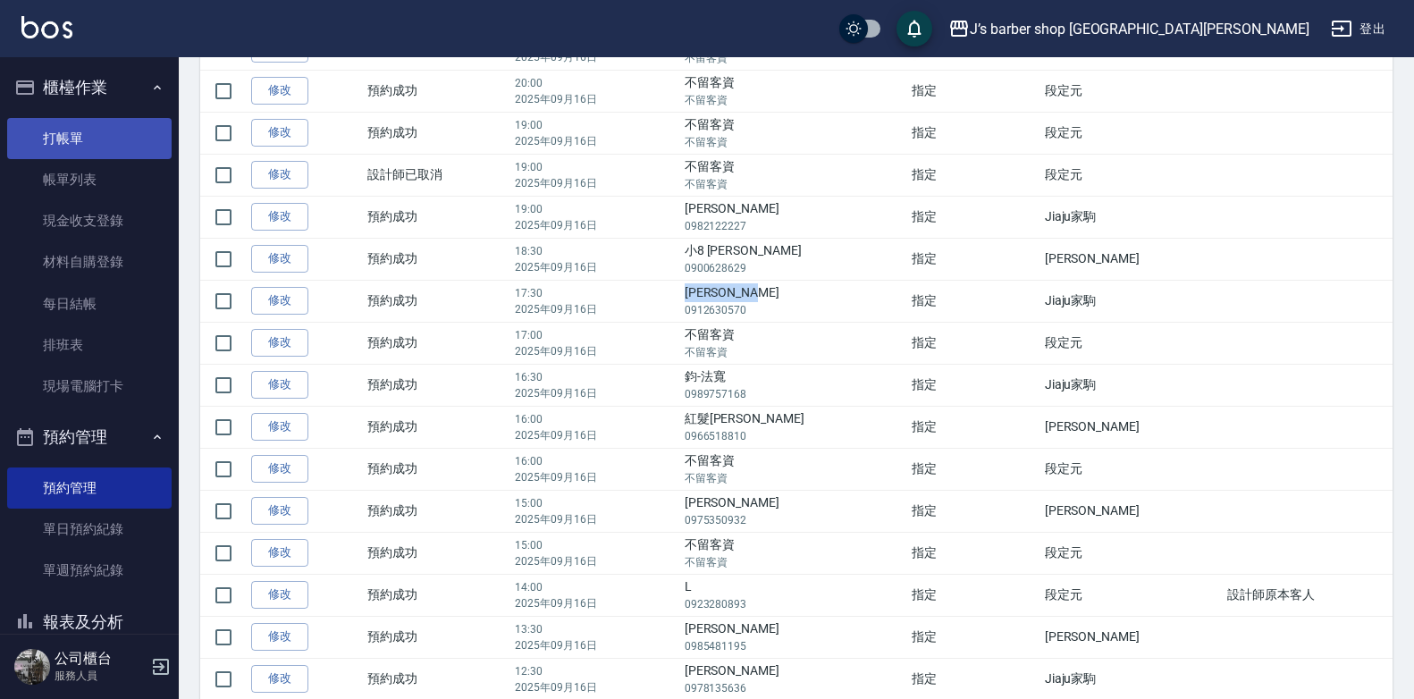
click at [127, 147] on link "打帳單" at bounding box center [89, 138] width 165 height 41
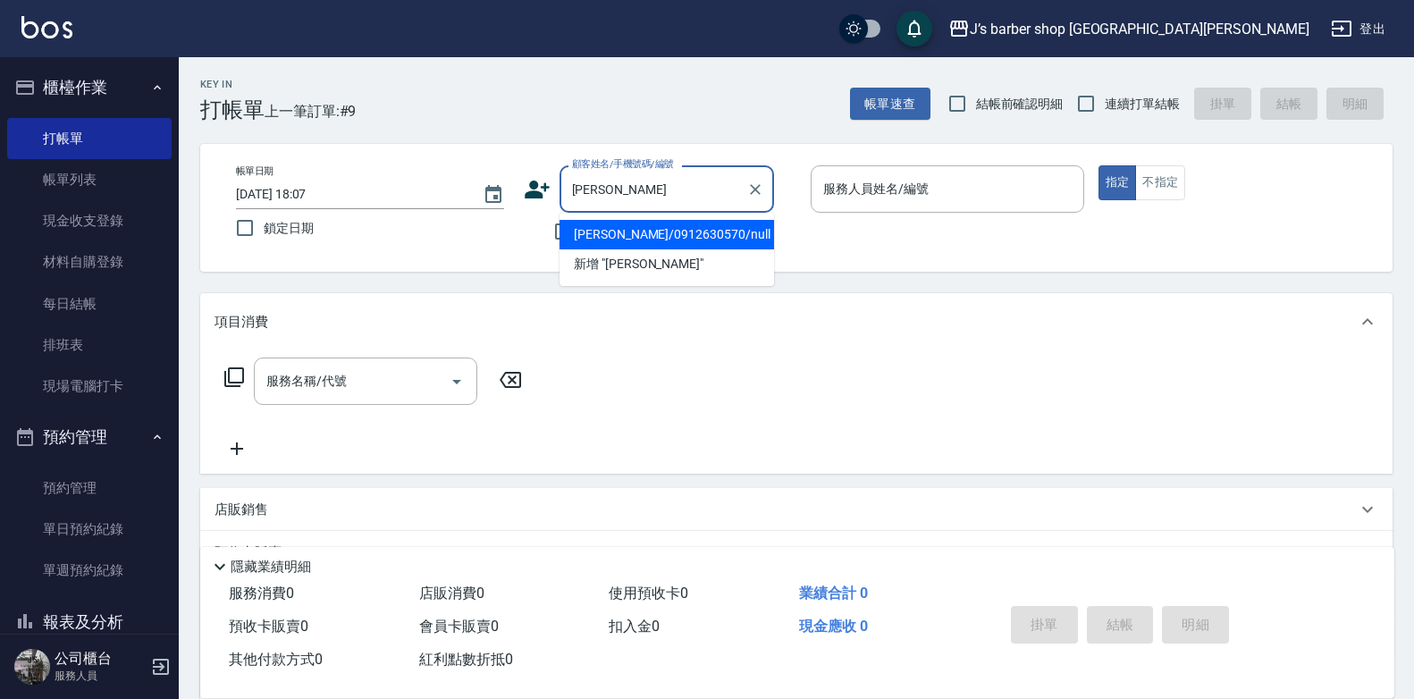
click at [722, 227] on li "[PERSON_NAME]/0912630570/null" at bounding box center [667, 235] width 215 height 30
type input "[PERSON_NAME]/0912630570/null"
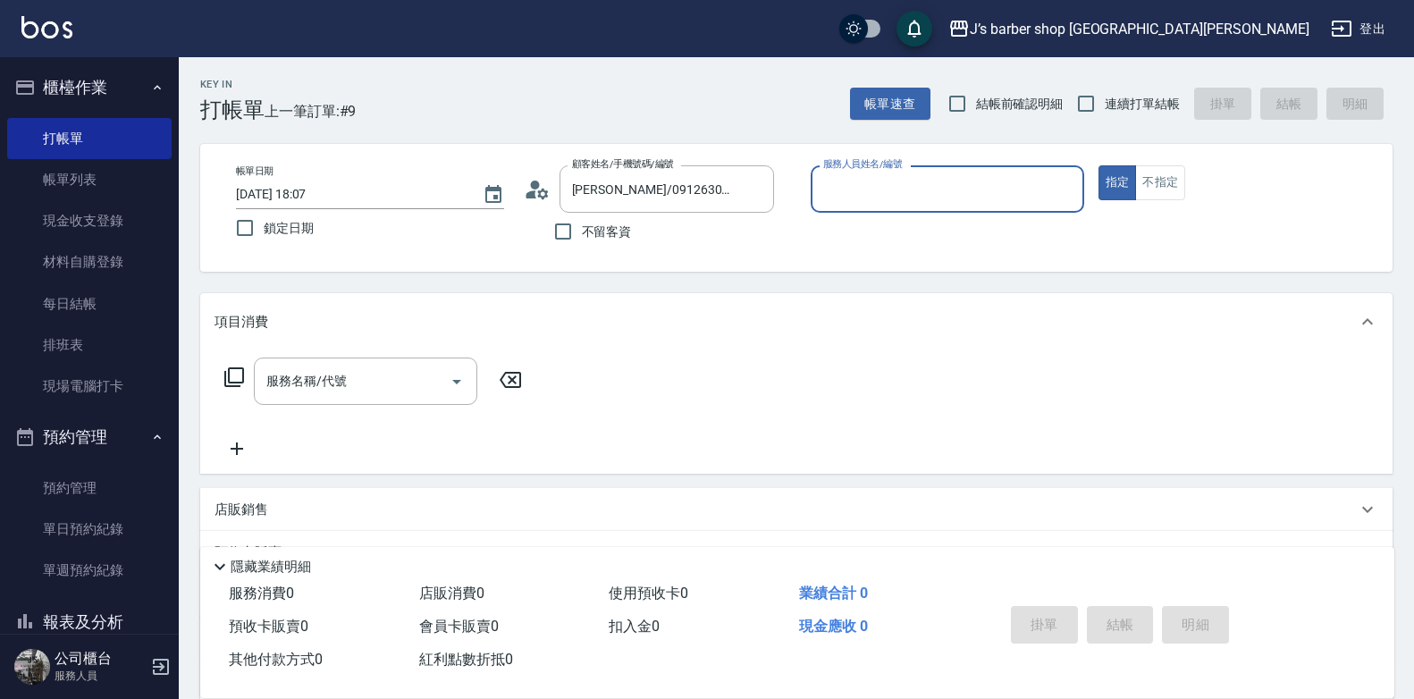
click at [871, 183] on input "服務人員姓名/編號" at bounding box center [947, 188] width 257 height 31
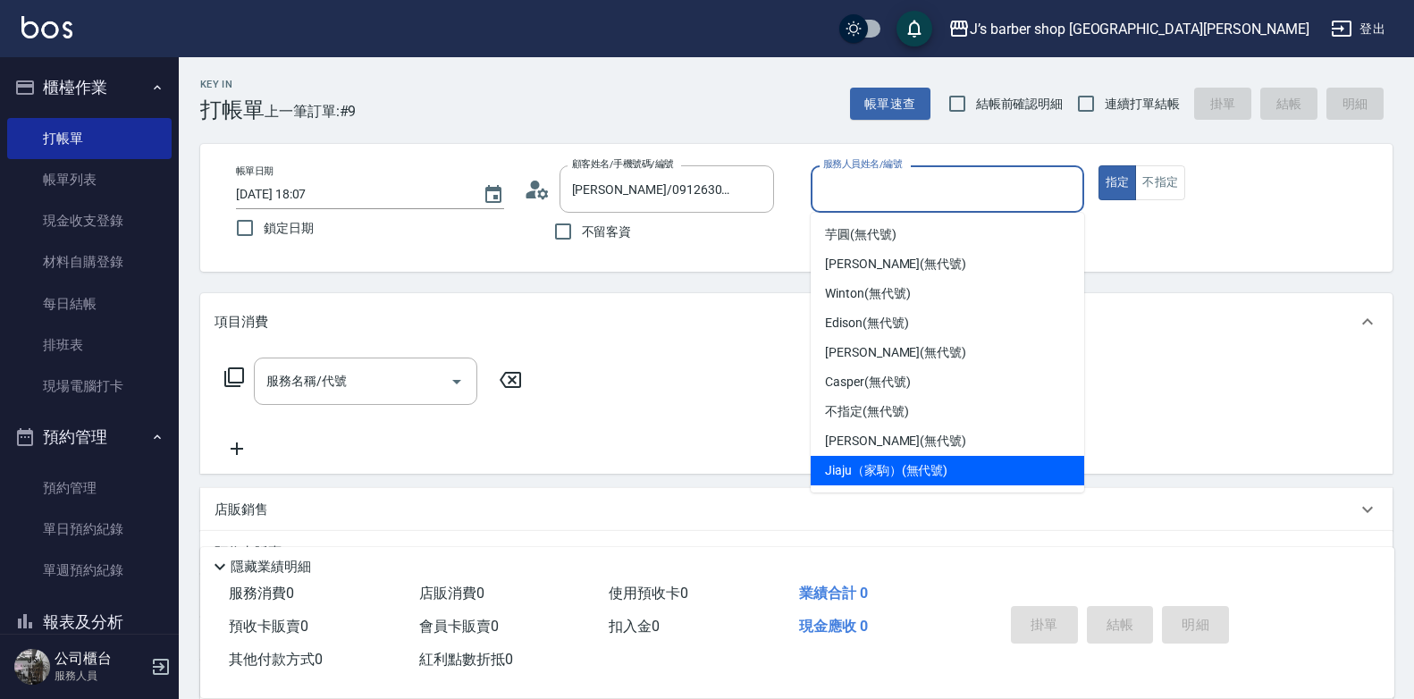
click at [958, 468] on div "Jiaju（家駒） (無代號)" at bounding box center [948, 471] width 274 height 30
type input "Jiaju（家駒）(無代號)"
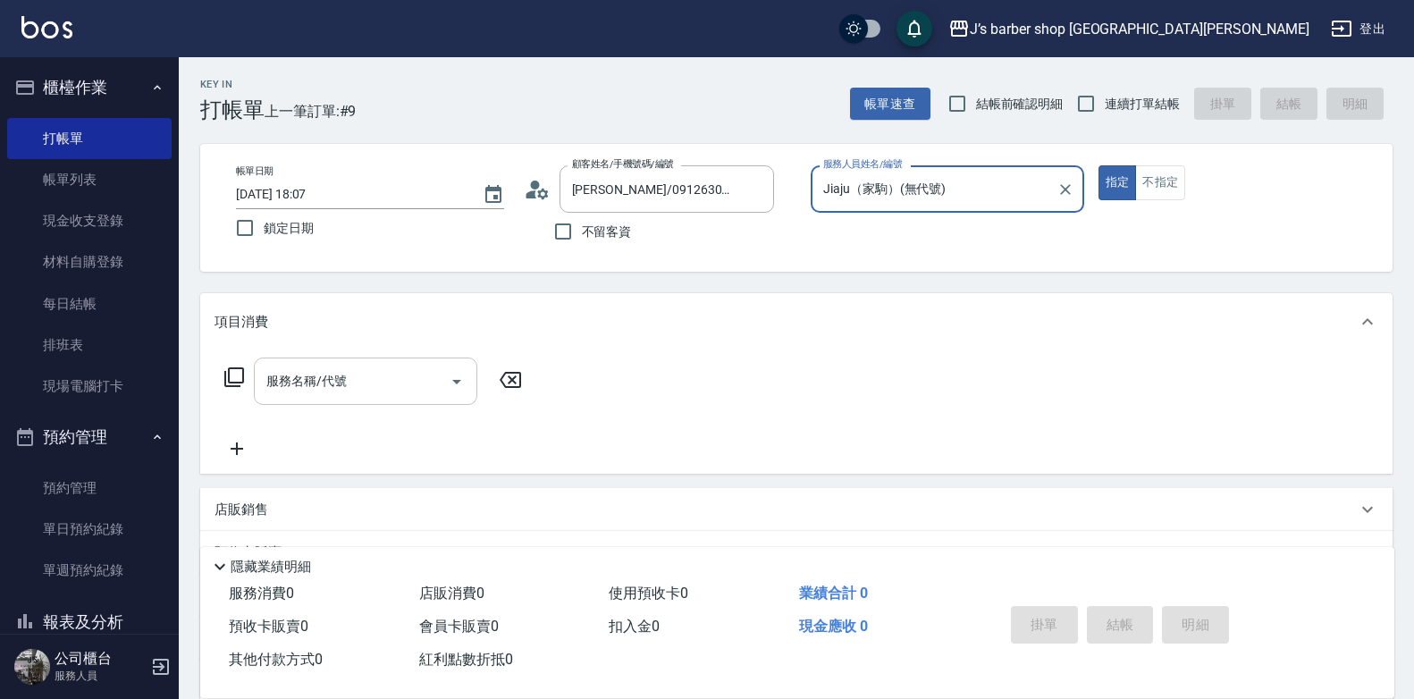
click at [400, 366] on input "服務名稱/代號" at bounding box center [352, 381] width 181 height 31
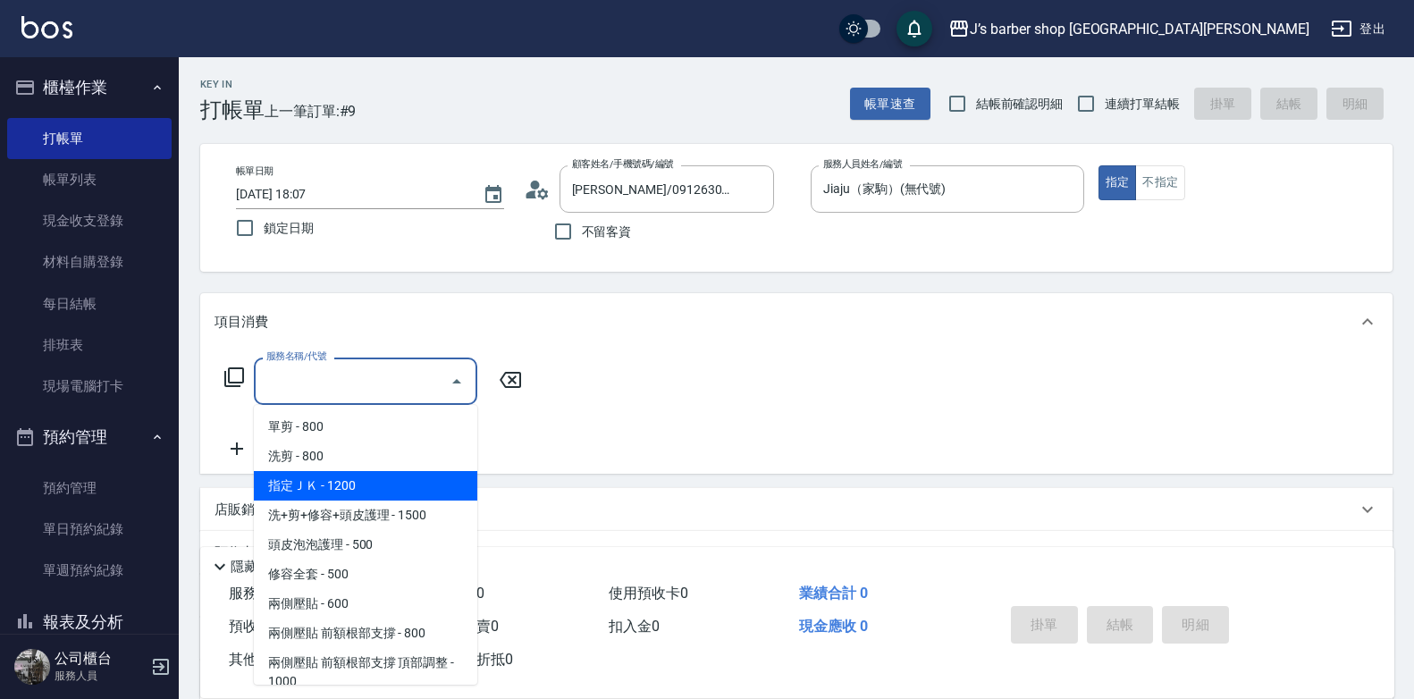
click at [389, 478] on span "指定ＪＫ - 1200" at bounding box center [366, 486] width 224 height 30
type input "指定ＪＫ(102)"
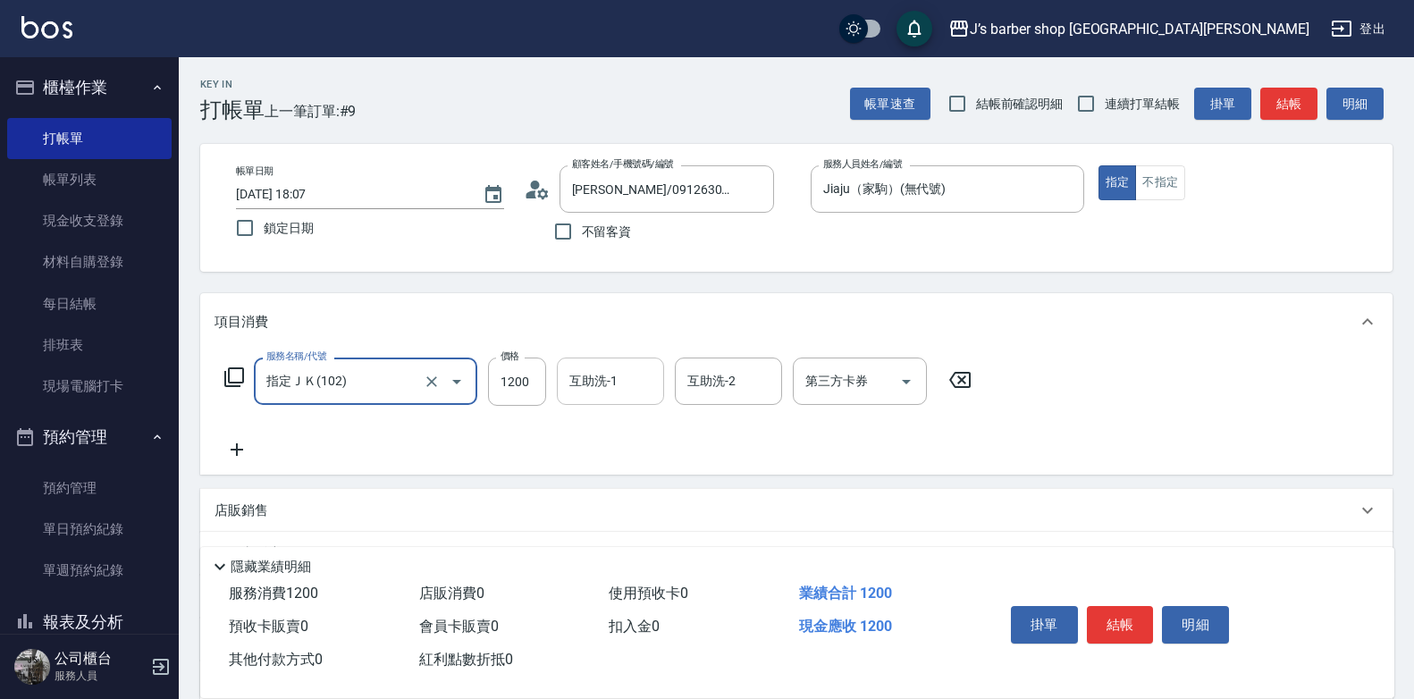
click at [580, 377] on input "互助洗-1" at bounding box center [610, 381] width 91 height 31
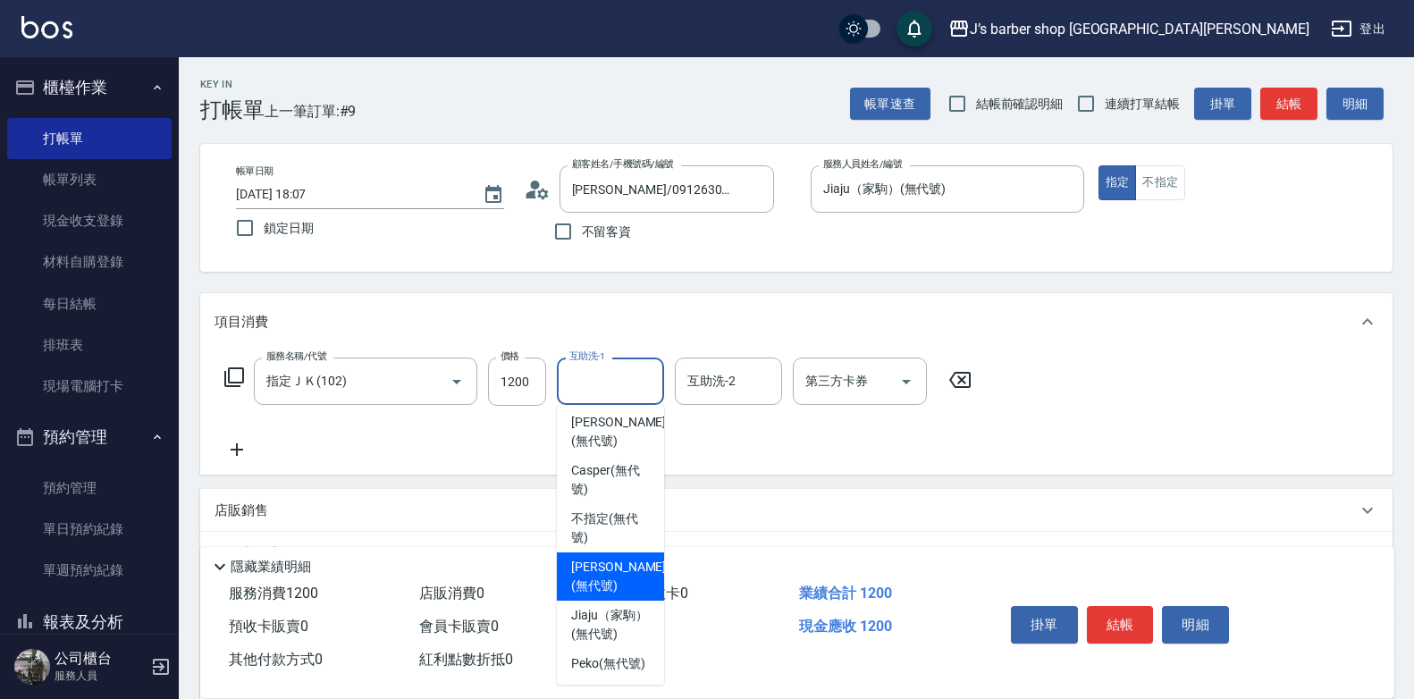
scroll to position [217, 0]
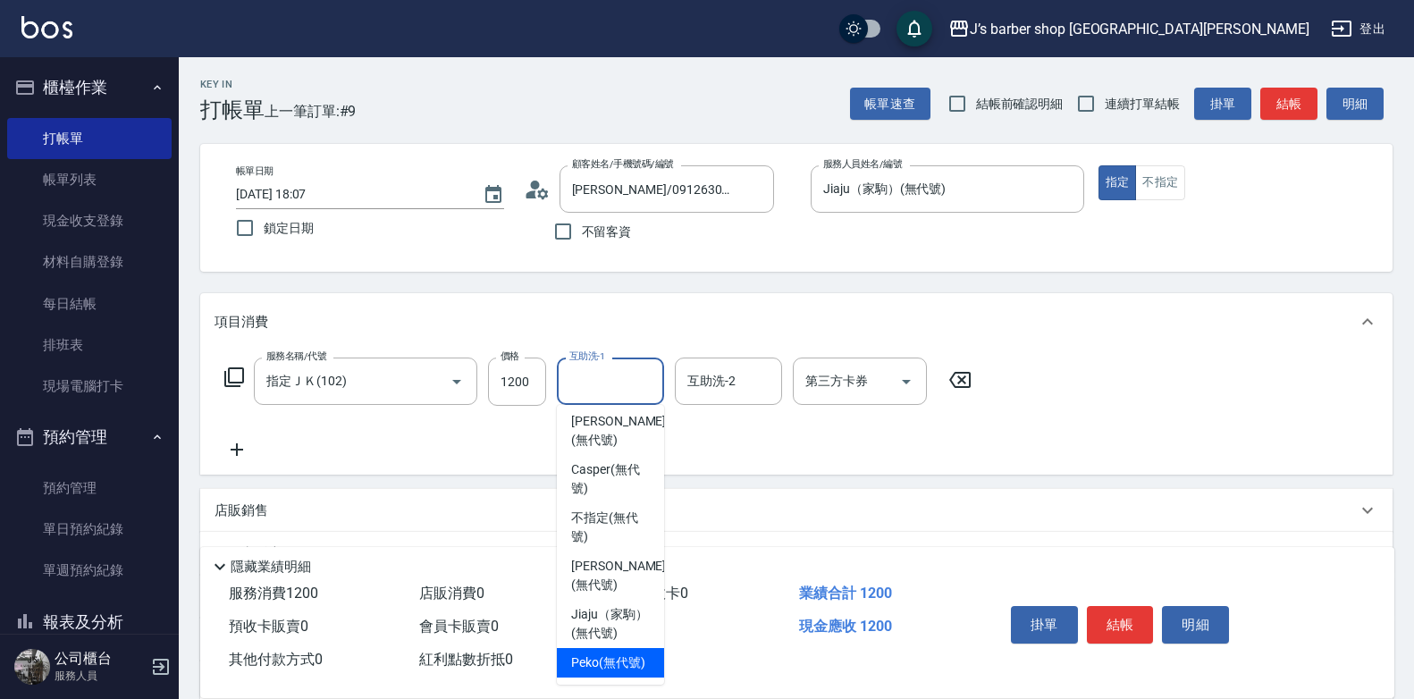
click at [620, 654] on span "Peko (無代號)" at bounding box center [608, 663] width 74 height 19
type input "Peko(無代號)"
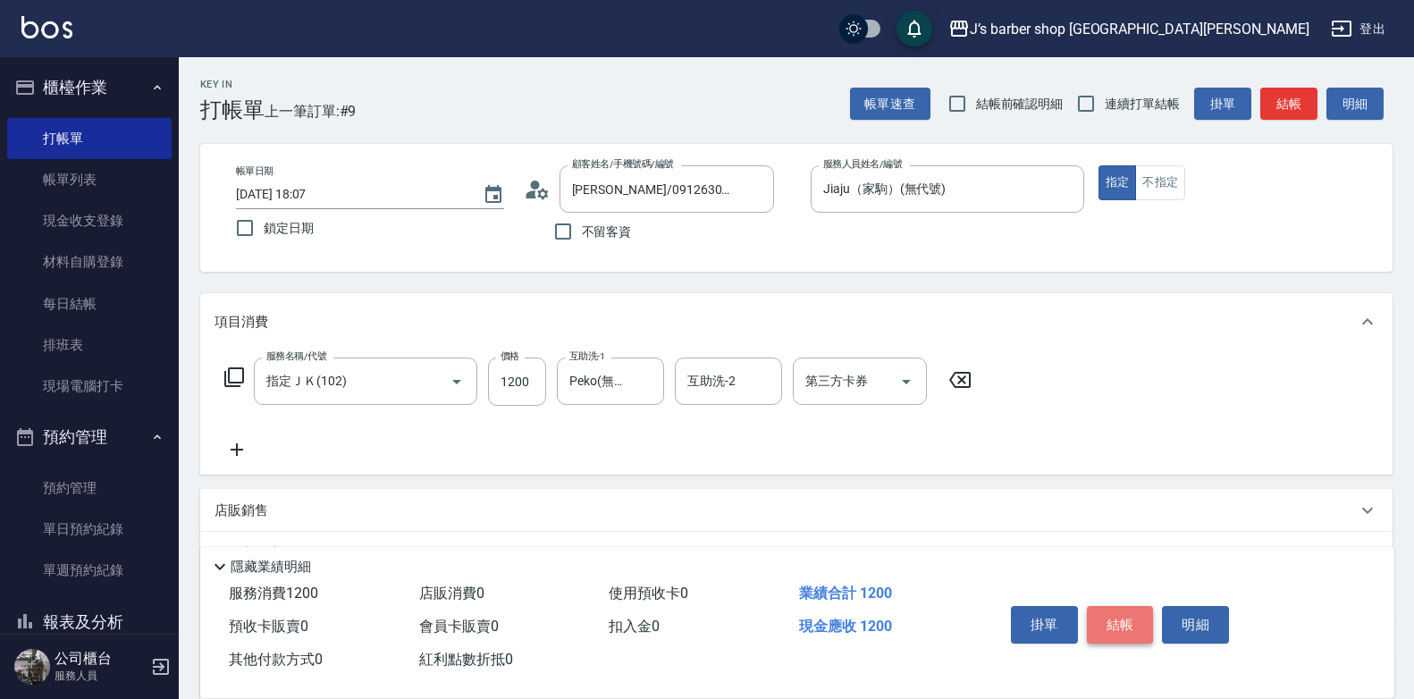
click at [1129, 608] on button "結帳" at bounding box center [1120, 625] width 67 height 38
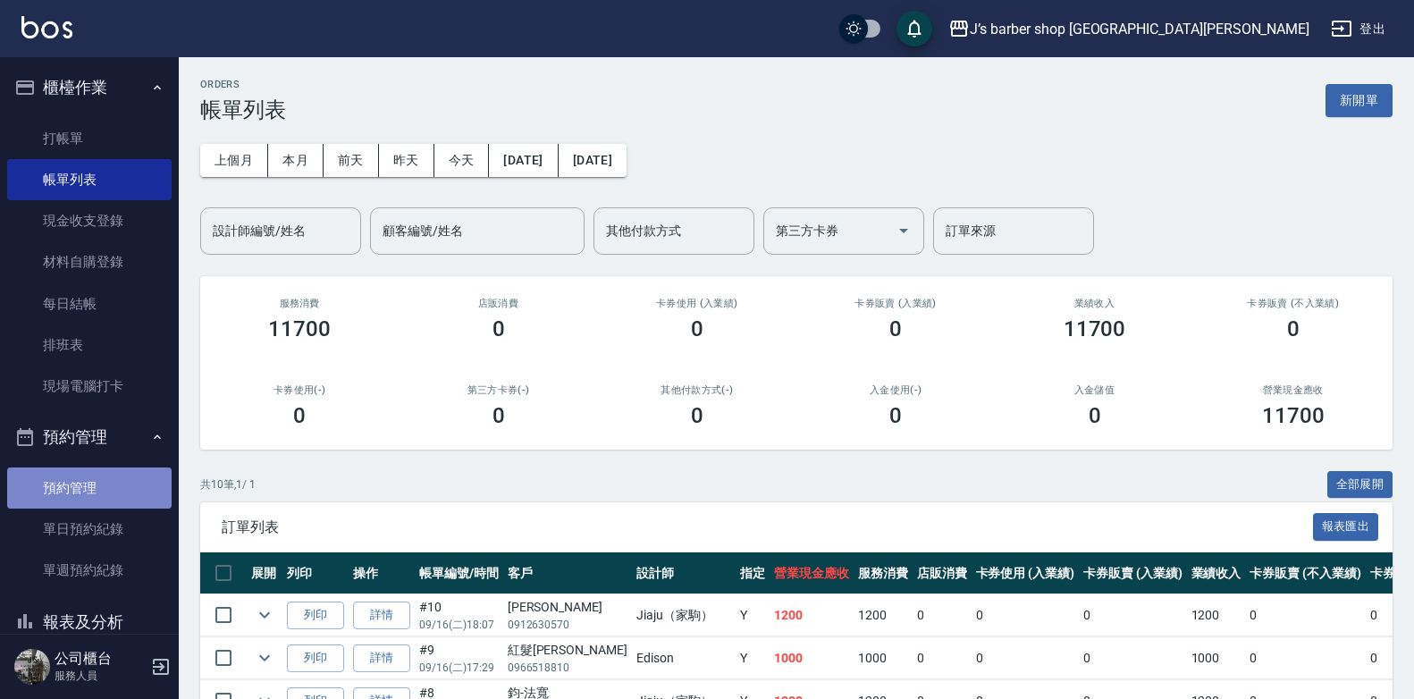
click at [94, 490] on link "預約管理" at bounding box center [89, 488] width 165 height 41
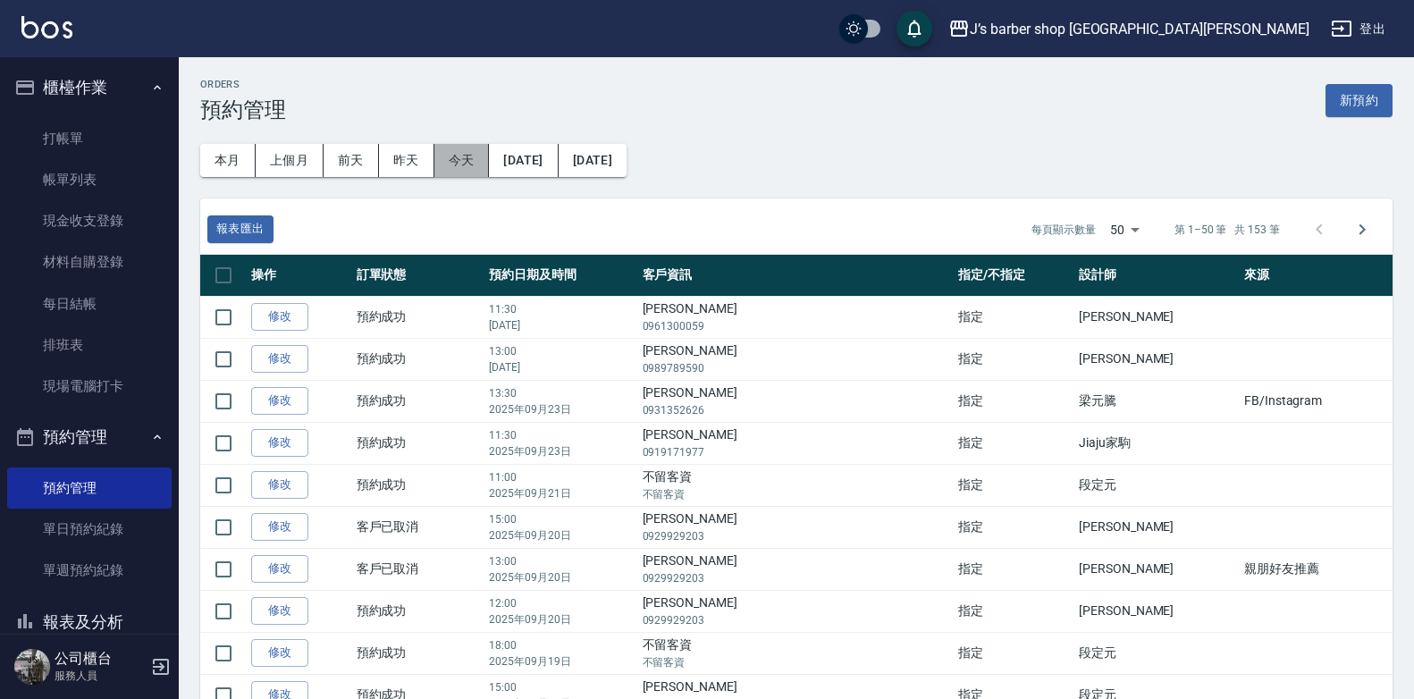
click at [444, 156] on button "今天" at bounding box center [462, 160] width 55 height 33
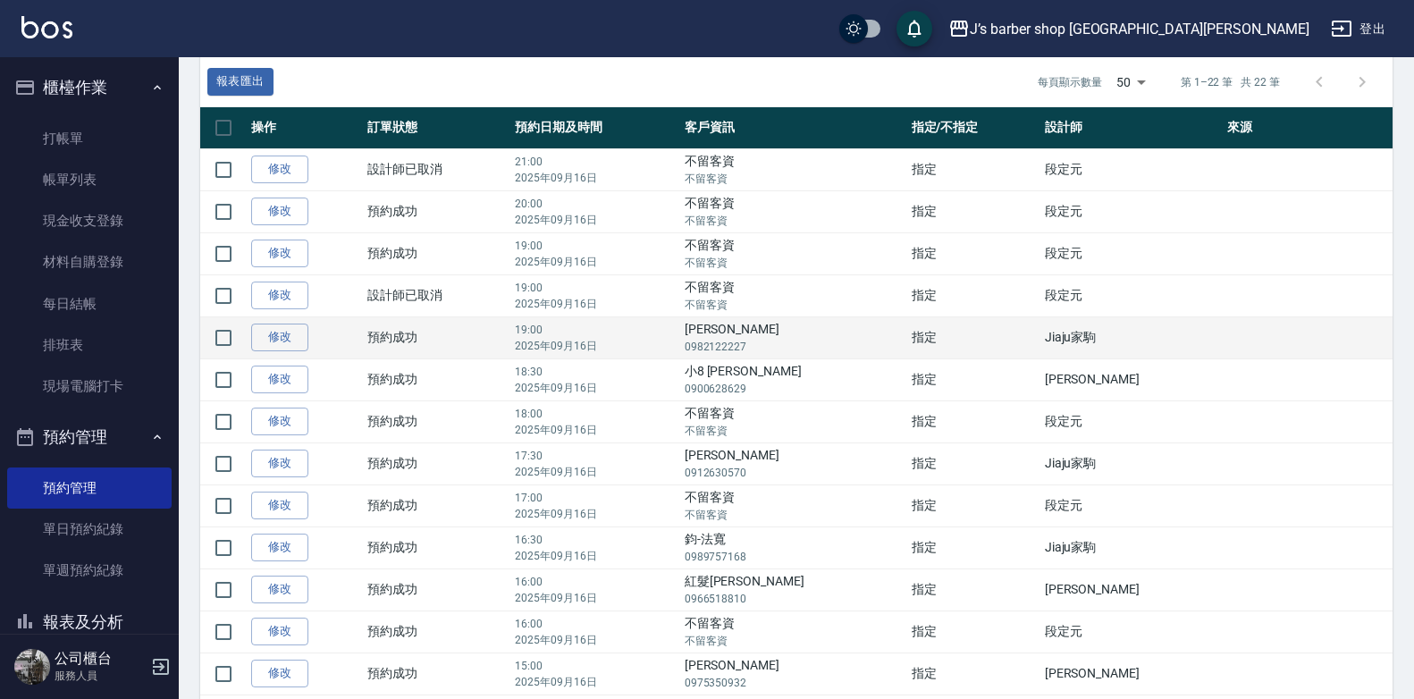
scroll to position [179, 0]
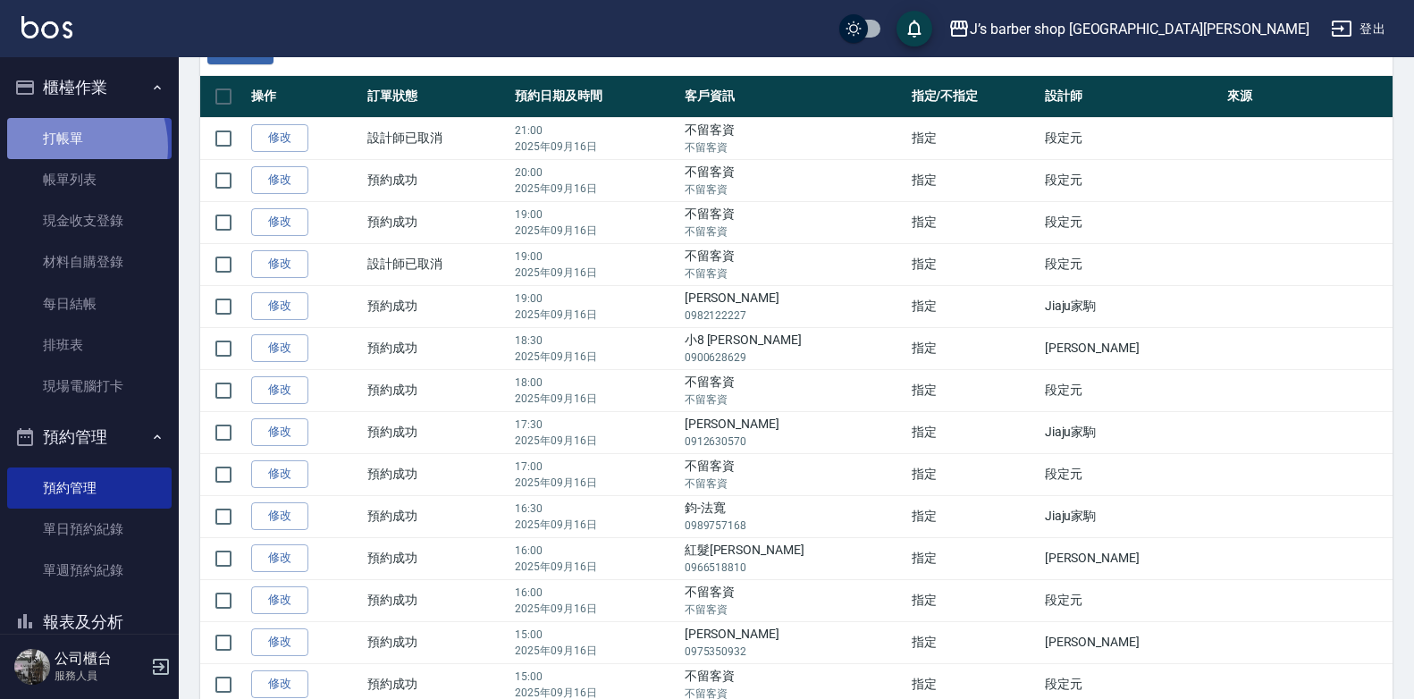
click at [60, 147] on link "打帳單" at bounding box center [89, 138] width 165 height 41
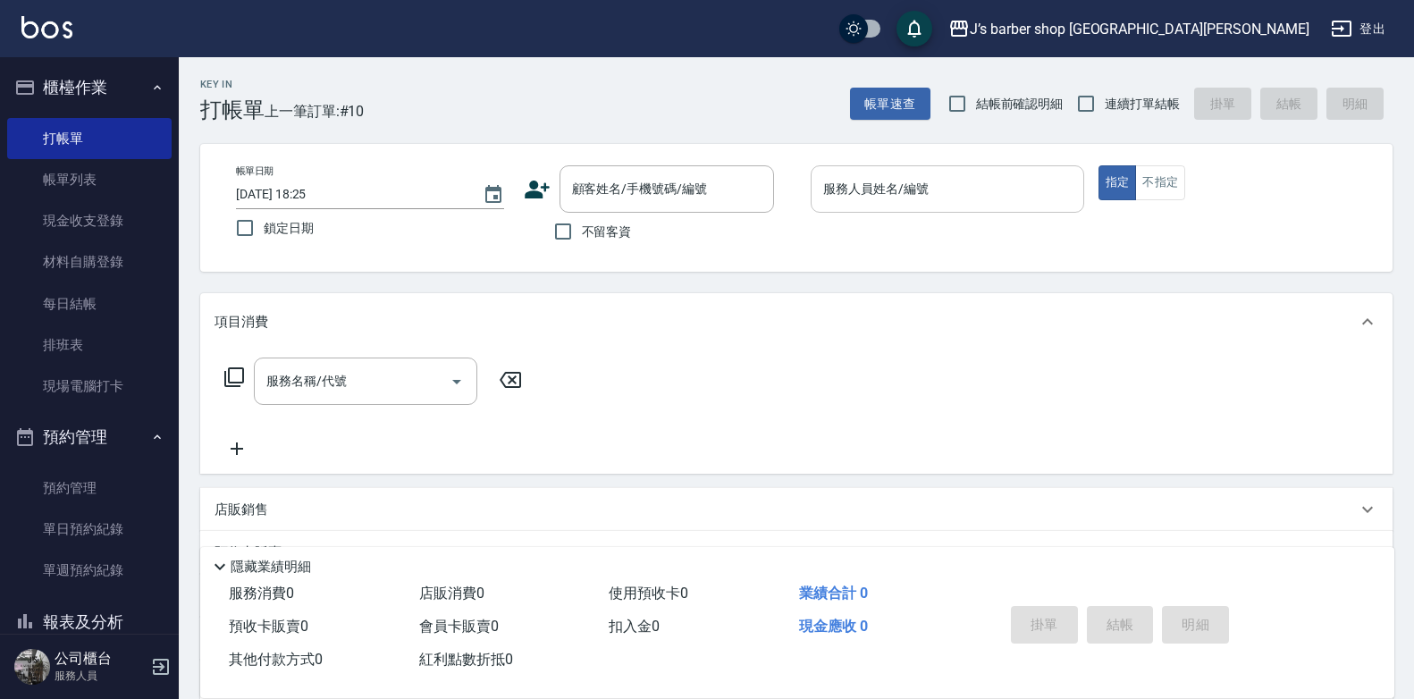
drag, startPoint x: 628, startPoint y: 234, endPoint x: 819, endPoint y: 196, distance: 195.2
click at [628, 235] on span "不留客資" at bounding box center [607, 232] width 50 height 19
click at [582, 235] on input "不留客資" at bounding box center [563, 232] width 38 height 38
checkbox input "true"
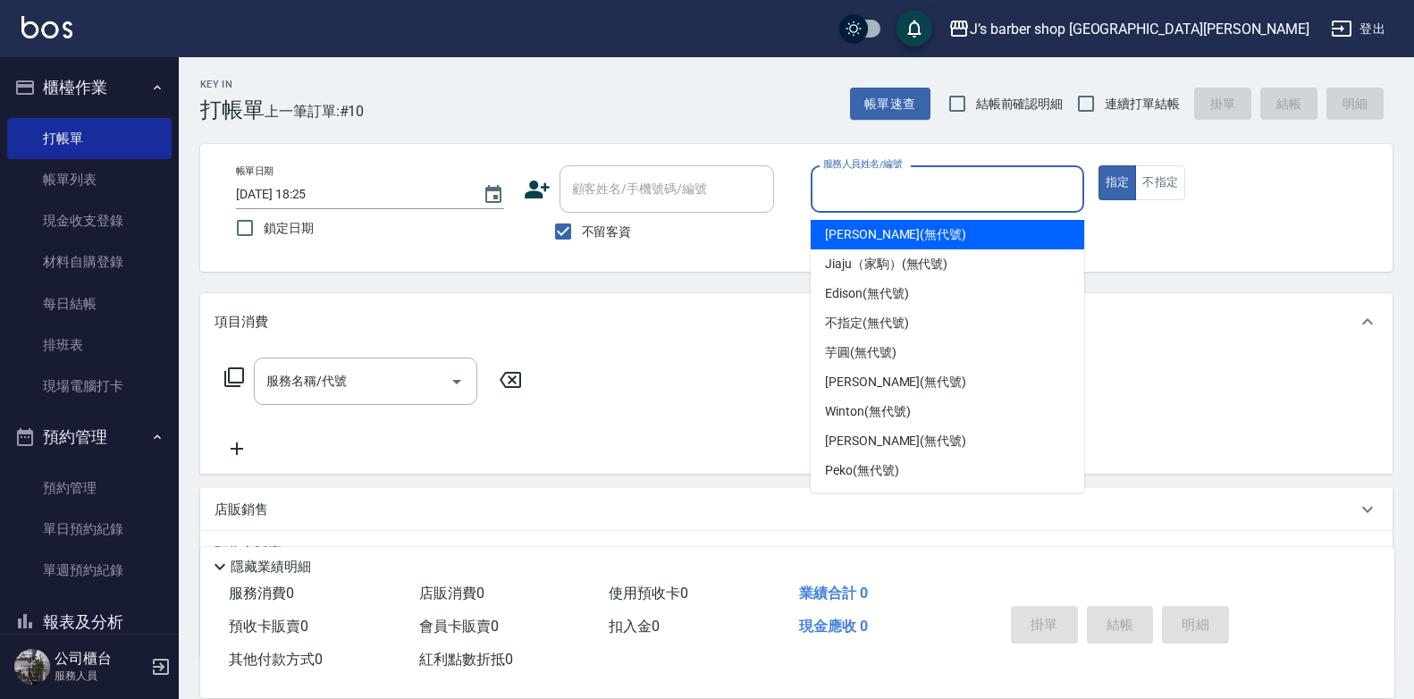
click at [959, 175] on input "服務人員姓名/編號" at bounding box center [947, 188] width 257 height 31
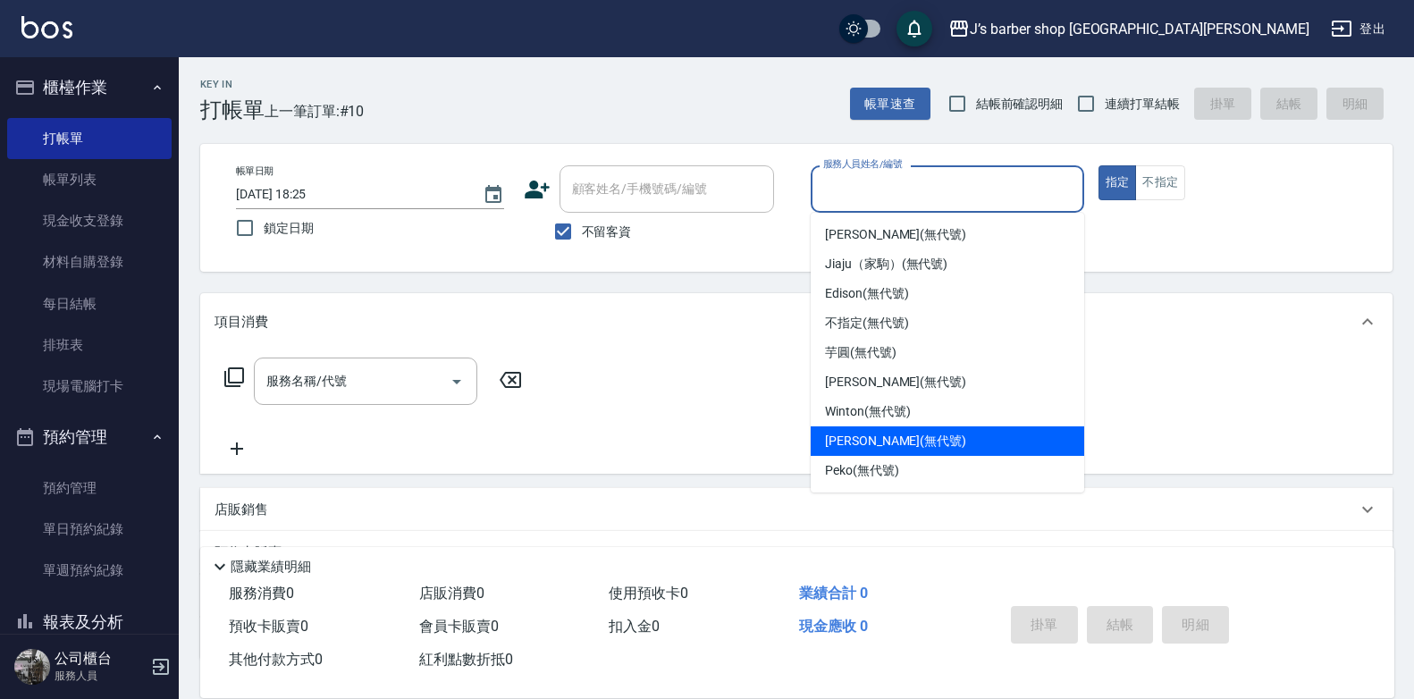
drag, startPoint x: 872, startPoint y: 439, endPoint x: 797, endPoint y: 443, distance: 75.2
click at [866, 440] on span "[PERSON_NAME] (無代號)" at bounding box center [895, 441] width 141 height 19
type input "[PERSON_NAME](無代號)"
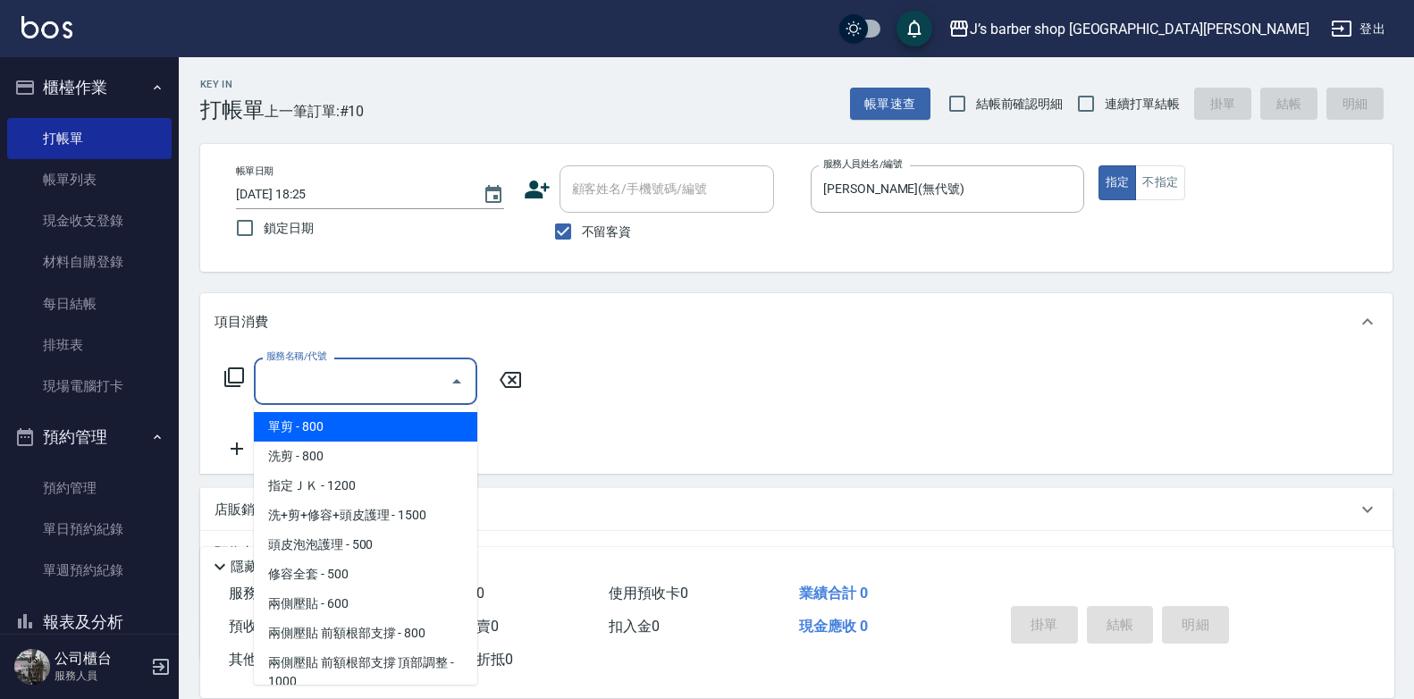
click at [318, 390] on input "服務名稱/代號" at bounding box center [352, 381] width 181 height 31
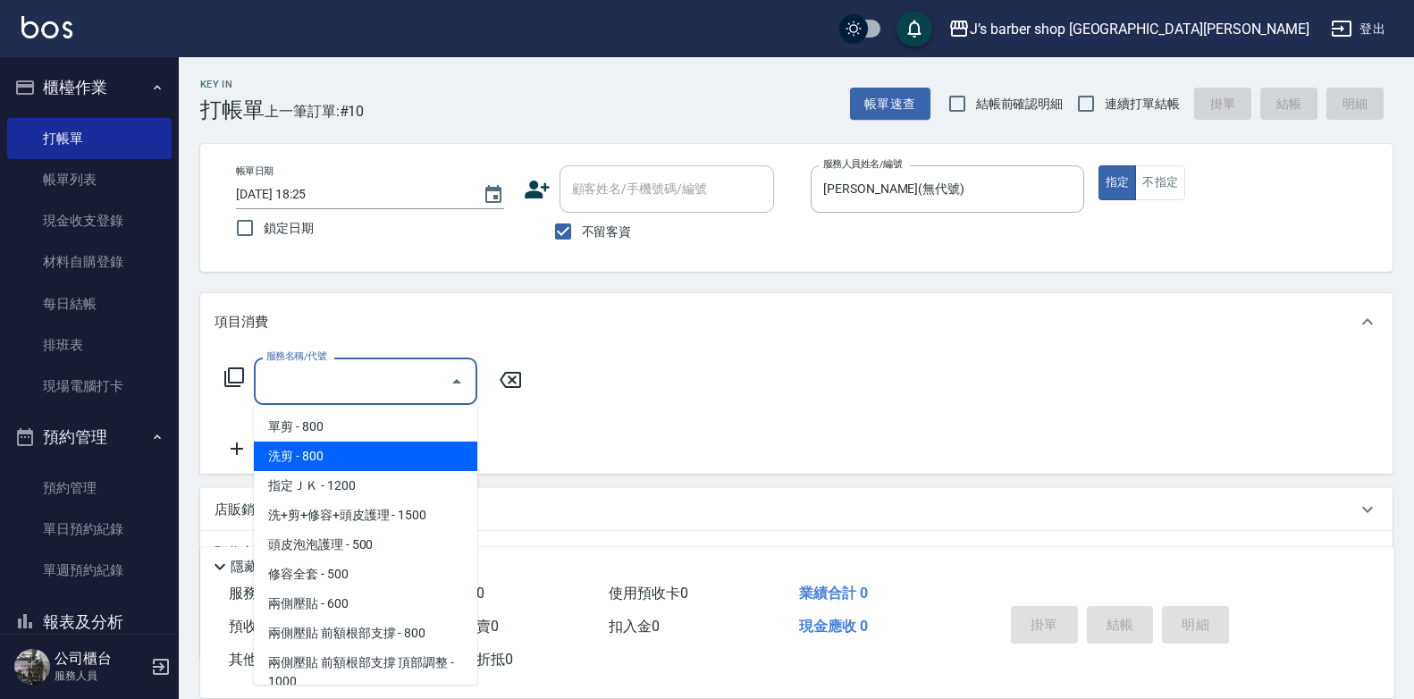
click at [354, 460] on span "洗剪 - 800" at bounding box center [366, 457] width 224 height 30
type input "洗剪(101)"
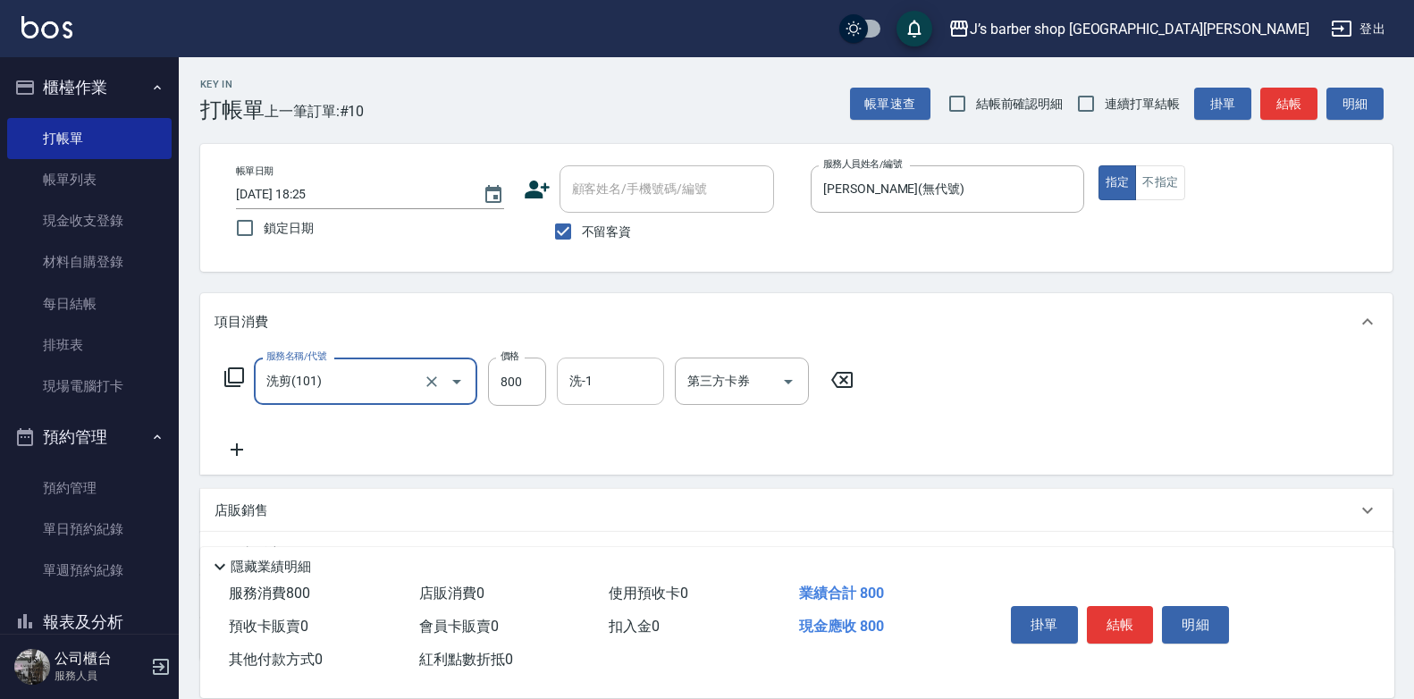
click at [602, 376] on input "洗-1" at bounding box center [610, 381] width 91 height 31
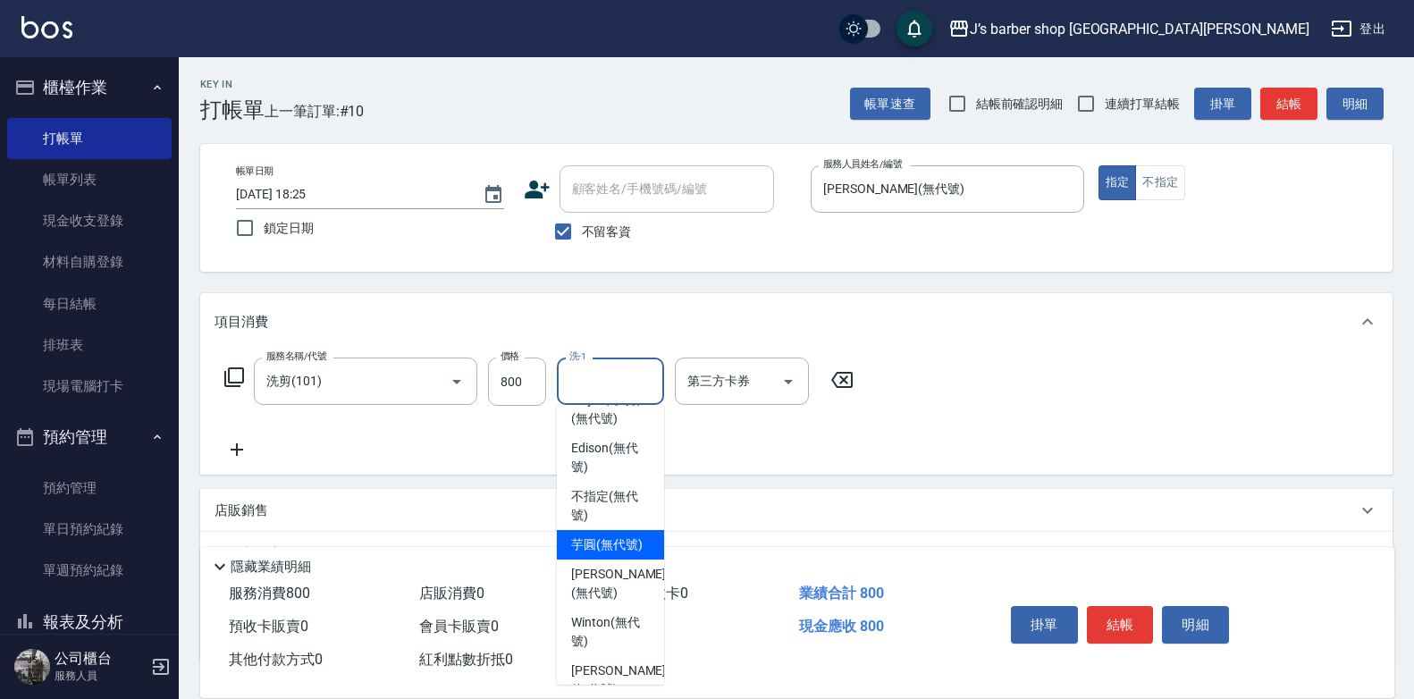
scroll to position [179, 0]
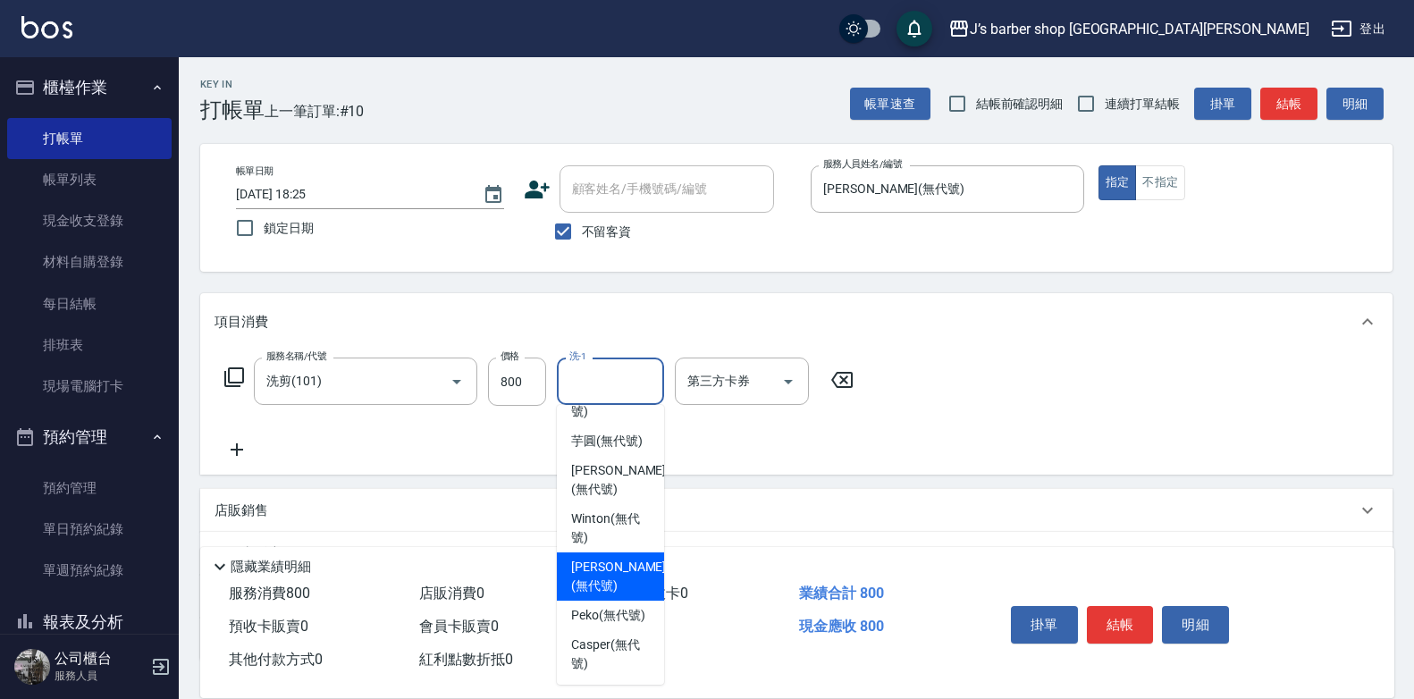
click at [616, 595] on span "[PERSON_NAME] (無代號)" at bounding box center [618, 577] width 95 height 38
type input "[PERSON_NAME](無代號)"
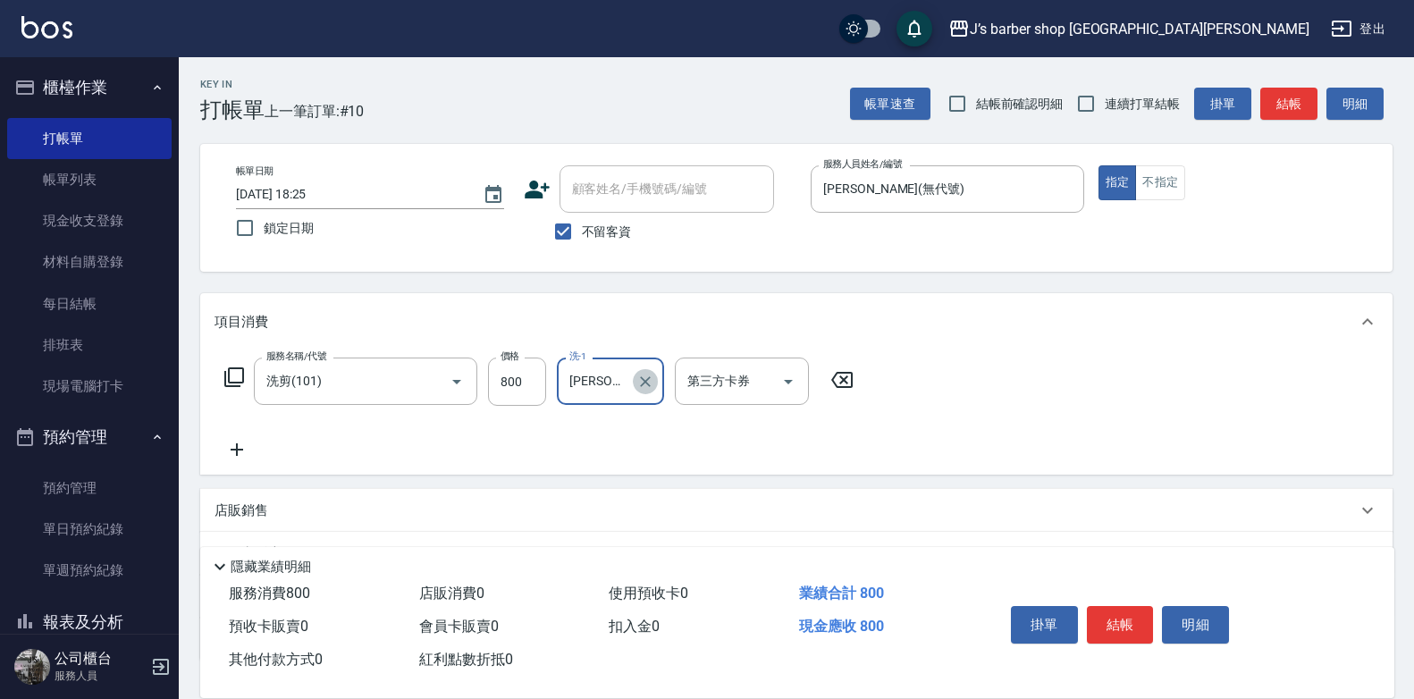
click at [654, 378] on button "Clear" at bounding box center [645, 381] width 25 height 25
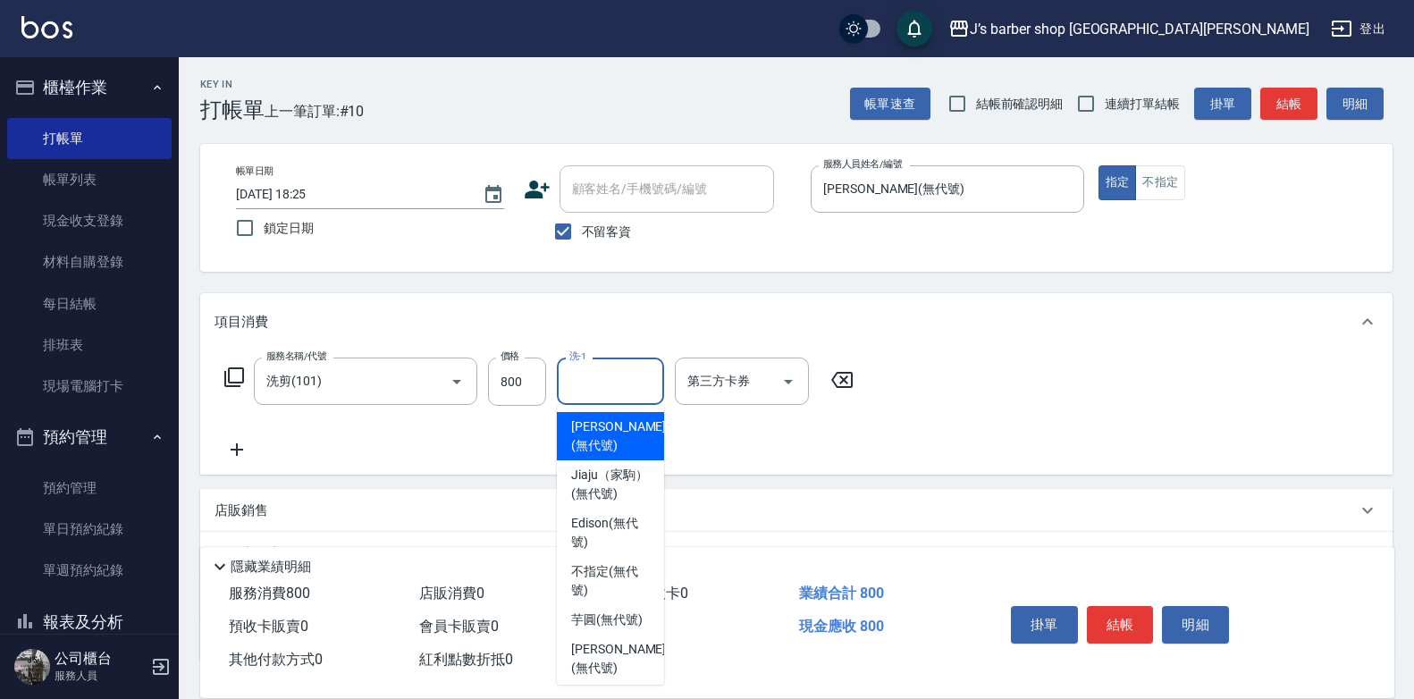
click at [613, 389] on input "洗-1" at bounding box center [610, 381] width 91 height 31
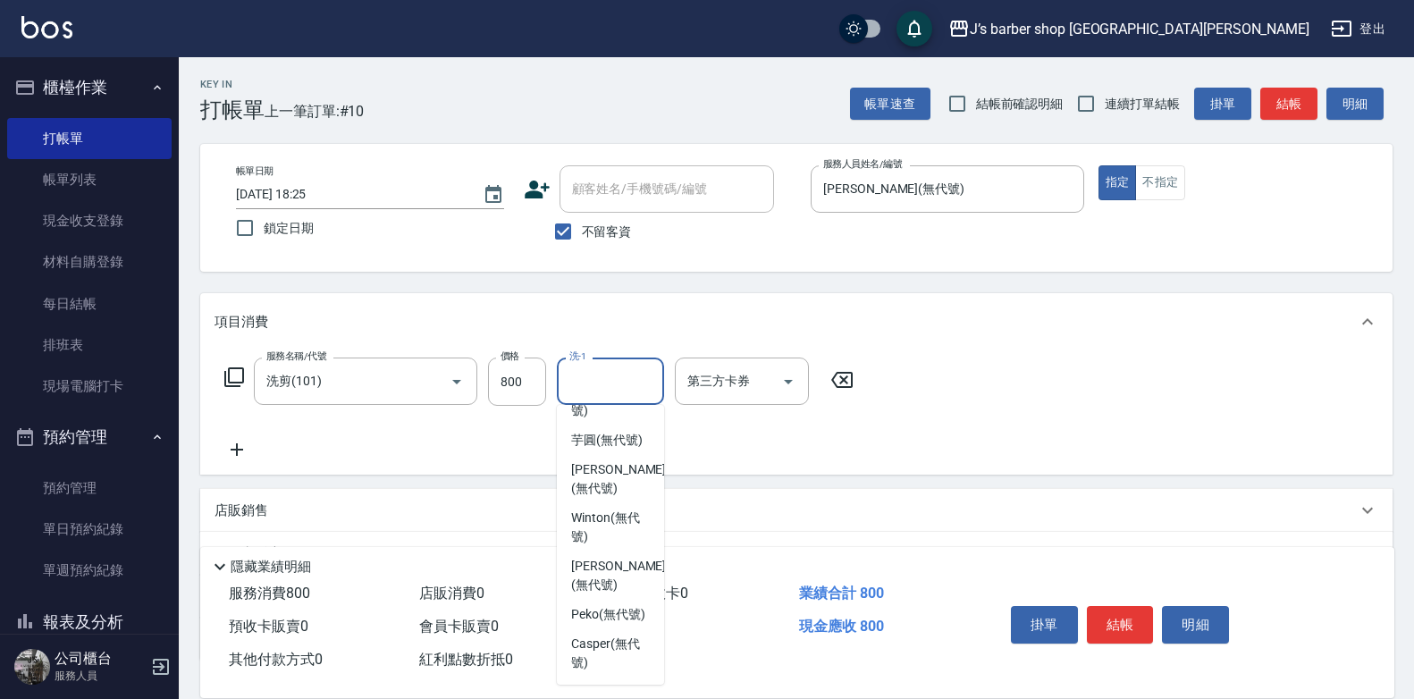
scroll to position [217, 0]
click at [616, 615] on span "Peko (無代號)" at bounding box center [608, 614] width 74 height 19
type input "Peko(無代號)"
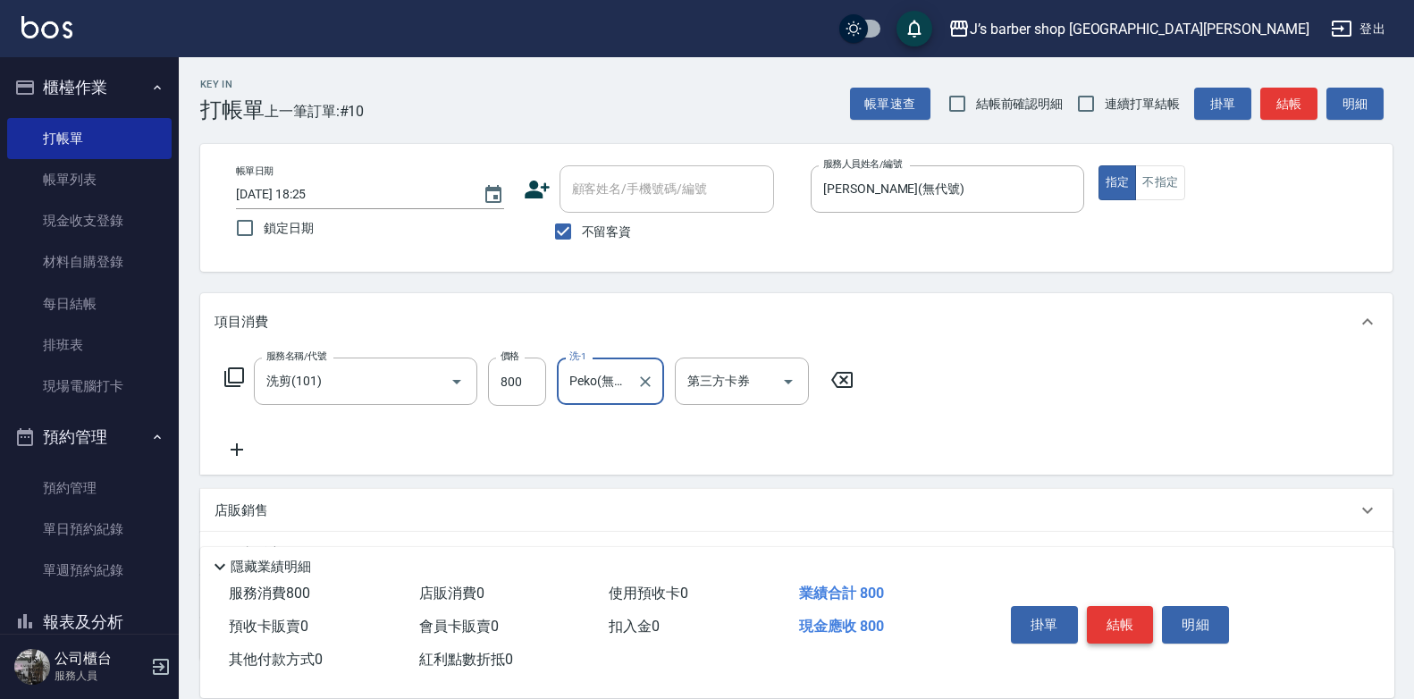
click at [1121, 618] on button "結帳" at bounding box center [1120, 625] width 67 height 38
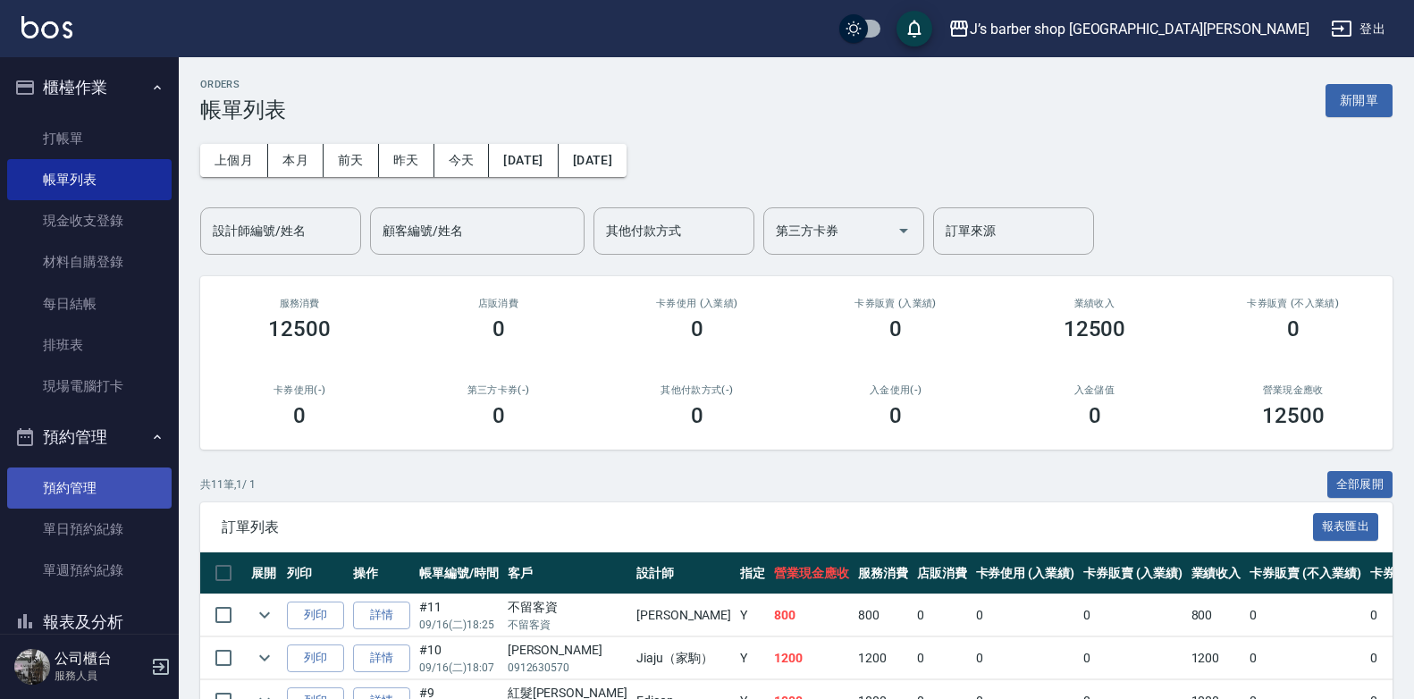
click at [77, 479] on link "預約管理" at bounding box center [89, 488] width 165 height 41
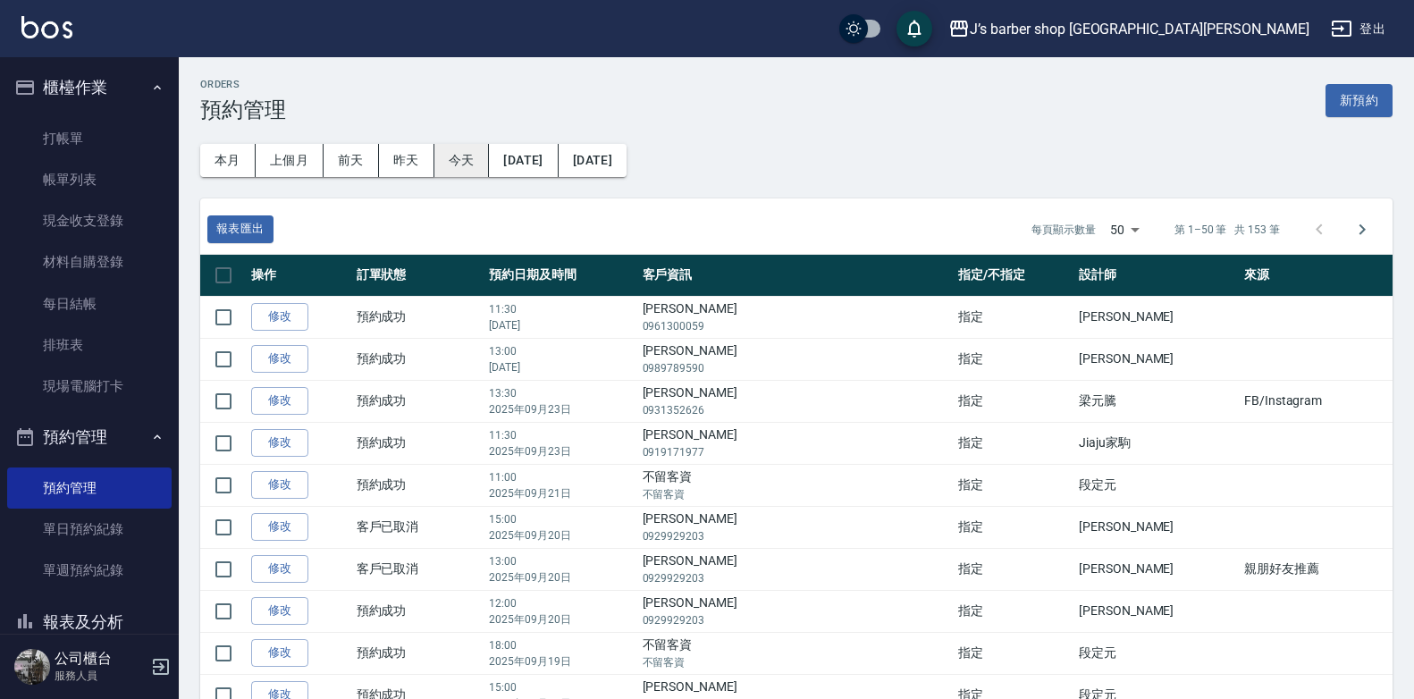
click at [494, 155] on button "[DATE]" at bounding box center [523, 160] width 69 height 33
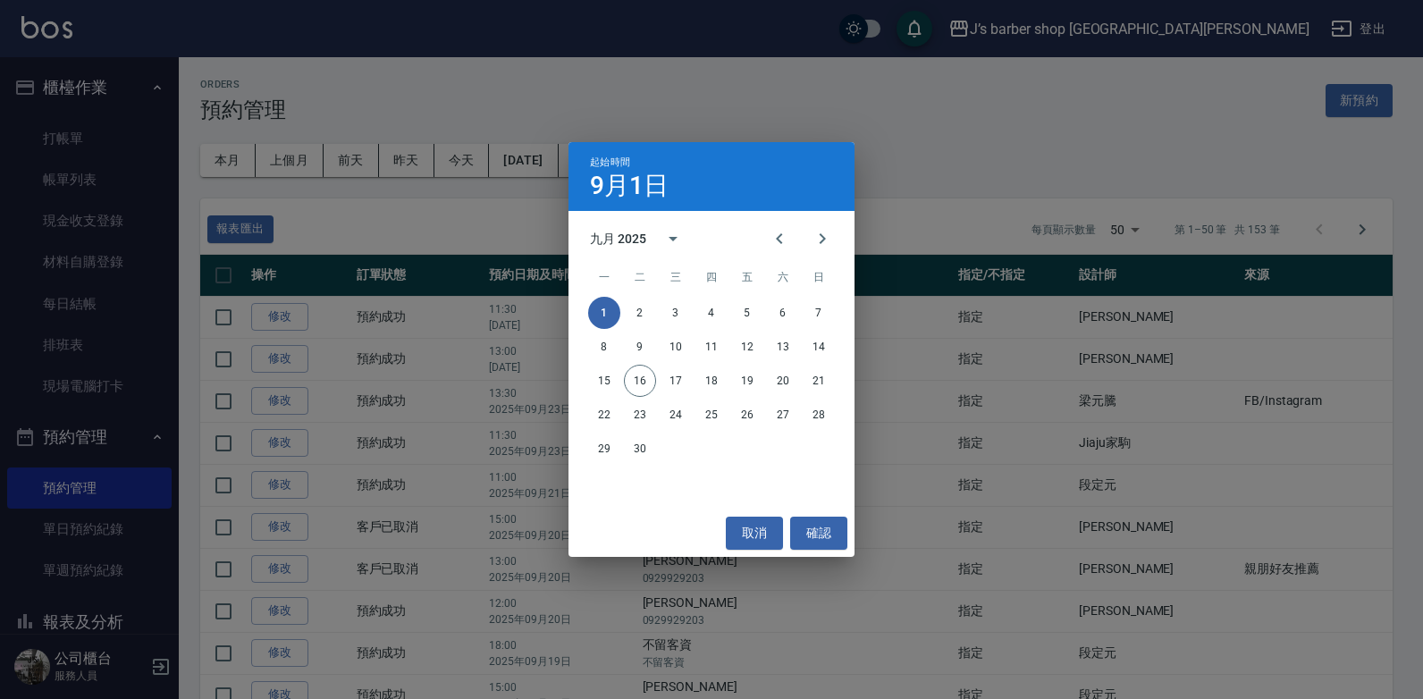
click at [478, 155] on div "起始時間 9月1日 九月 2025 一 二 三 四 五 六 日 1 2 3 4 5 6 7 8 9 10 11 12 13 14 15 16 17 18 19…" at bounding box center [711, 349] width 1423 height 699
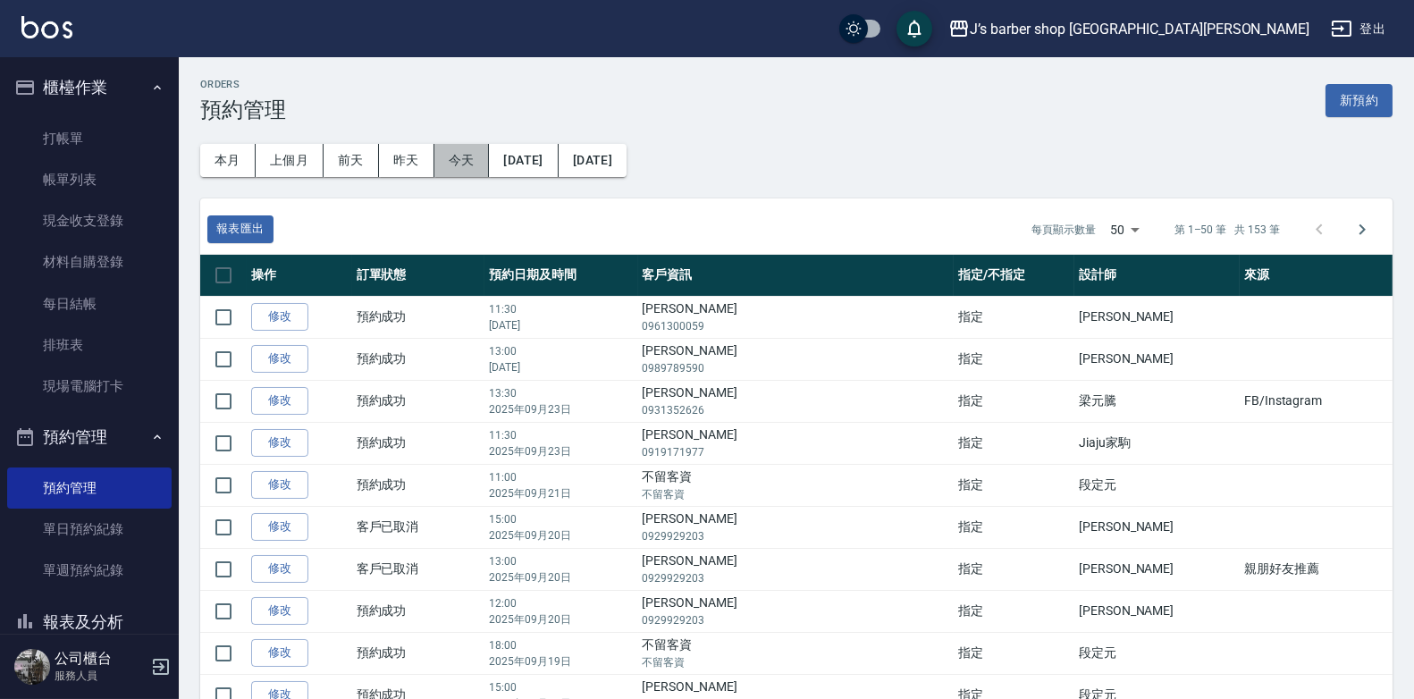
click at [466, 157] on button "今天" at bounding box center [462, 160] width 55 height 33
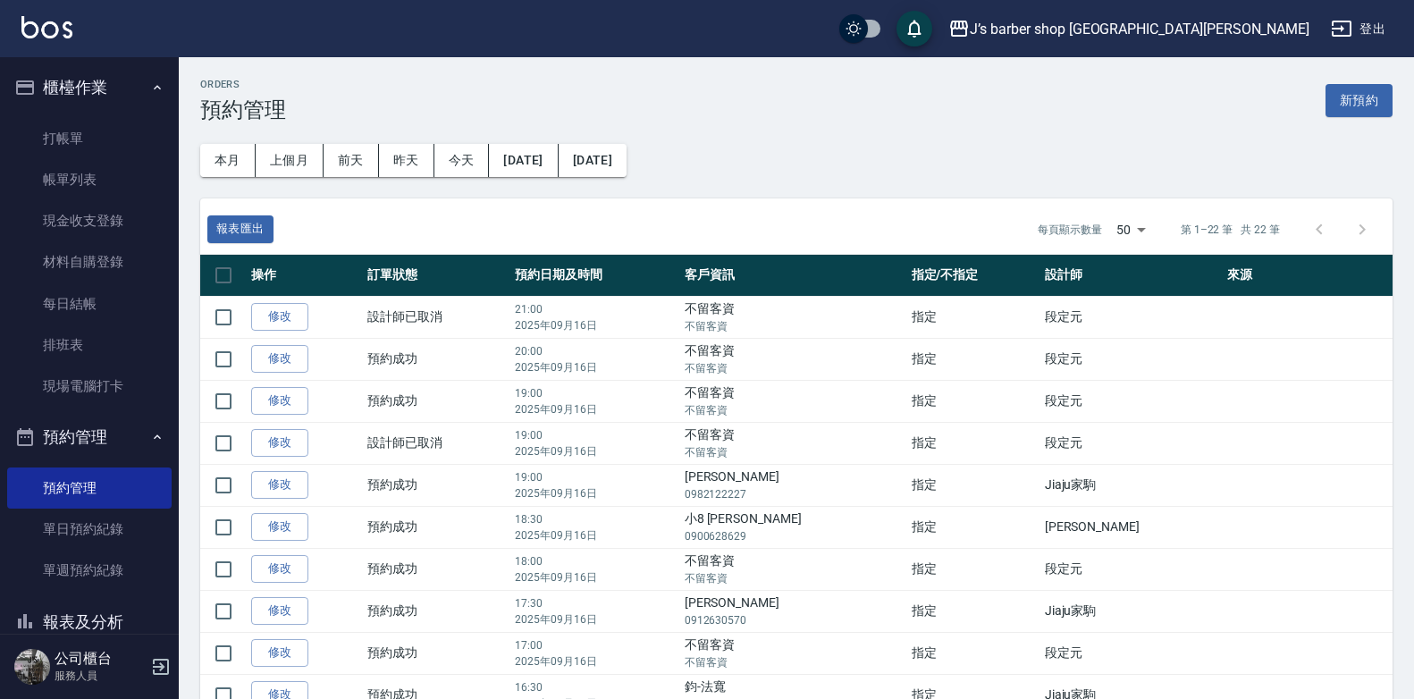
click at [466, 157] on button "今天" at bounding box center [462, 160] width 55 height 33
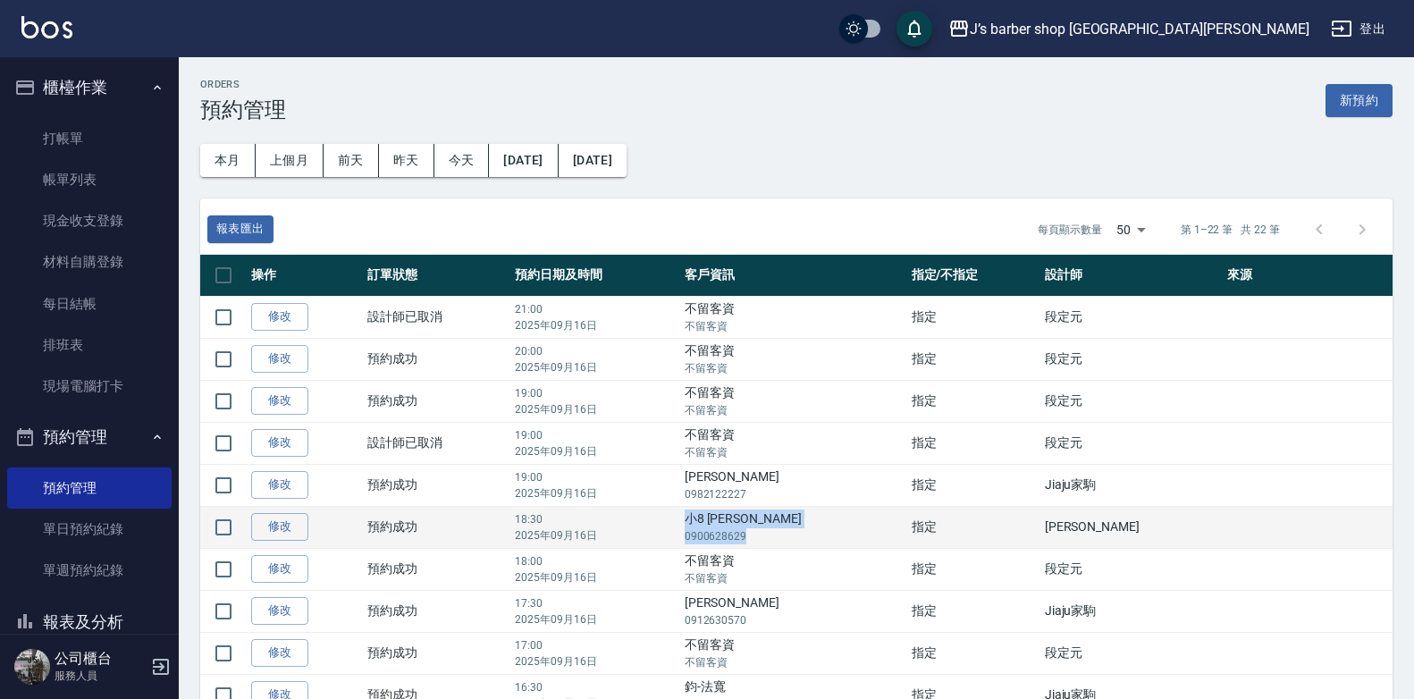
drag, startPoint x: 733, startPoint y: 536, endPoint x: 811, endPoint y: 536, distance: 77.8
click at [811, 536] on tr "修改  預約成功 18:30 [DATE] 小8 [PERSON_NAME] 0900628629 指定 [PERSON_NAME]" at bounding box center [796, 527] width 1193 height 42
drag, startPoint x: 811, startPoint y: 536, endPoint x: 825, endPoint y: 539, distance: 14.6
click at [825, 539] on p "0900628629" at bounding box center [794, 536] width 218 height 16
